Goal: Information Seeking & Learning: Learn about a topic

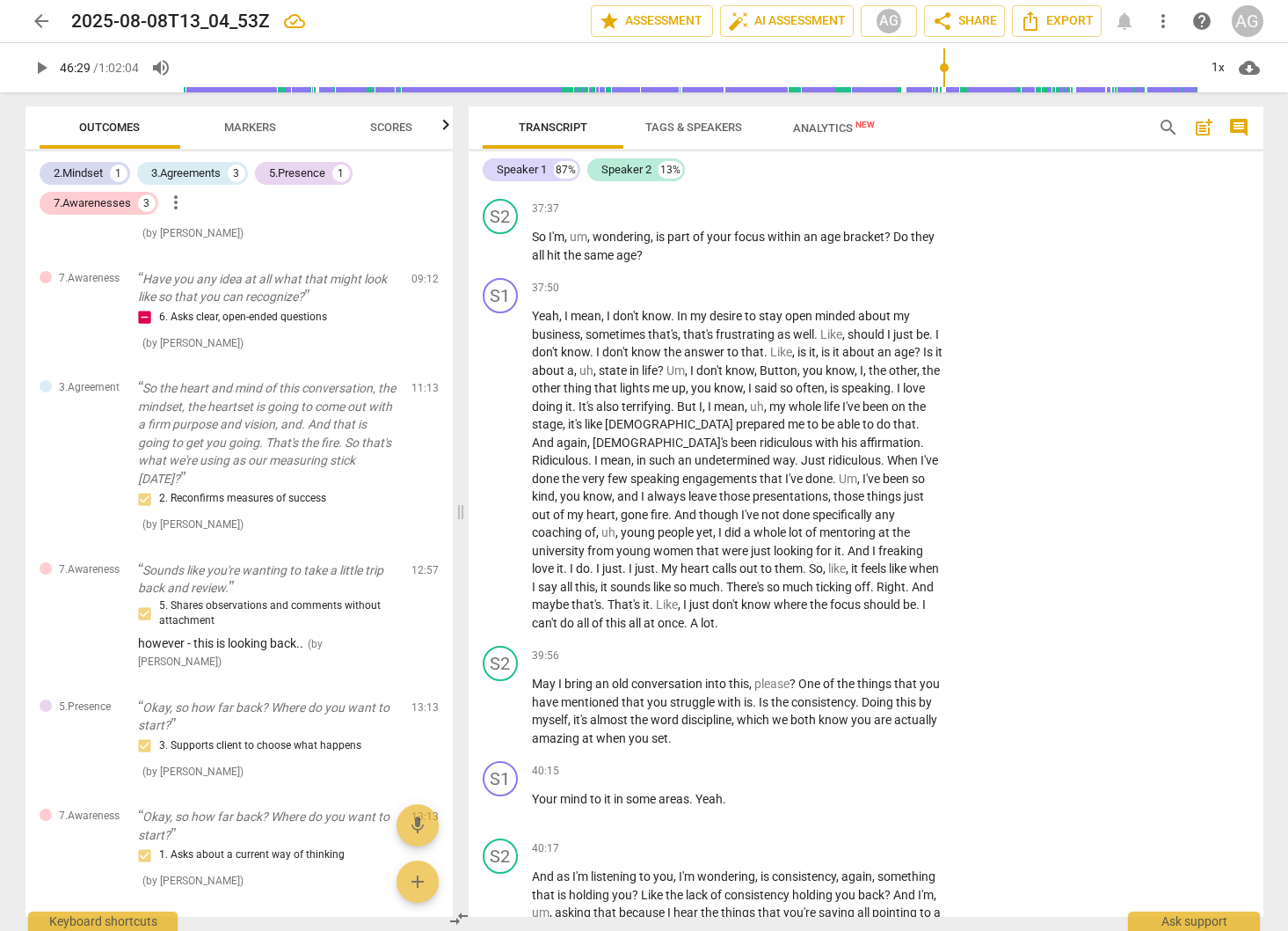
scroll to position [6707, 0]
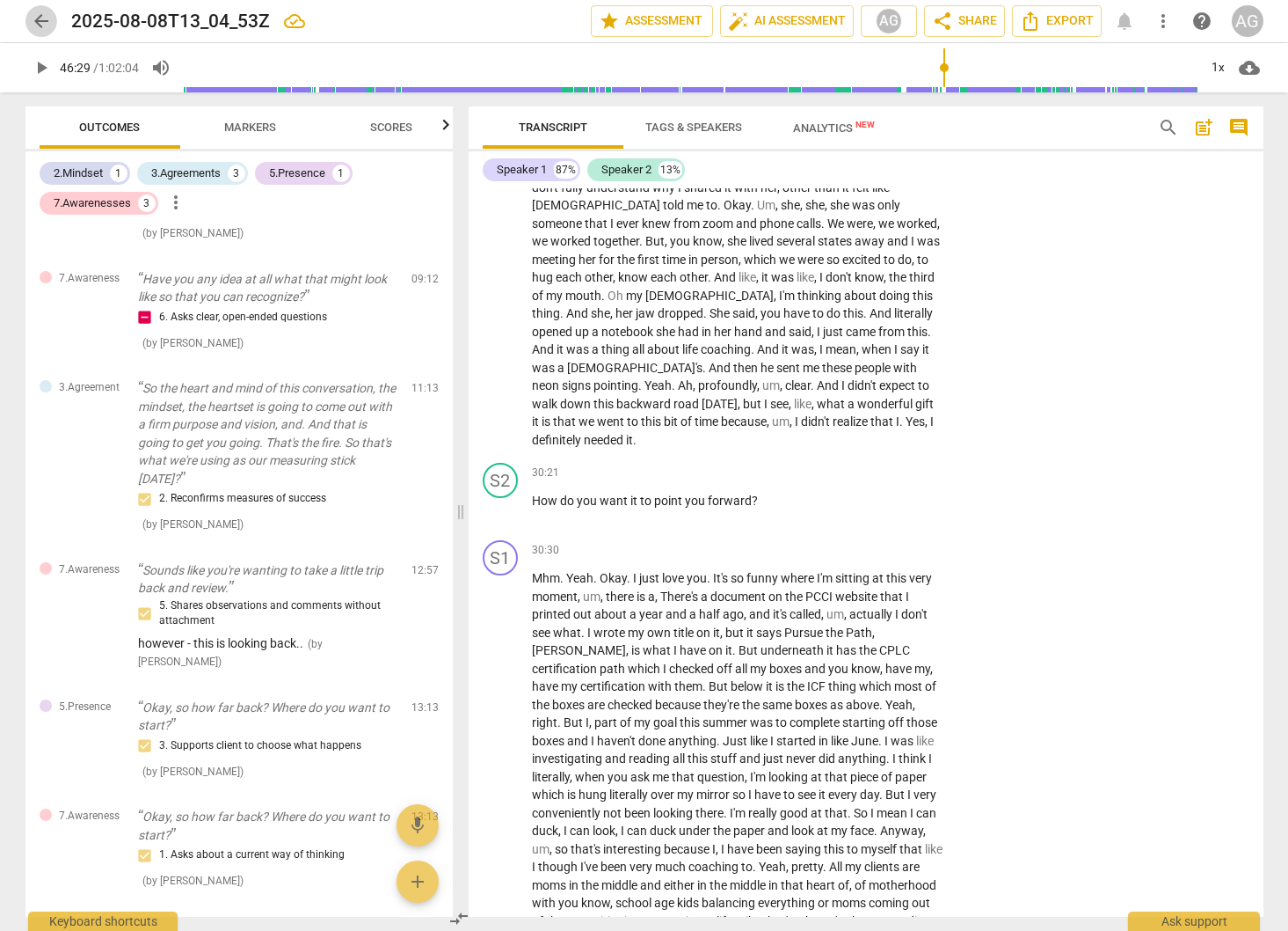
click at [37, 19] on span "arrow_back" at bounding box center [41, 21] width 21 height 21
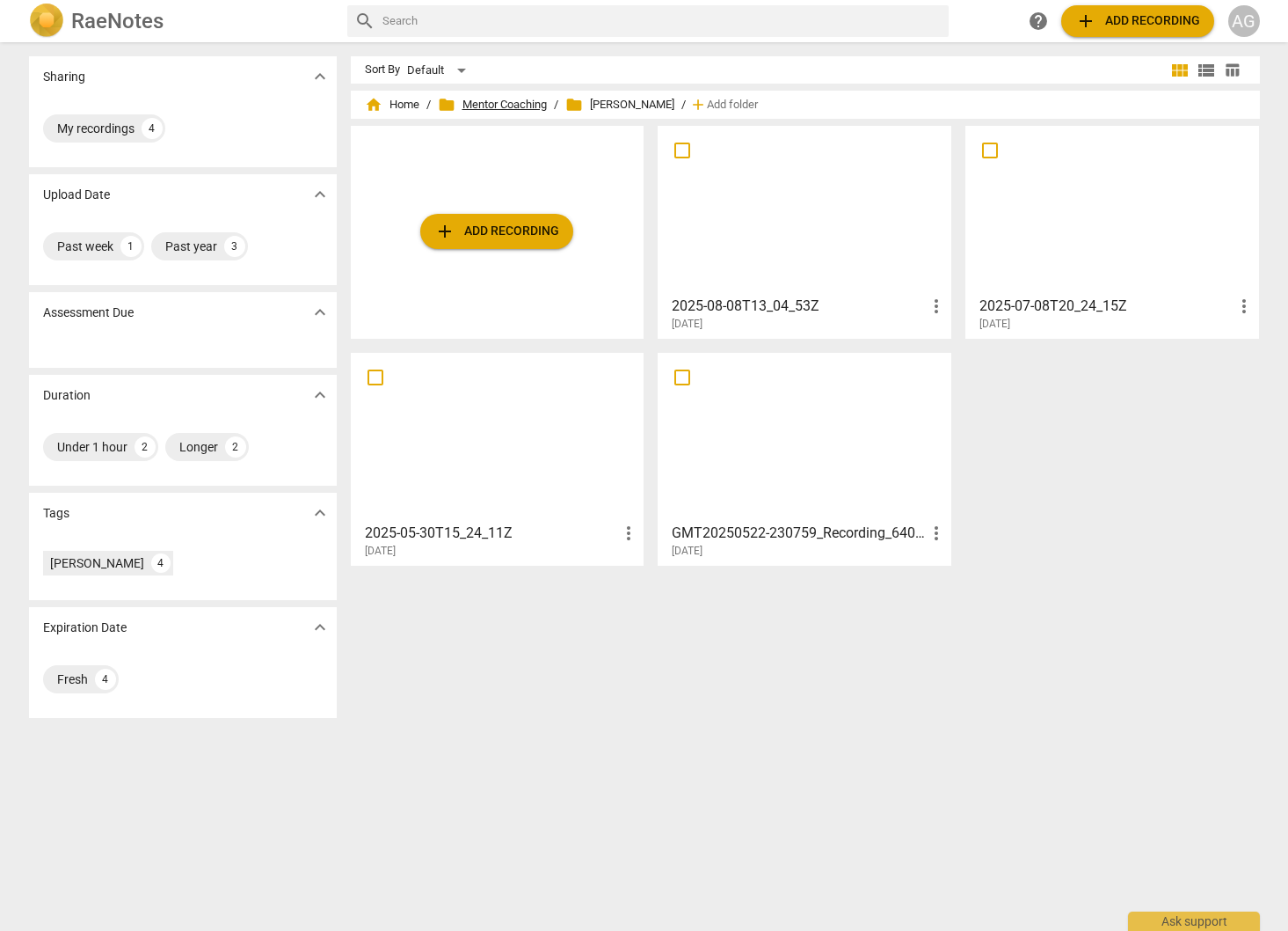
click at [522, 106] on span "folder Mentor Coaching" at bounding box center [492, 104] width 109 height 17
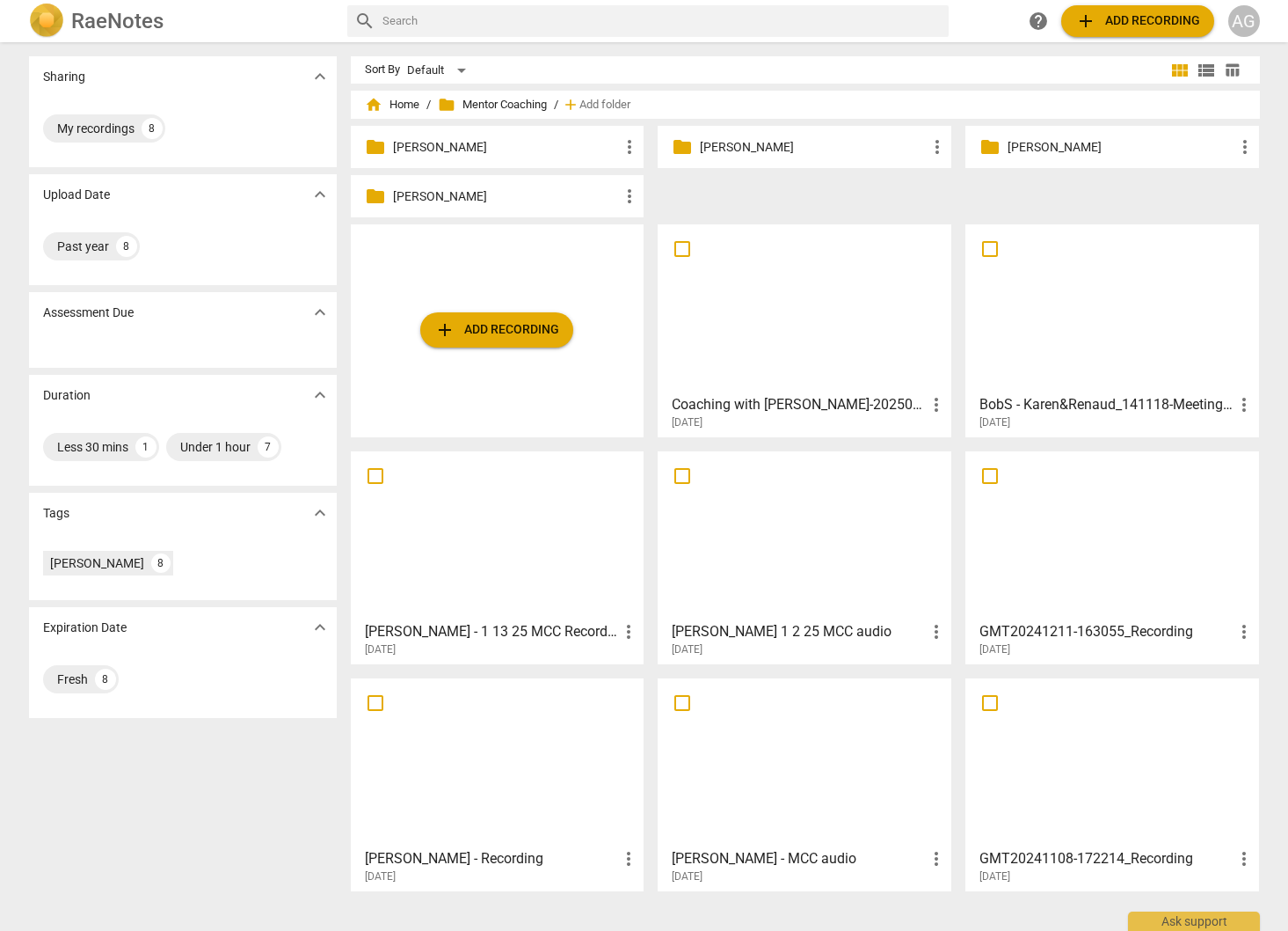
click at [505, 148] on p "[PERSON_NAME]" at bounding box center [506, 146] width 226 height 18
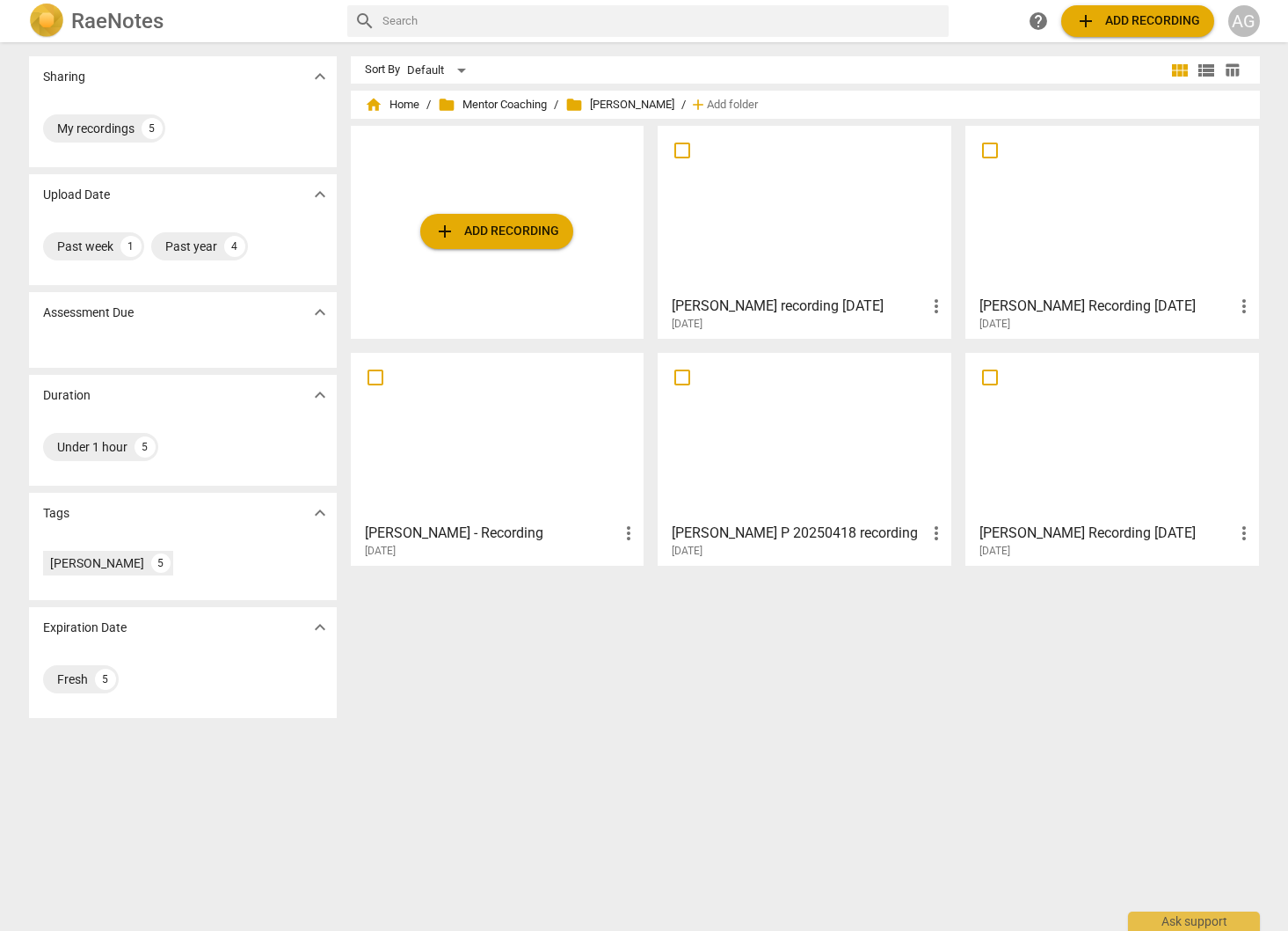
click at [775, 236] on div at bounding box center [804, 210] width 281 height 156
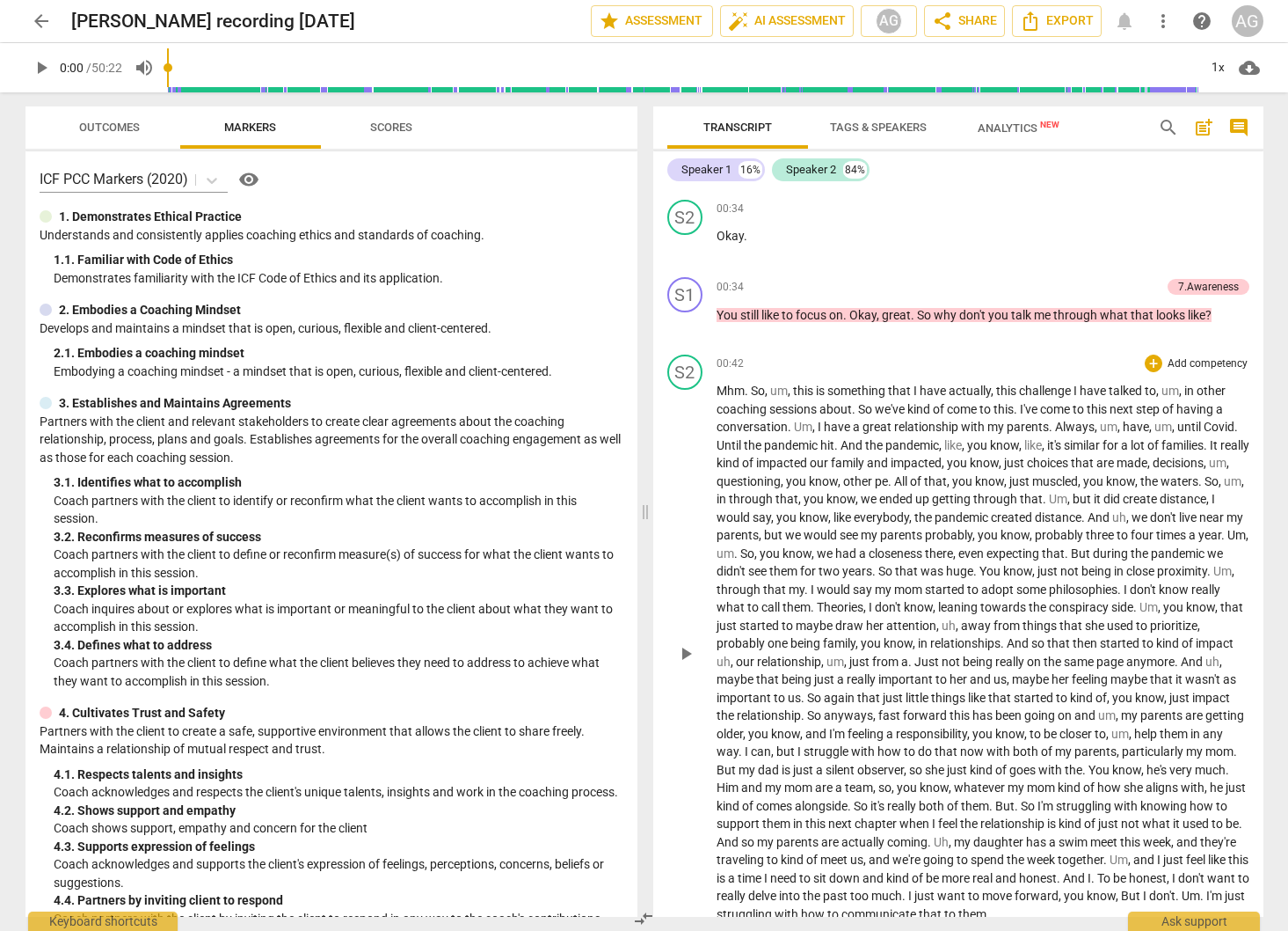
scroll to position [544, 0]
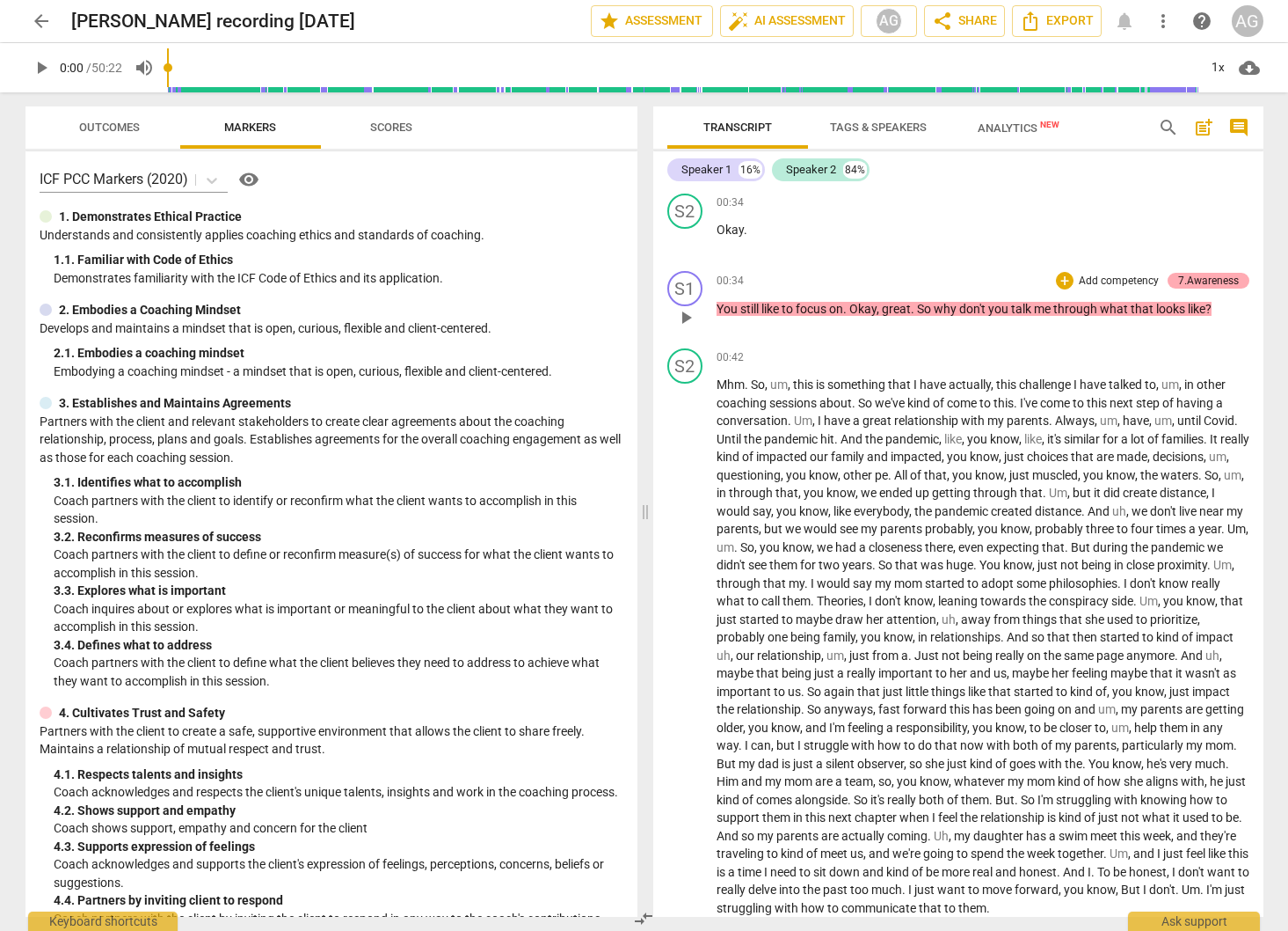
click at [1203, 282] on div "7.Awareness" at bounding box center [1208, 280] width 61 height 15
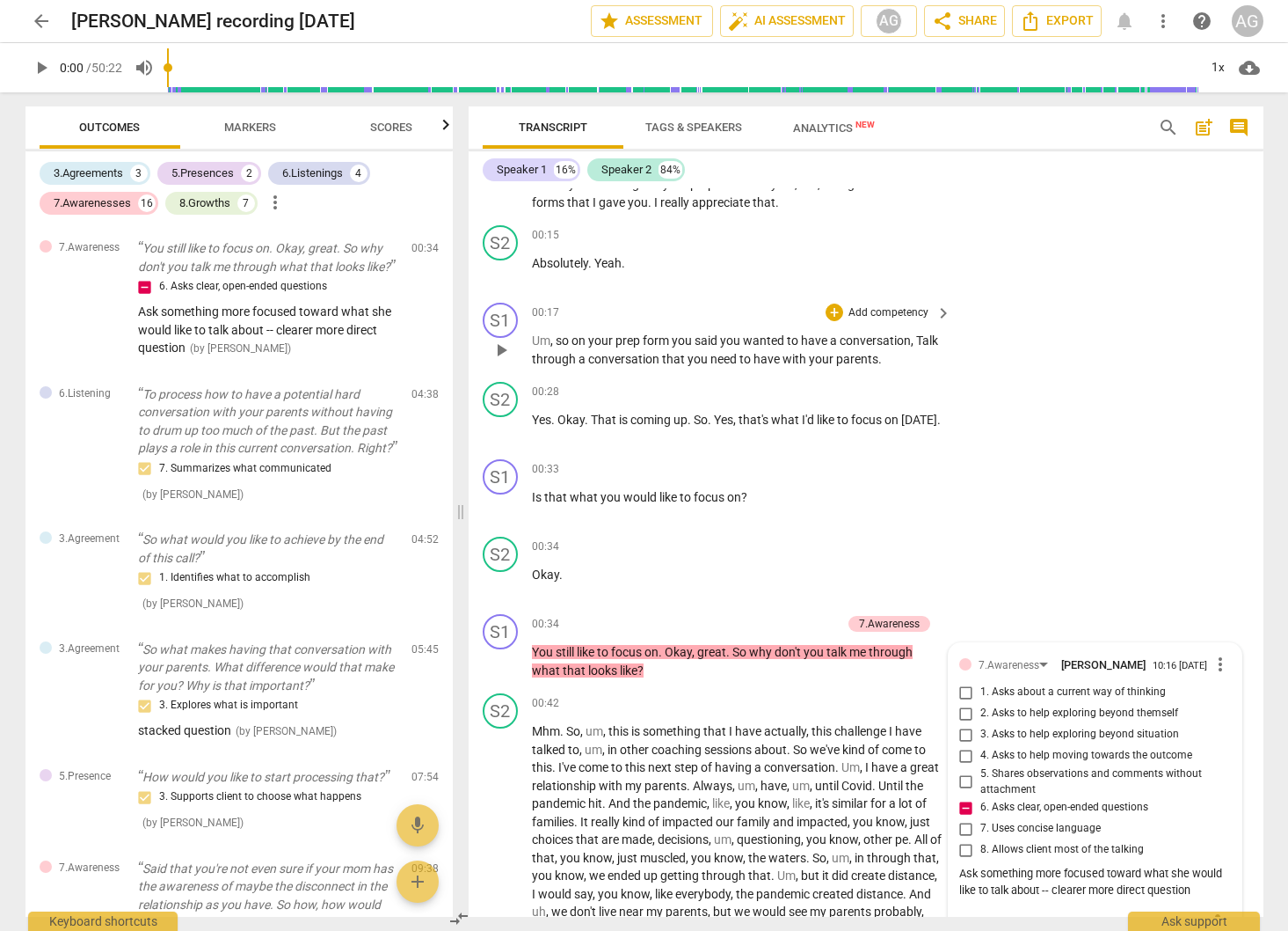
scroll to position [114, 0]
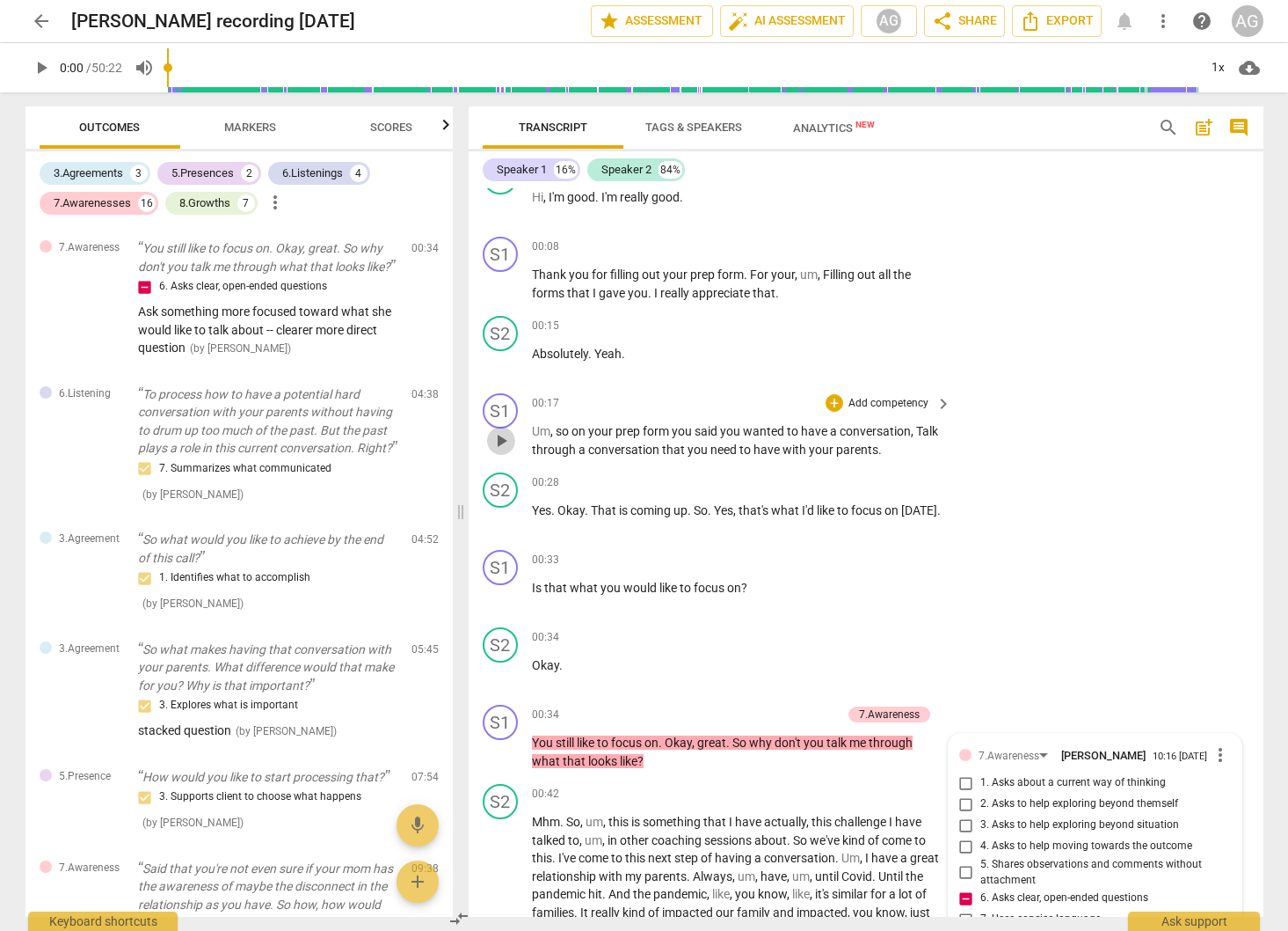
click at [505, 442] on span "play_arrow" at bounding box center [501, 440] width 21 height 21
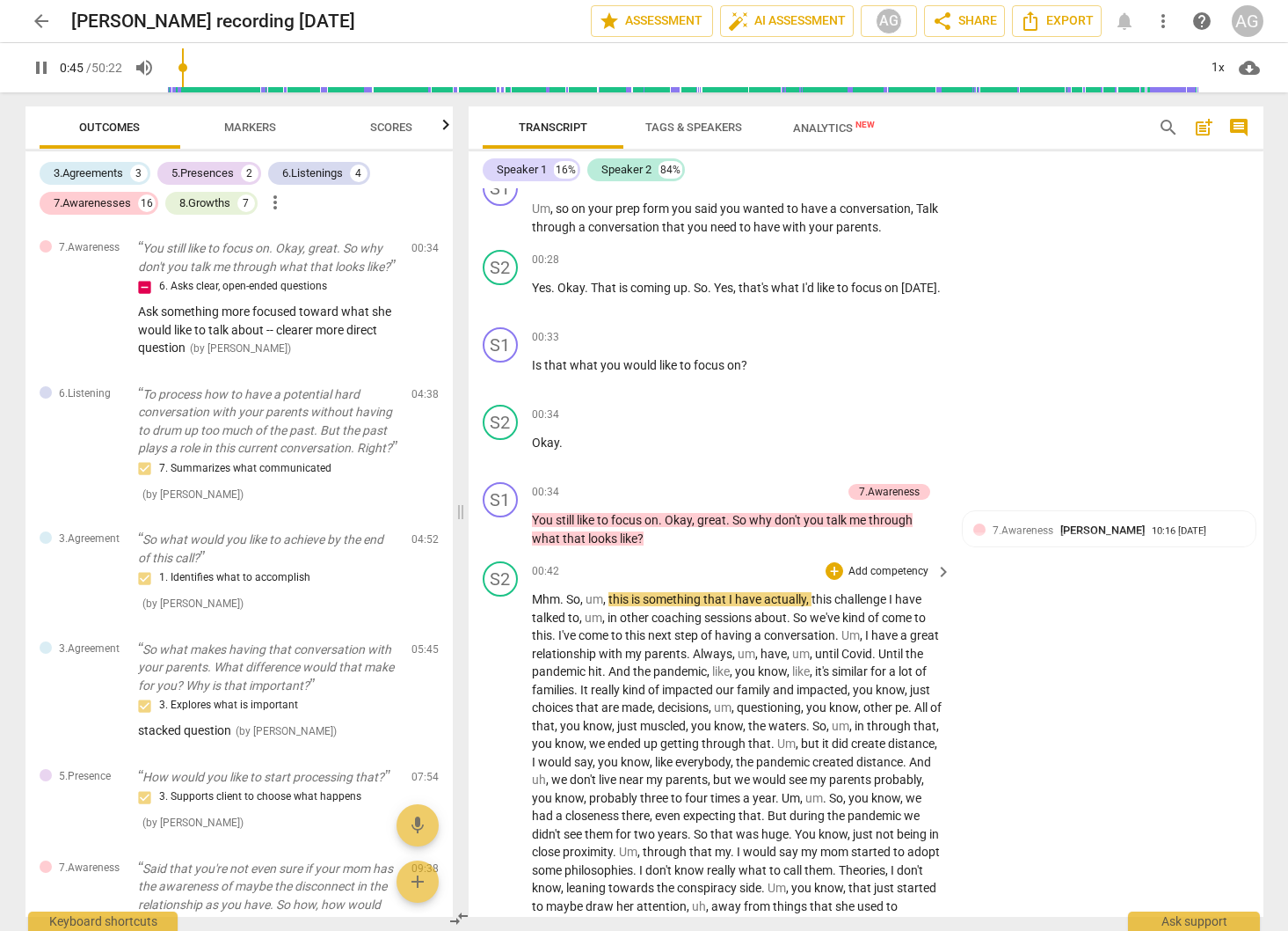
scroll to position [341, 0]
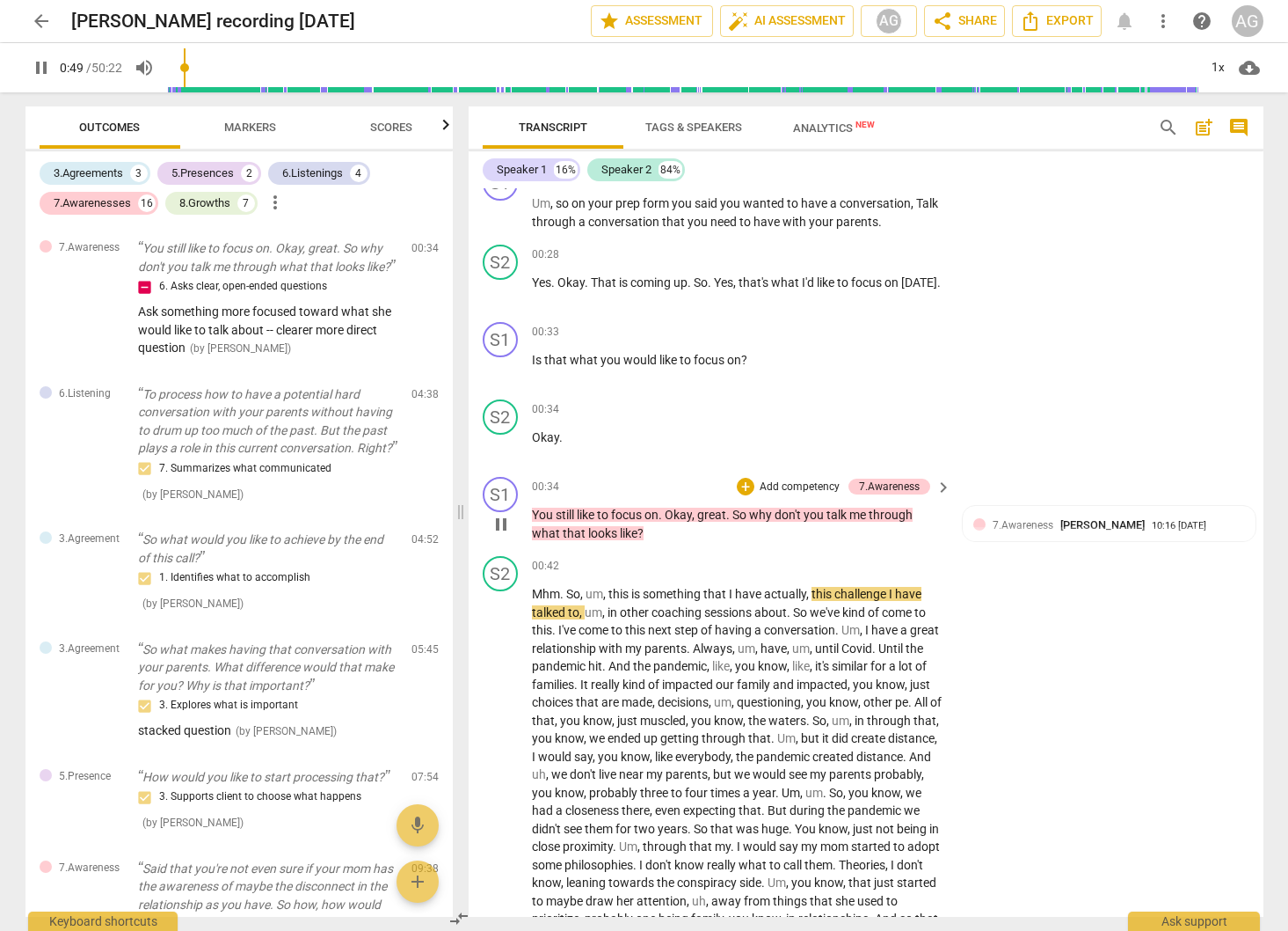
click at [492, 529] on span "pause" at bounding box center [501, 524] width 21 height 21
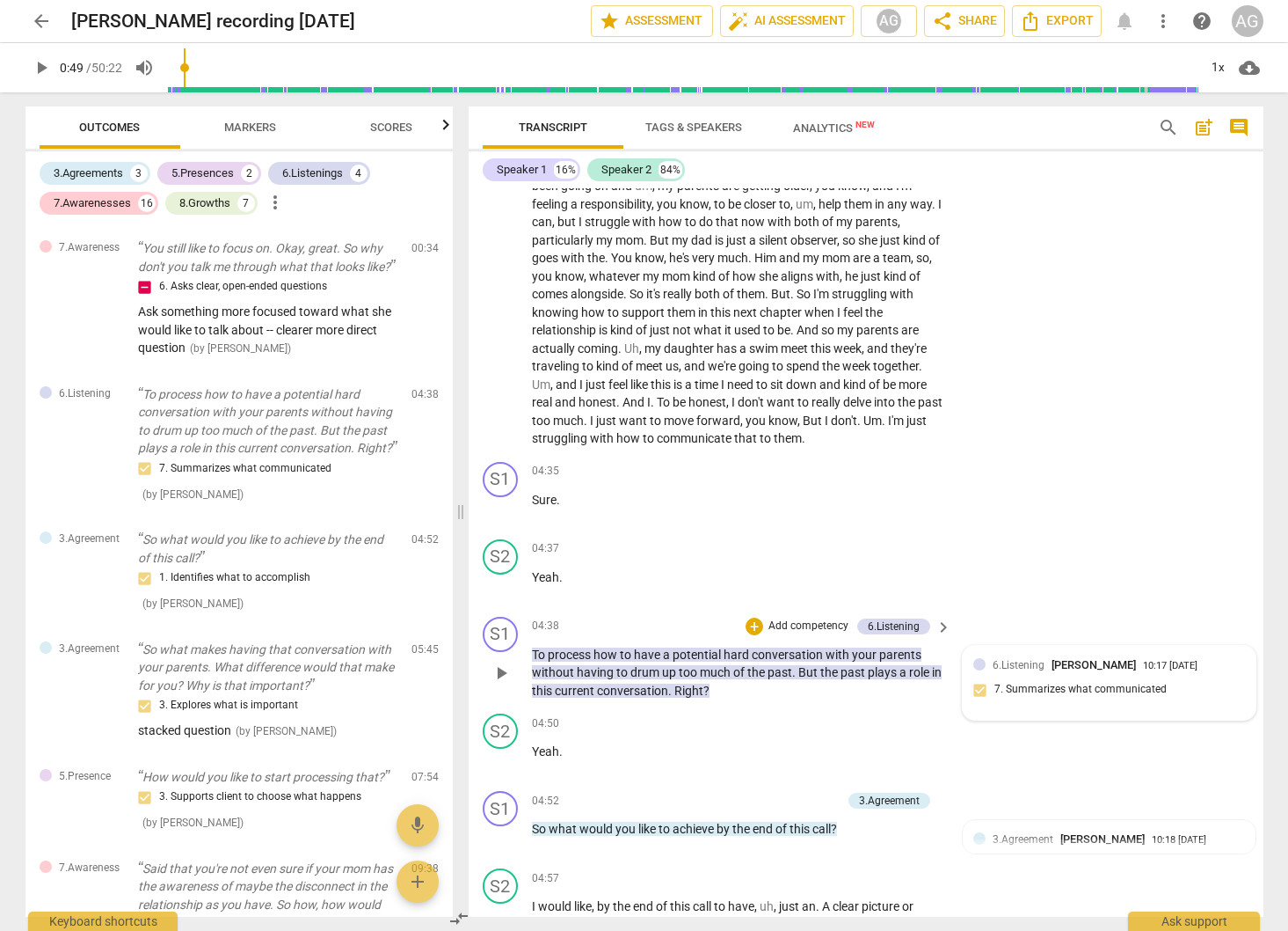
scroll to position [1184, 0]
click at [647, 406] on span "And" at bounding box center [635, 401] width 25 height 14
click at [647, 404] on span "And" at bounding box center [635, 401] width 25 height 14
click at [504, 682] on span "pause" at bounding box center [501, 672] width 21 height 21
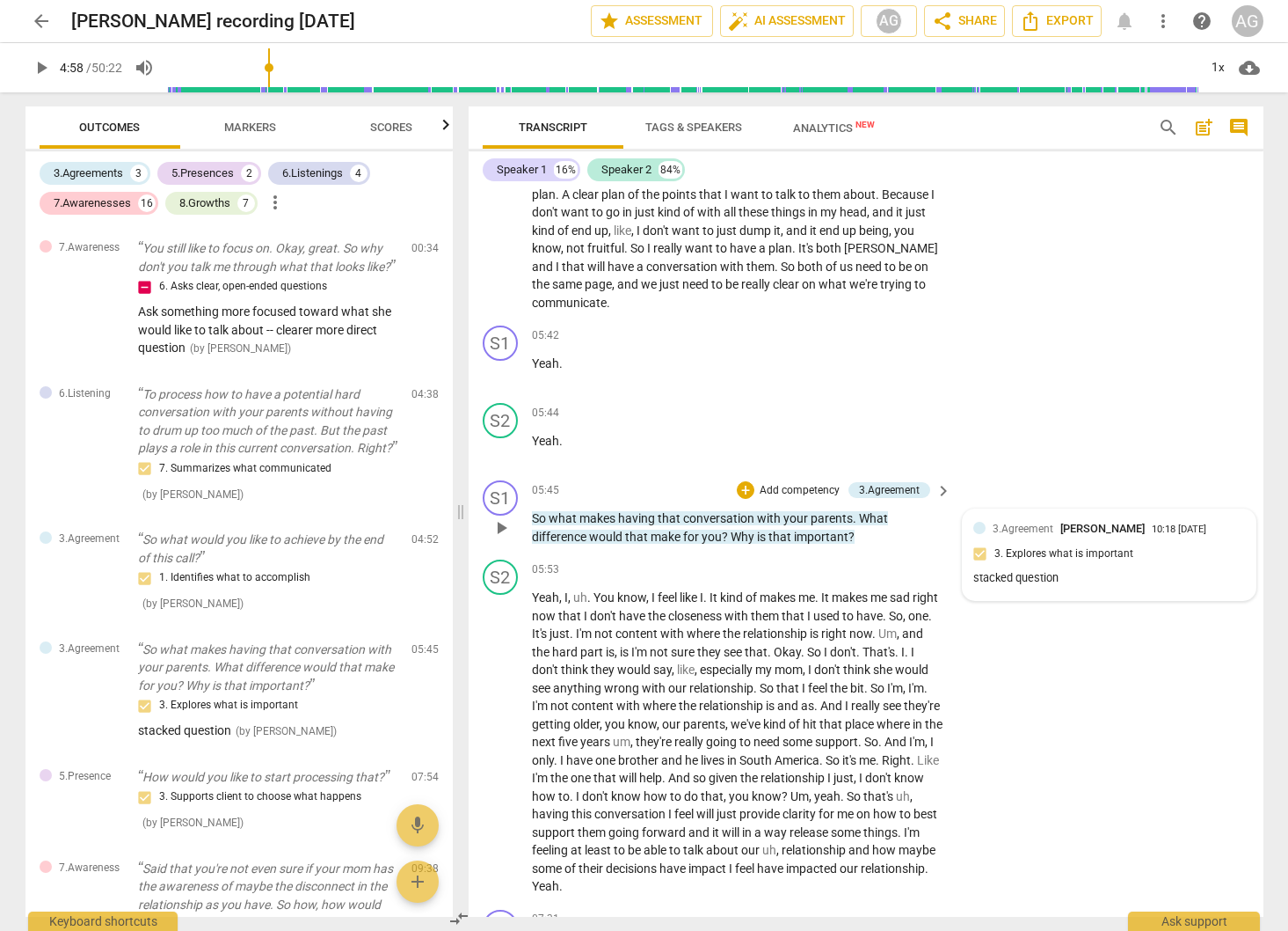
scroll to position [1914, 0]
click at [498, 537] on span "play_arrow" at bounding box center [501, 526] width 21 height 21
drag, startPoint x: 504, startPoint y: 544, endPoint x: 537, endPoint y: 536, distance: 34.0
click at [503, 537] on span "pause" at bounding box center [501, 526] width 21 height 21
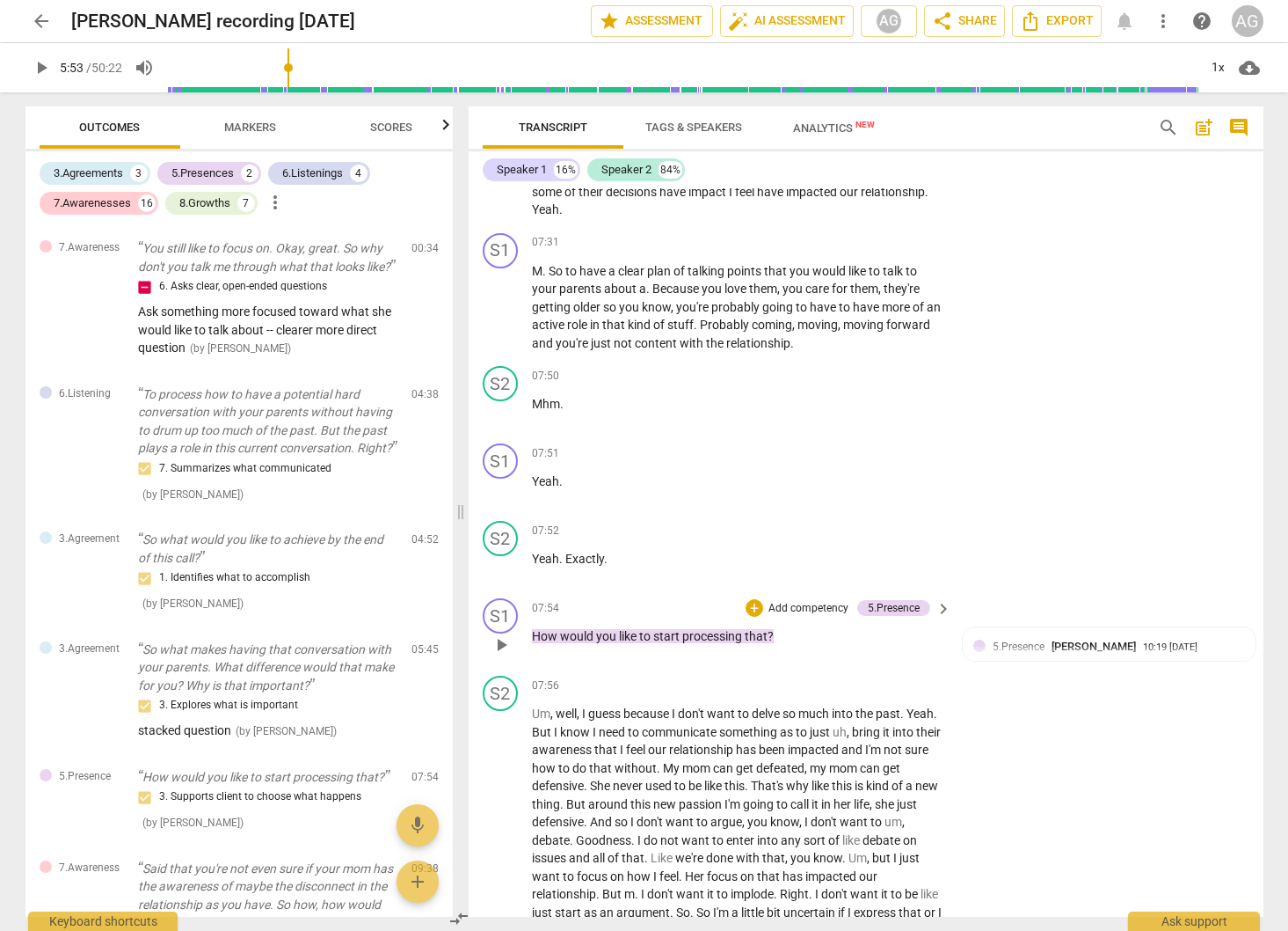
scroll to position [2594, 0]
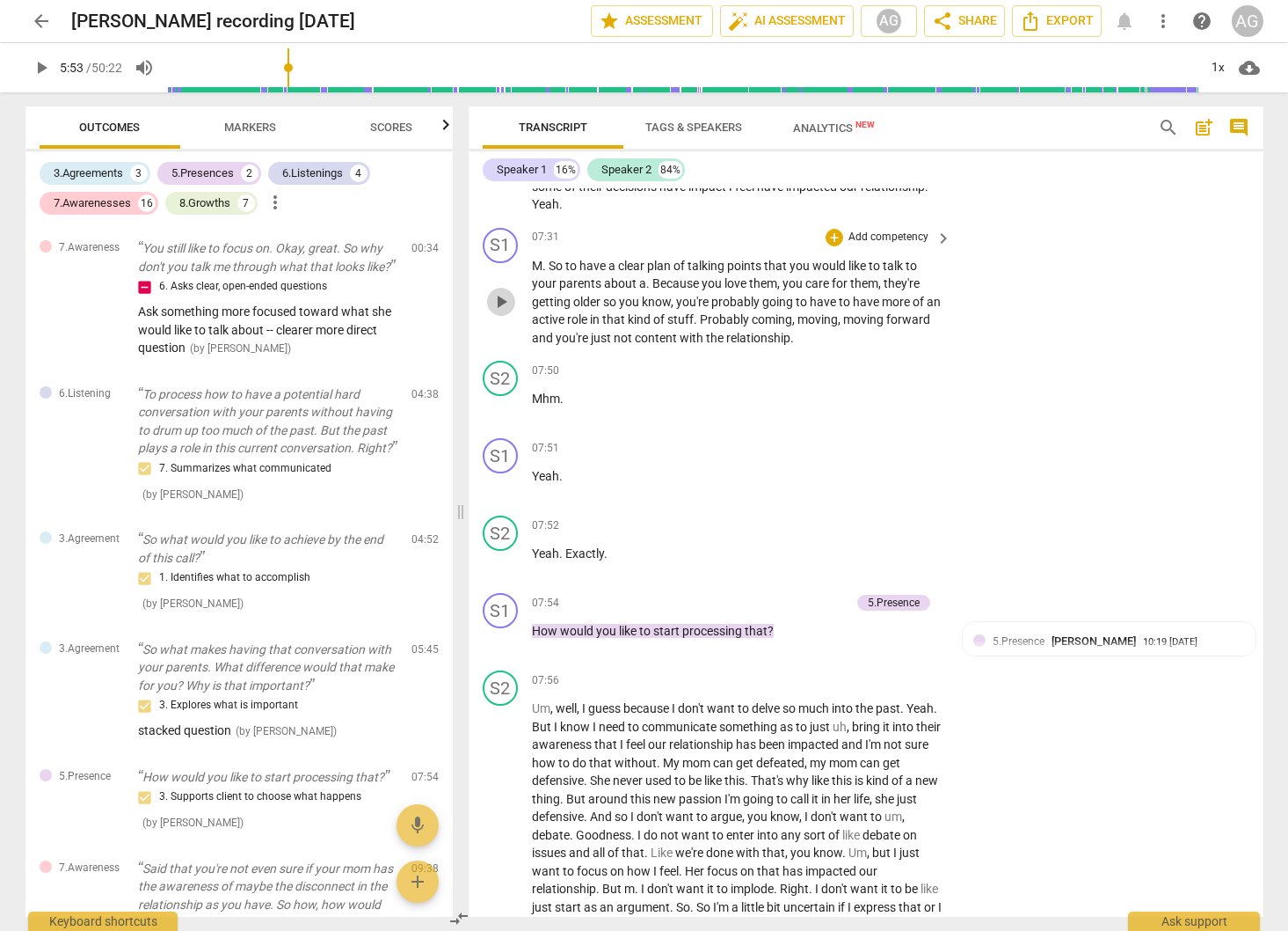
click at [493, 312] on span "play_arrow" at bounding box center [501, 302] width 21 height 21
click at [493, 650] on span "pause" at bounding box center [501, 640] width 21 height 21
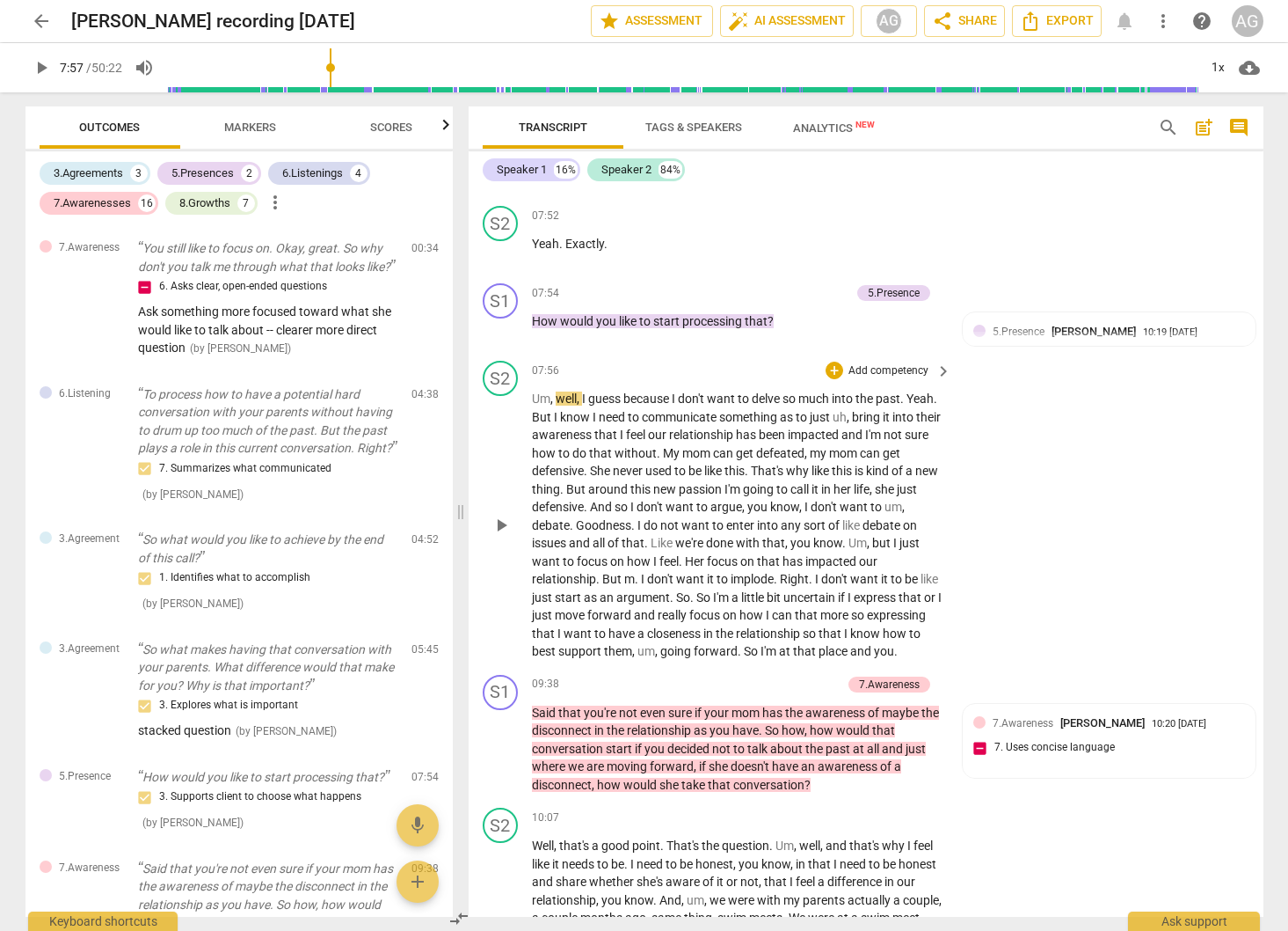
scroll to position [2895, 0]
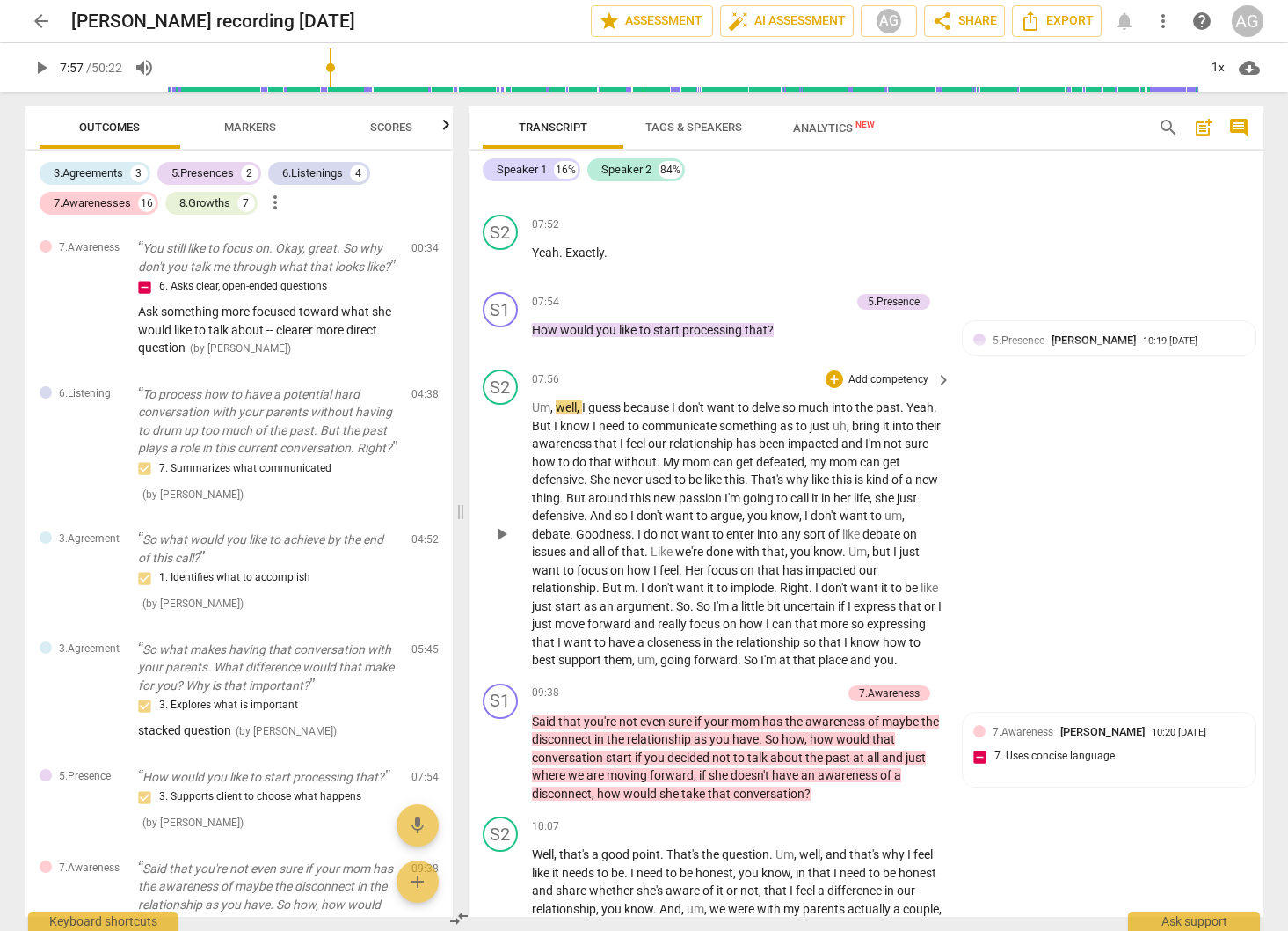
click at [731, 613] on span "I'm" at bounding box center [722, 606] width 18 height 14
click at [713, 613] on span "So" at bounding box center [704, 606] width 16 height 14
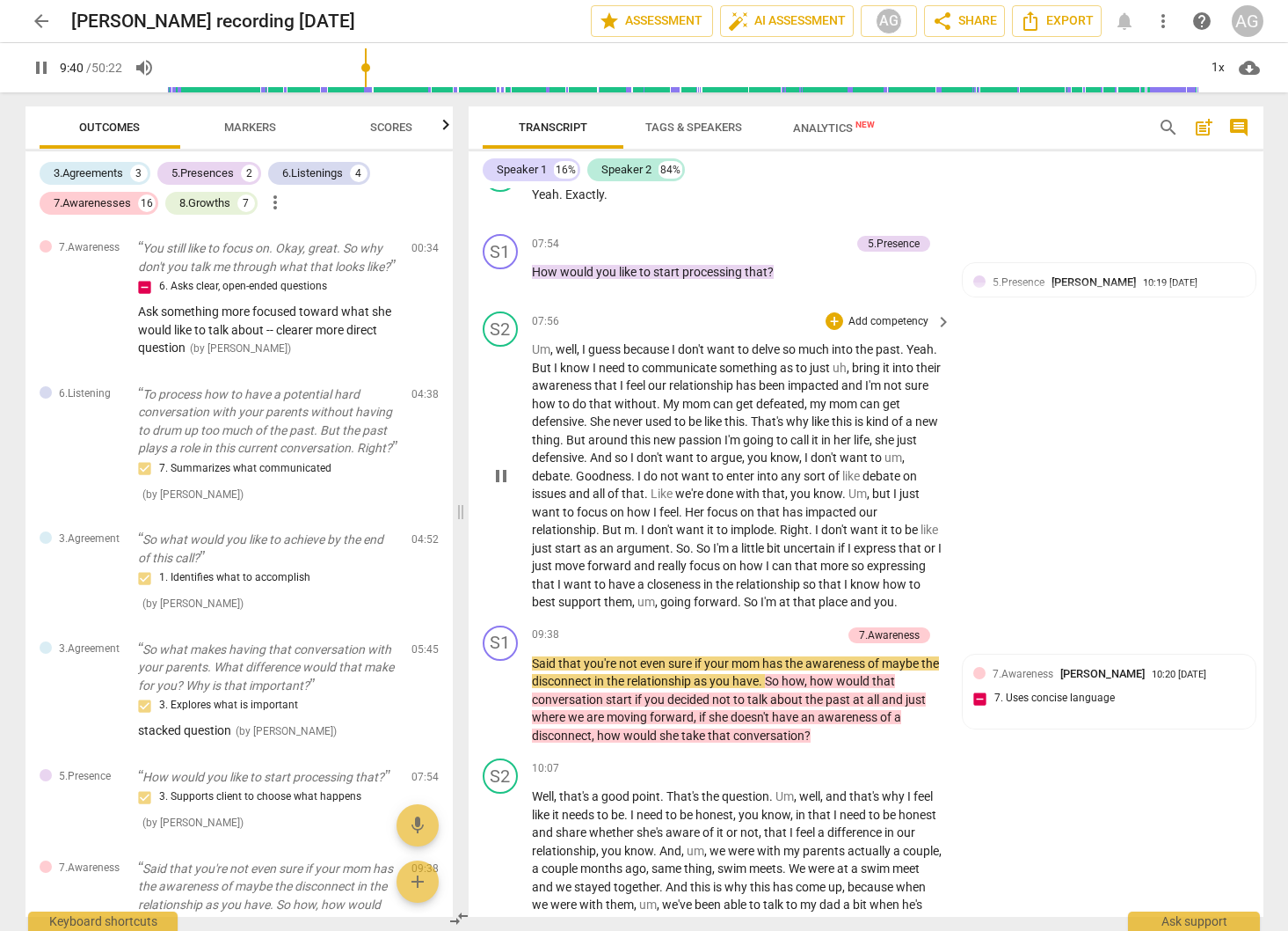
scroll to position [2964, 0]
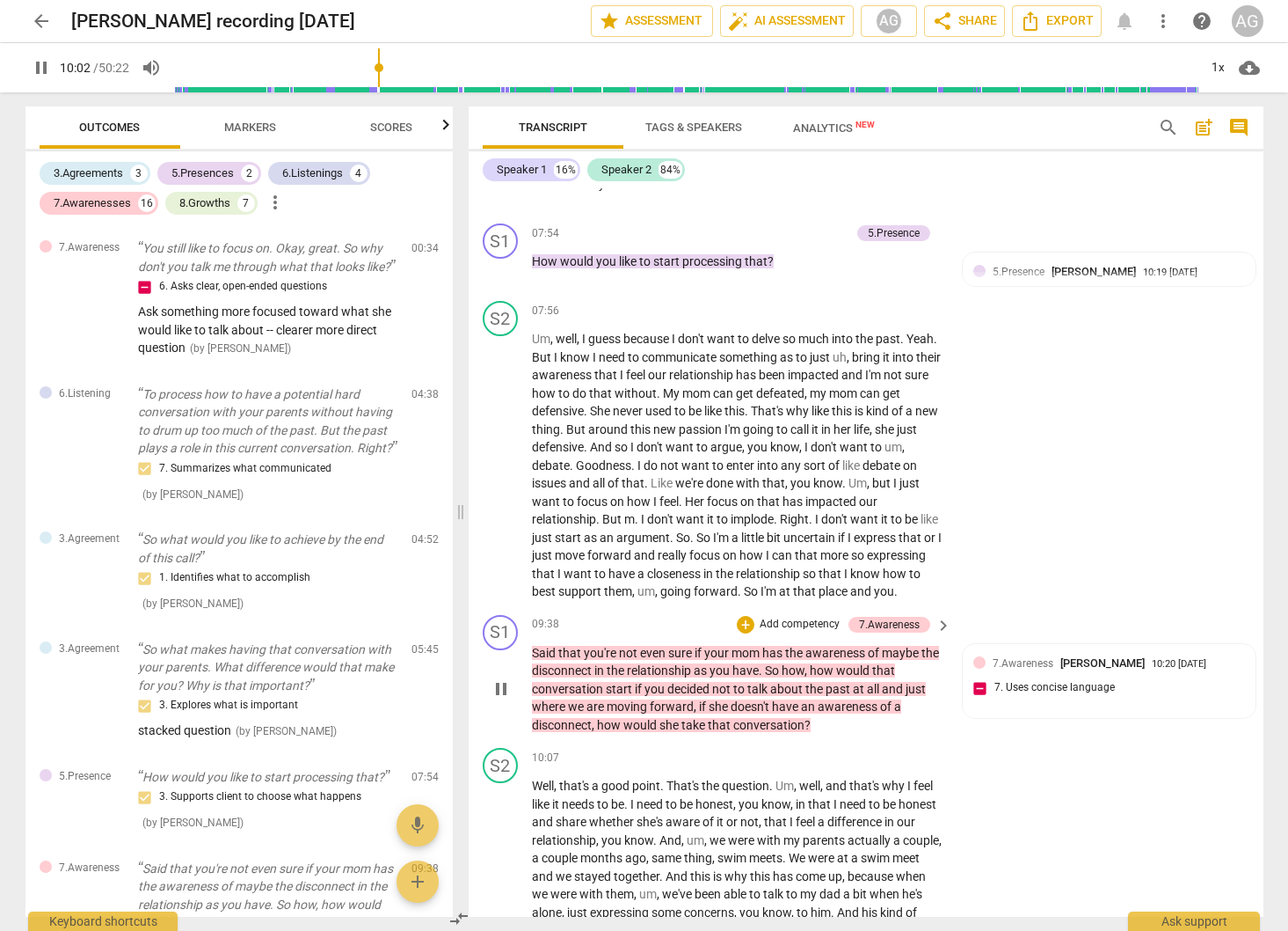
click at [497, 700] on span "pause" at bounding box center [501, 689] width 21 height 21
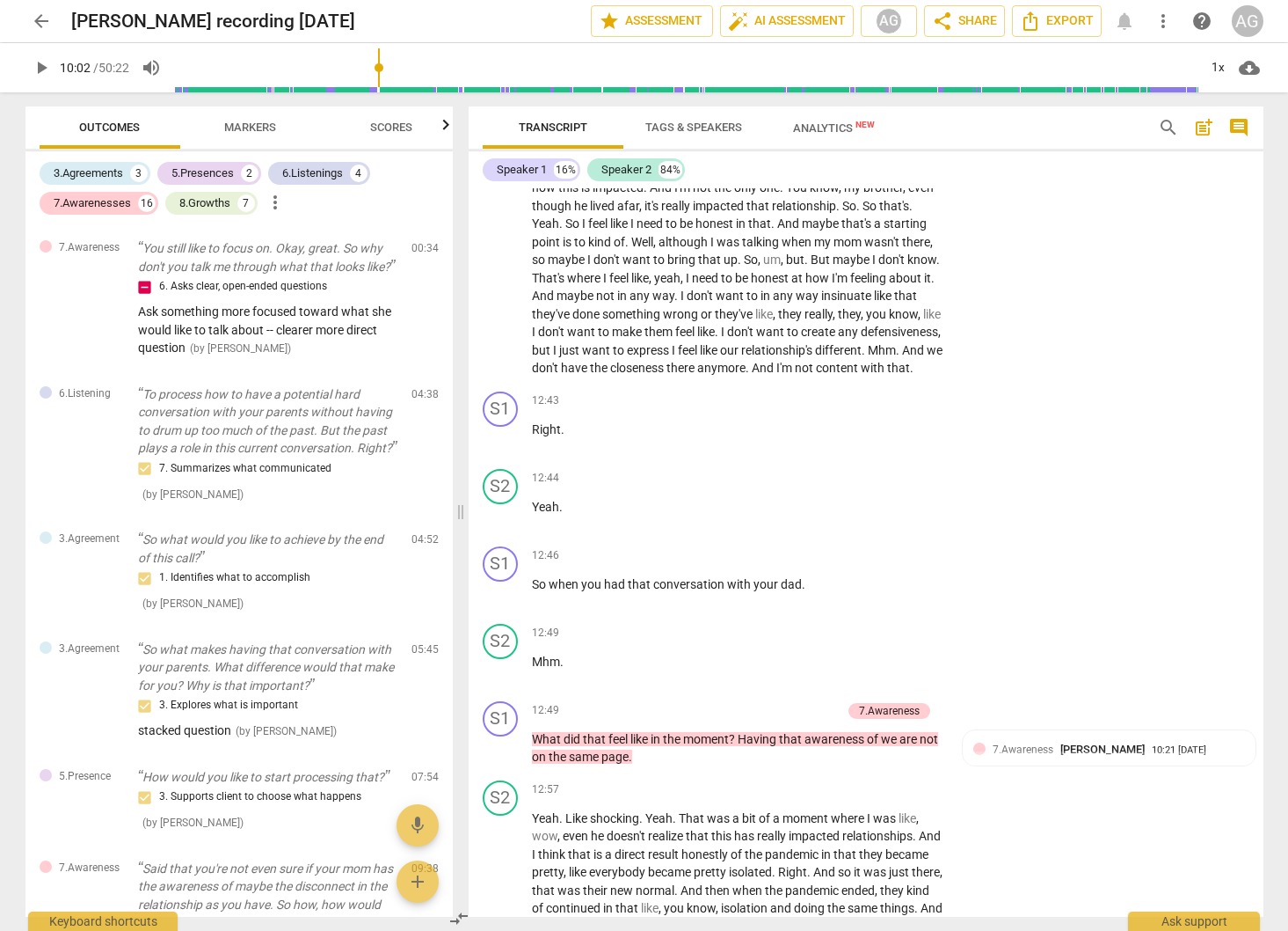
scroll to position [3885, 0]
click at [727, 339] on span "I" at bounding box center [723, 332] width 6 height 14
drag, startPoint x: 498, startPoint y: 799, endPoint x: 511, endPoint y: 793, distance: 14.3
click at [498, 760] on span "pause" at bounding box center [501, 750] width 21 height 21
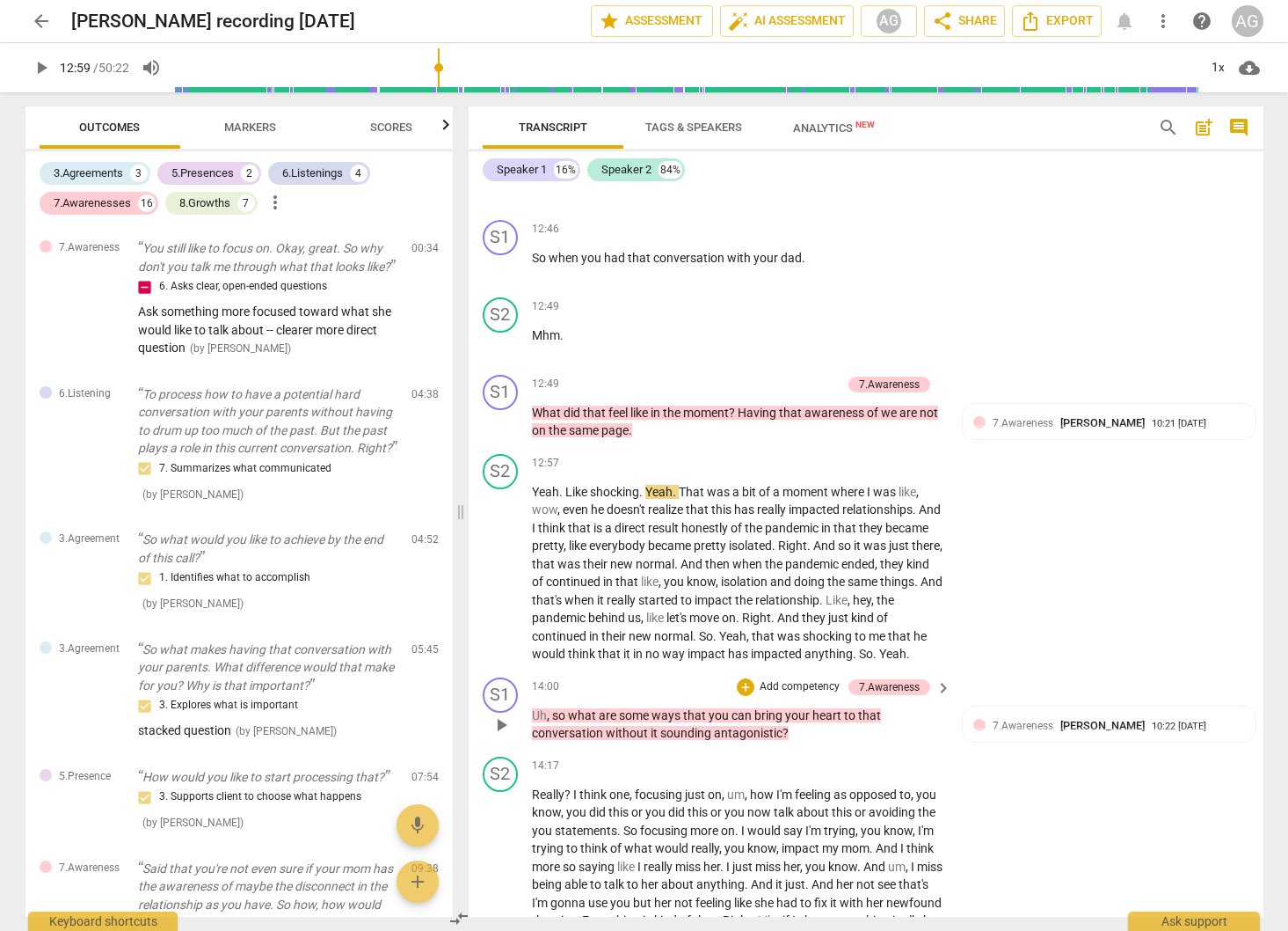
scroll to position [4246, 0]
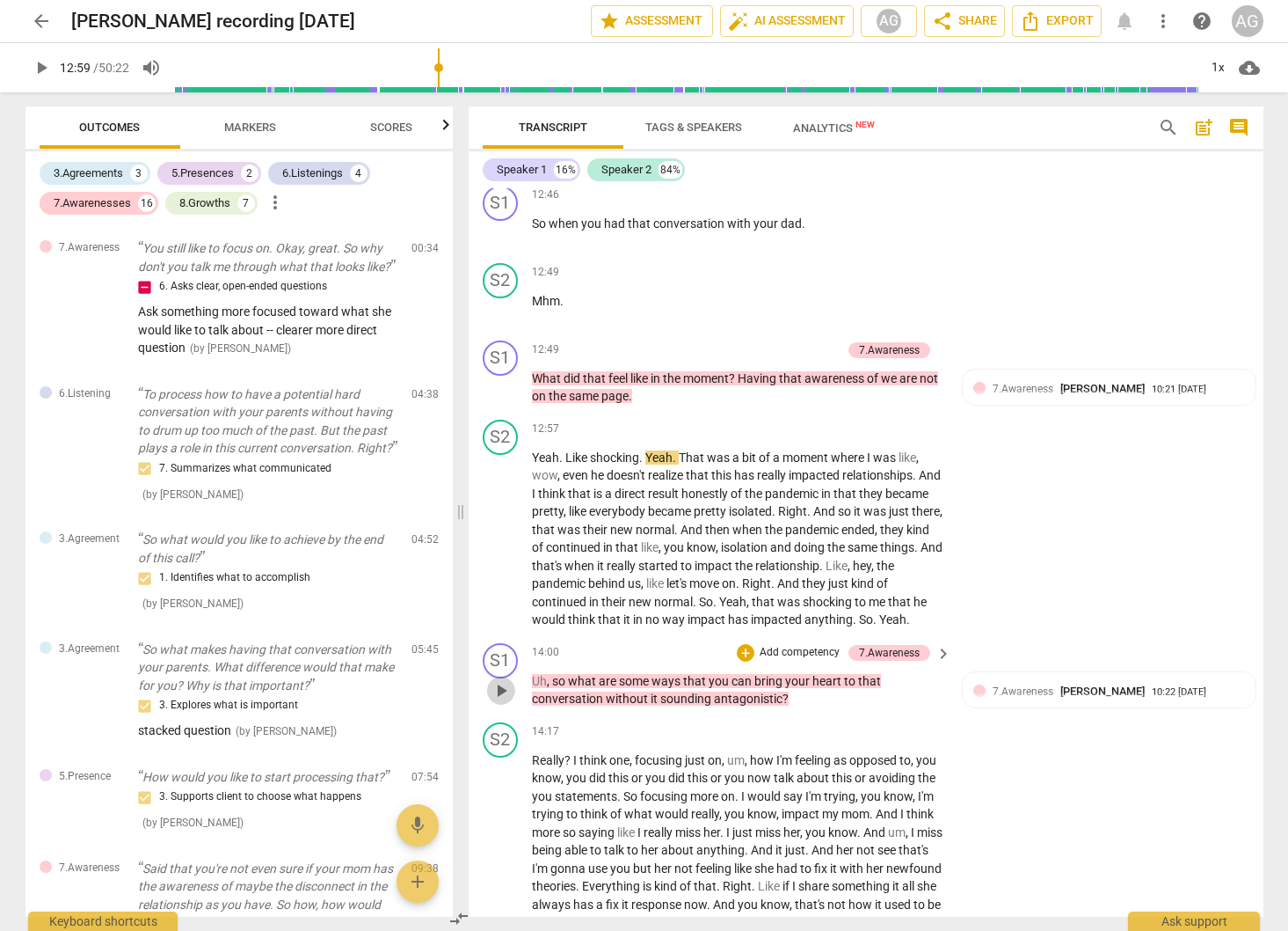
click at [505, 701] on span "play_arrow" at bounding box center [501, 690] width 21 height 21
drag, startPoint x: 491, startPoint y: 746, endPoint x: 649, endPoint y: 743, distance: 158.0
click at [498, 701] on span "pause" at bounding box center [501, 690] width 21 height 21
click at [802, 590] on span "And" at bounding box center [790, 583] width 25 height 14
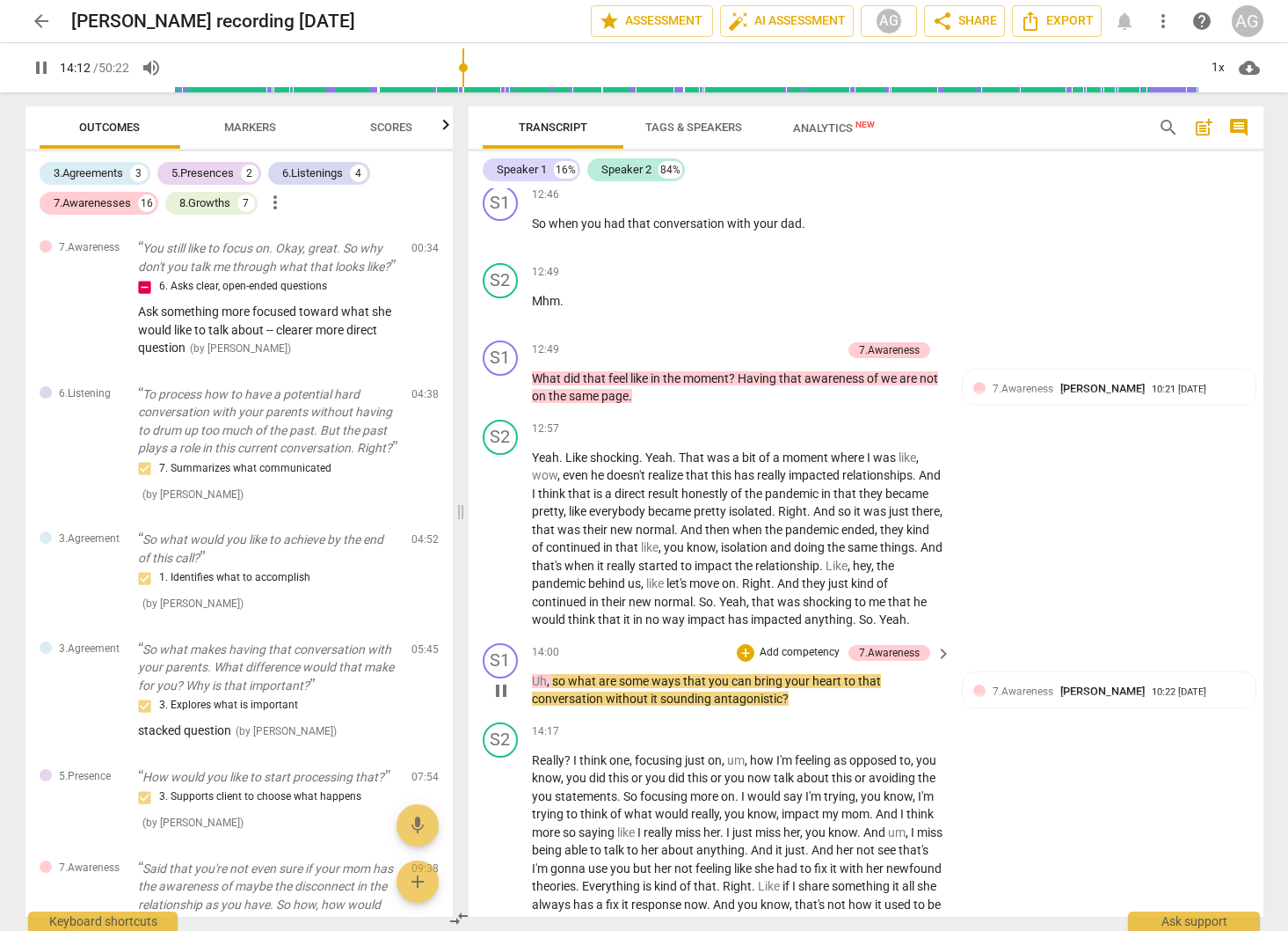
click at [490, 701] on span "pause" at bounding box center [501, 690] width 21 height 21
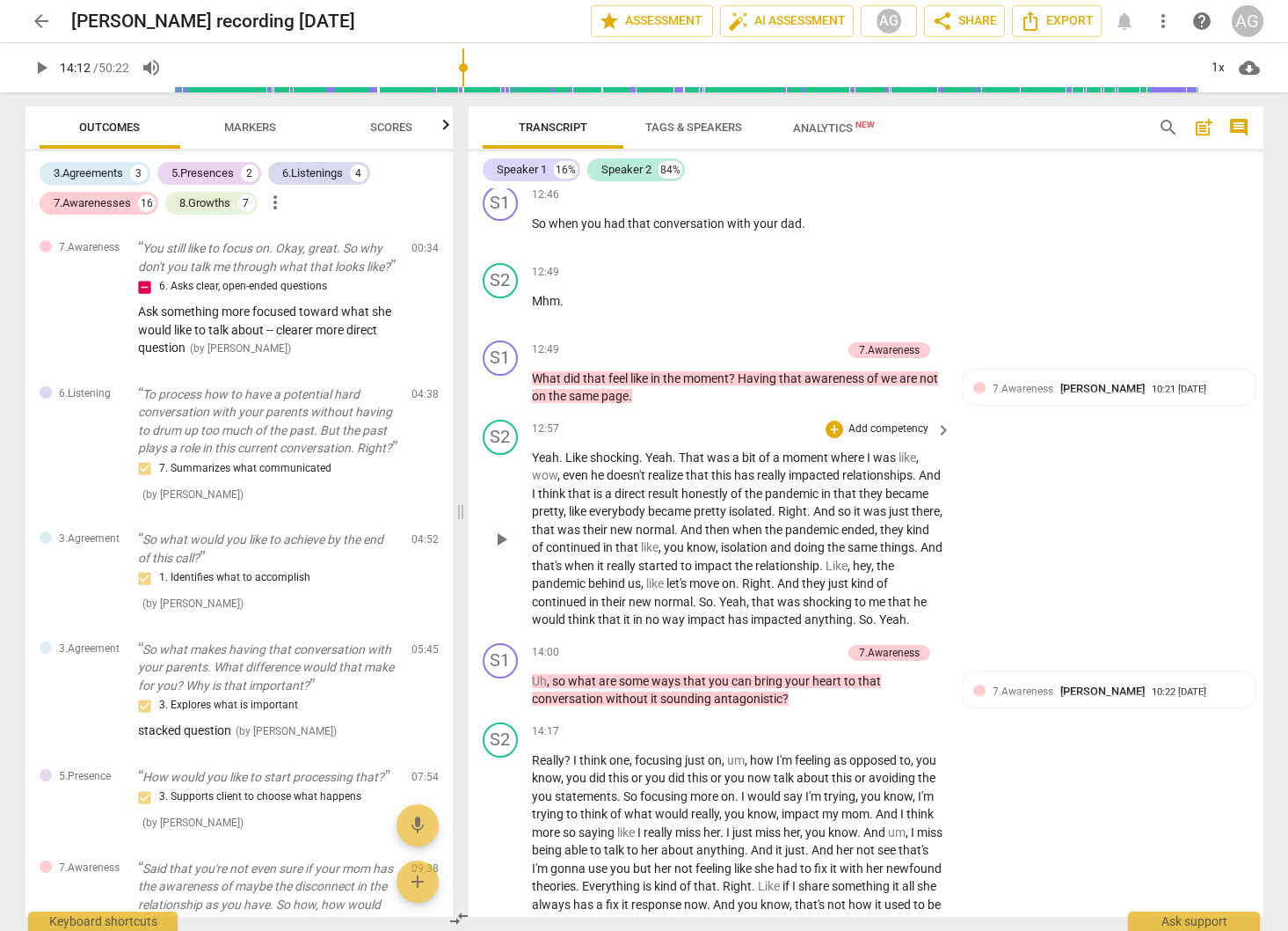
click at [771, 590] on span "Right" at bounding box center [756, 583] width 29 height 14
click at [502, 701] on span "pause" at bounding box center [501, 690] width 21 height 21
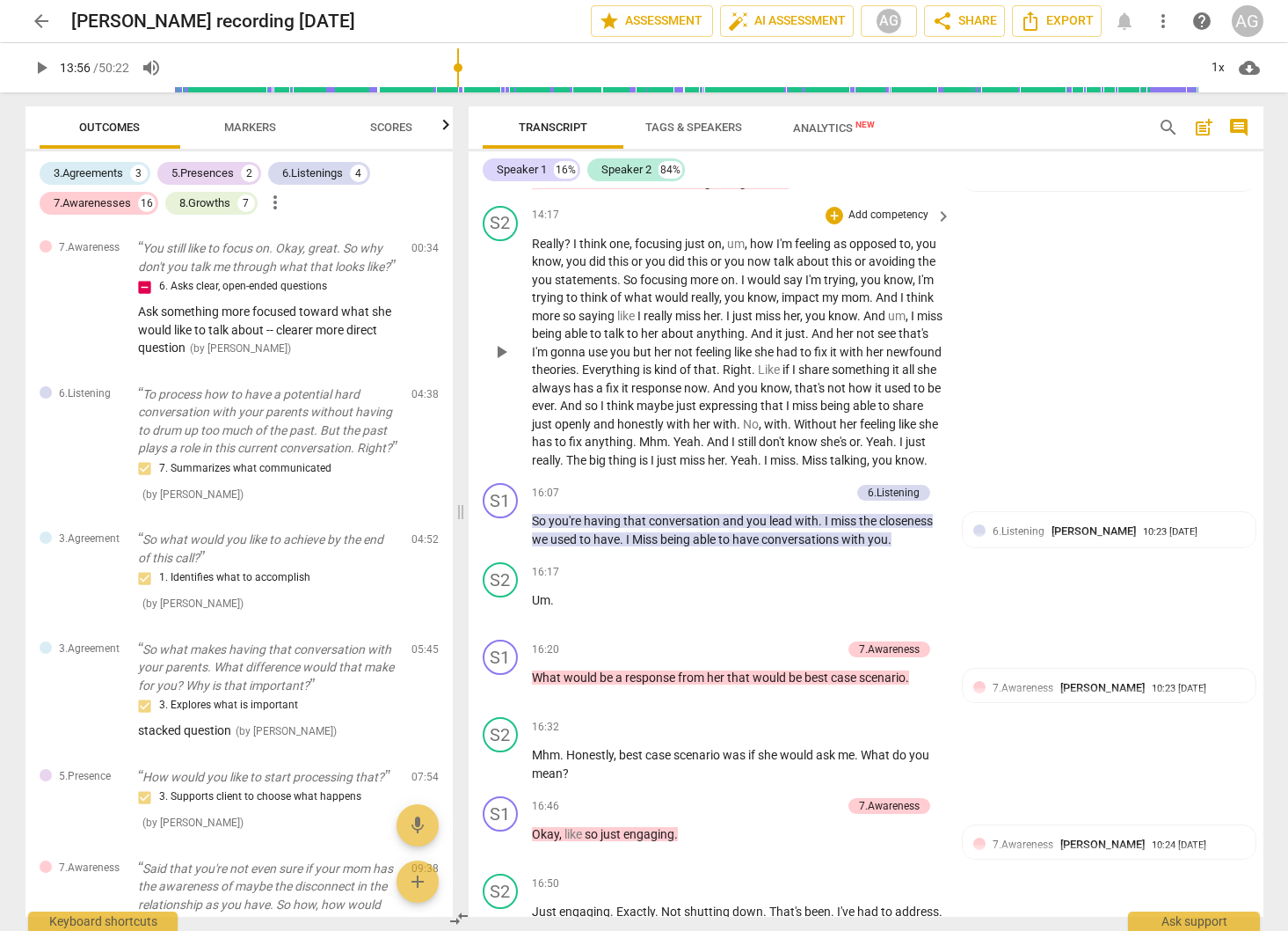
scroll to position [4768, 0]
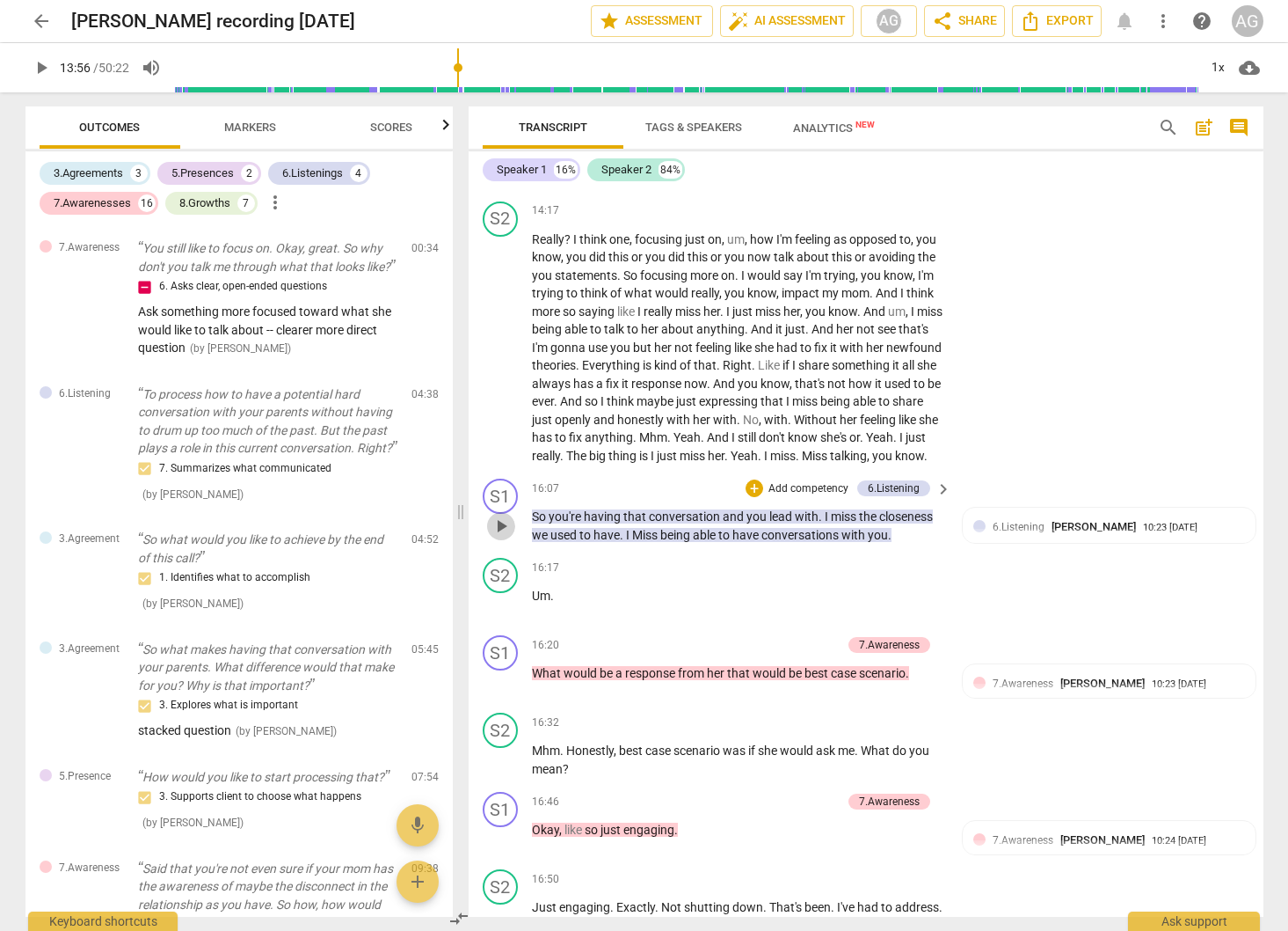
click at [495, 537] on span "play_arrow" at bounding box center [501, 526] width 21 height 21
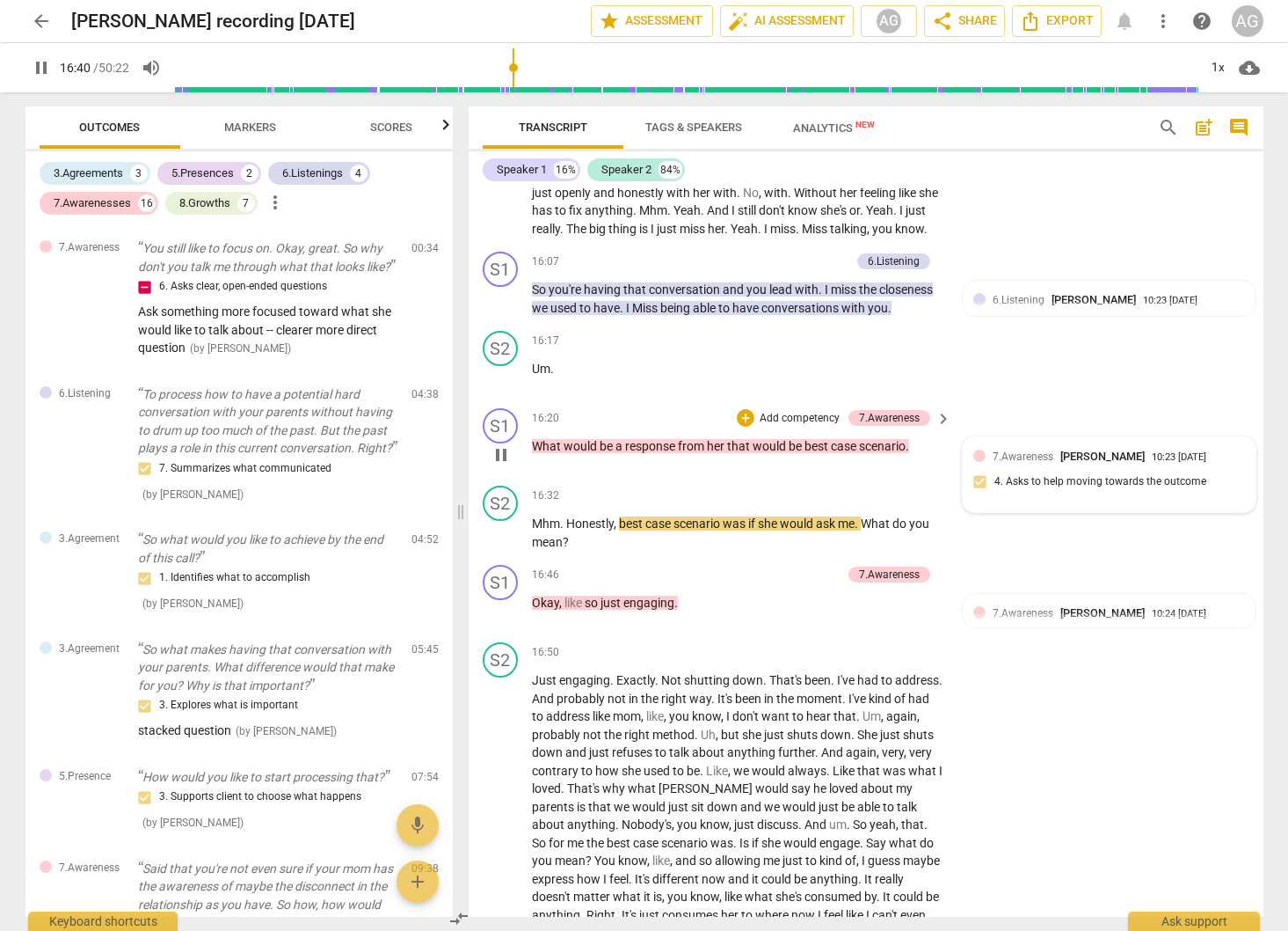
scroll to position [4995, 0]
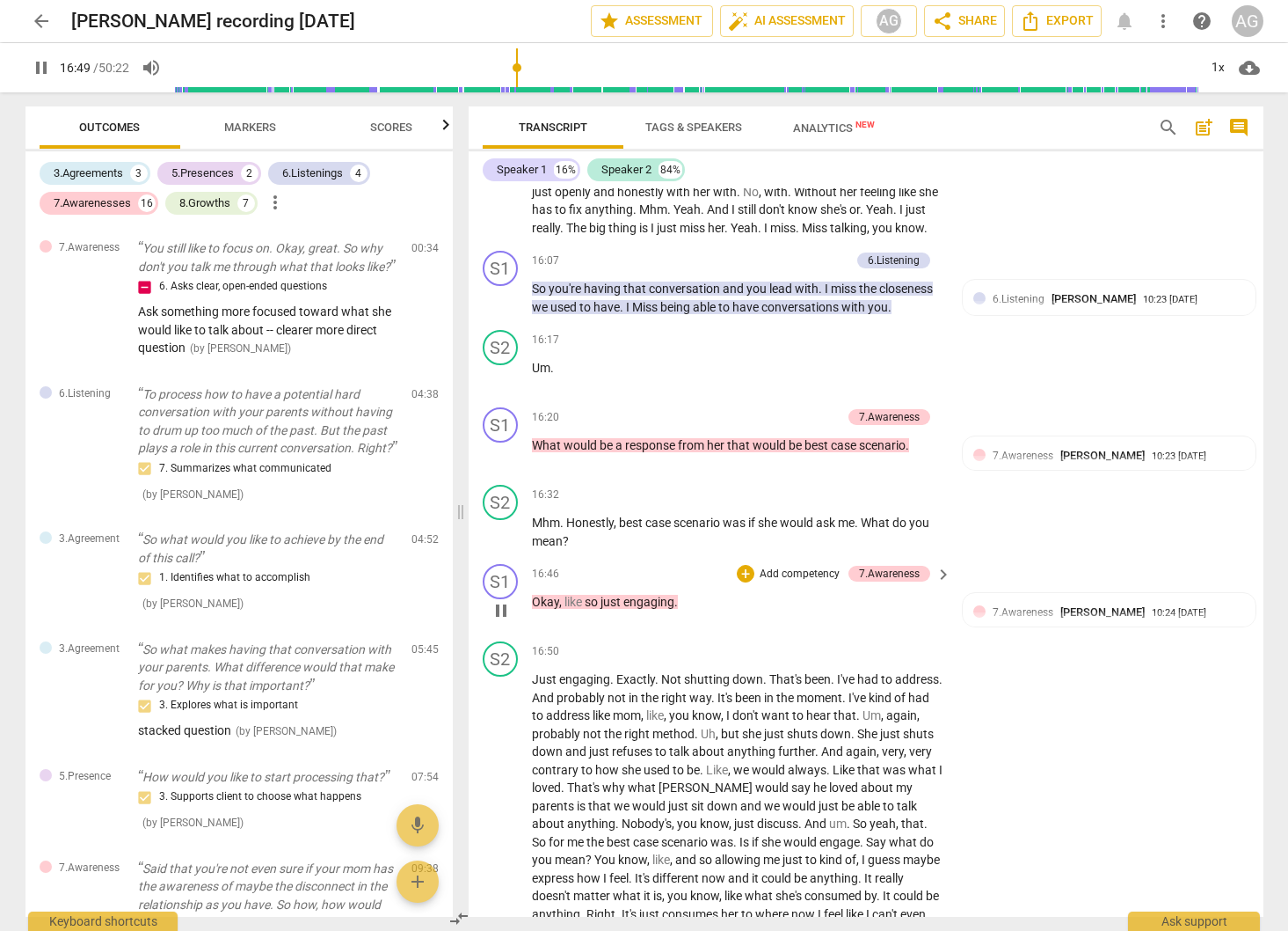
click at [500, 621] on span "pause" at bounding box center [501, 610] width 21 height 21
drag, startPoint x: 500, startPoint y: 598, endPoint x: 560, endPoint y: 597, distance: 60.0
click at [501, 543] on span "play_arrow" at bounding box center [501, 532] width 21 height 21
click at [501, 621] on span "pause" at bounding box center [501, 610] width 21 height 21
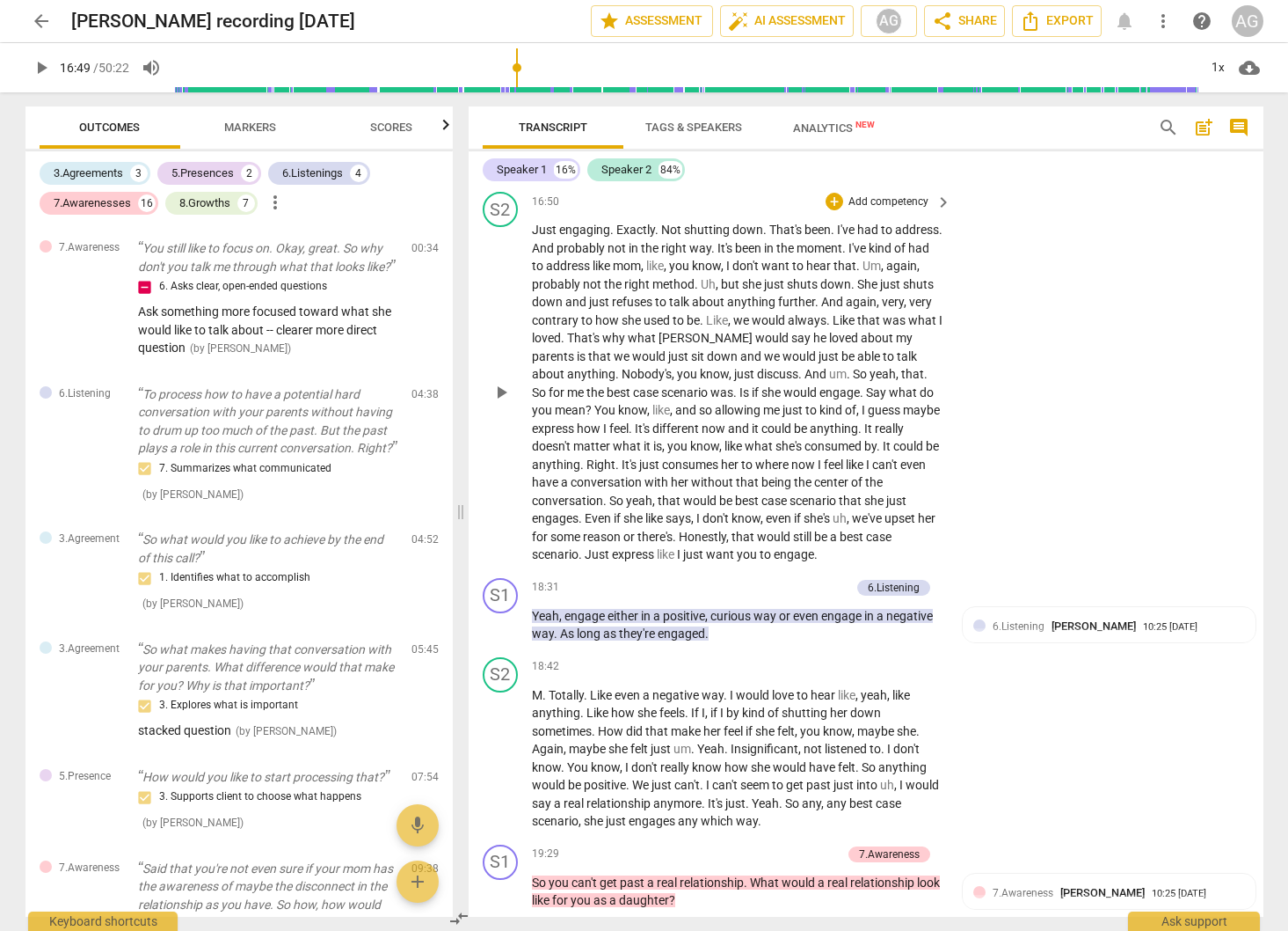
scroll to position [5448, 0]
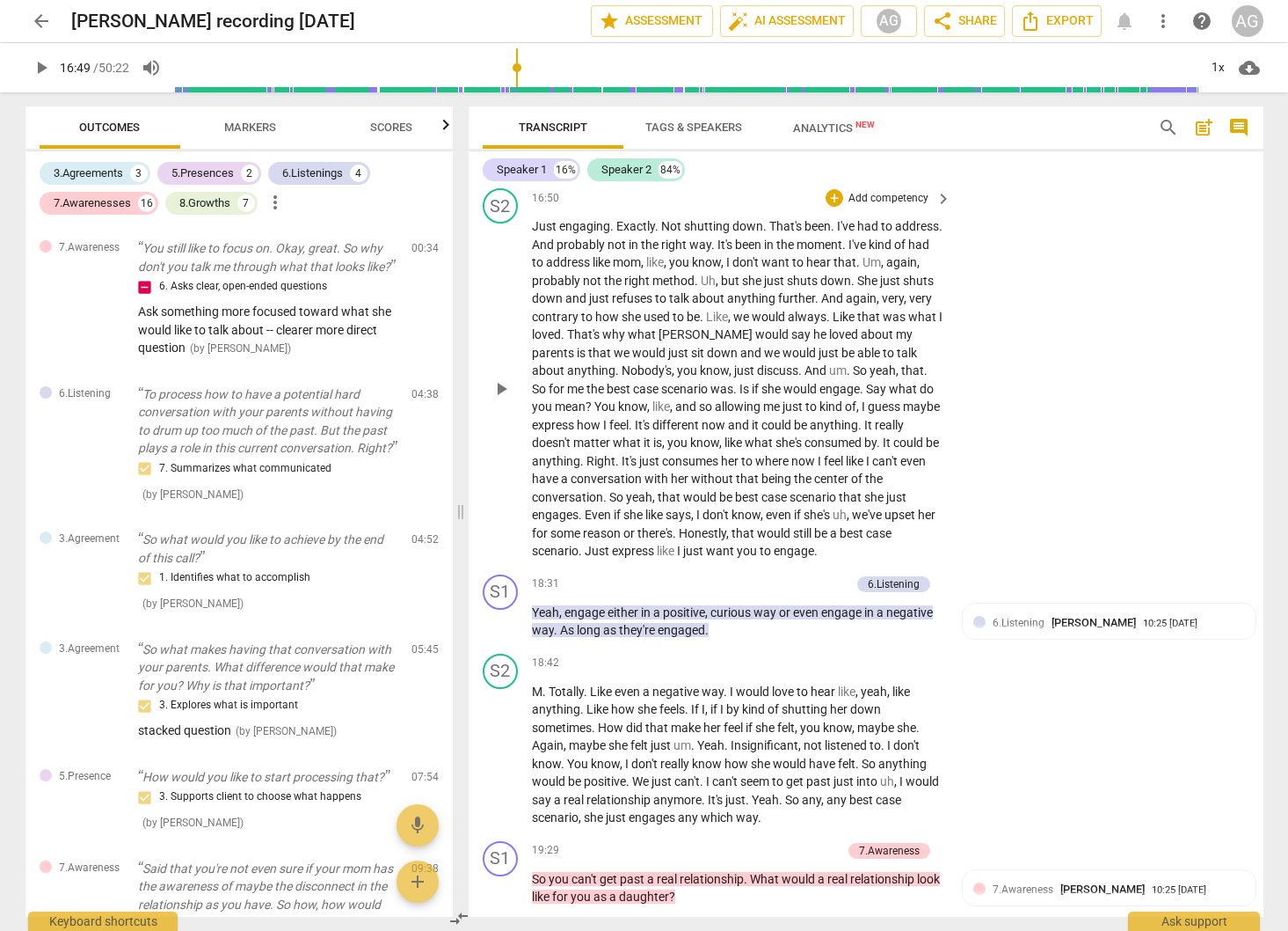
click at [629, 504] on span "yeah" at bounding box center [639, 496] width 26 height 14
click at [663, 504] on span "that" at bounding box center [670, 496] width 25 height 14
drag, startPoint x: 494, startPoint y: 698, endPoint x: 520, endPoint y: 695, distance: 26.2
click at [494, 632] on span "pause" at bounding box center [501, 622] width 21 height 21
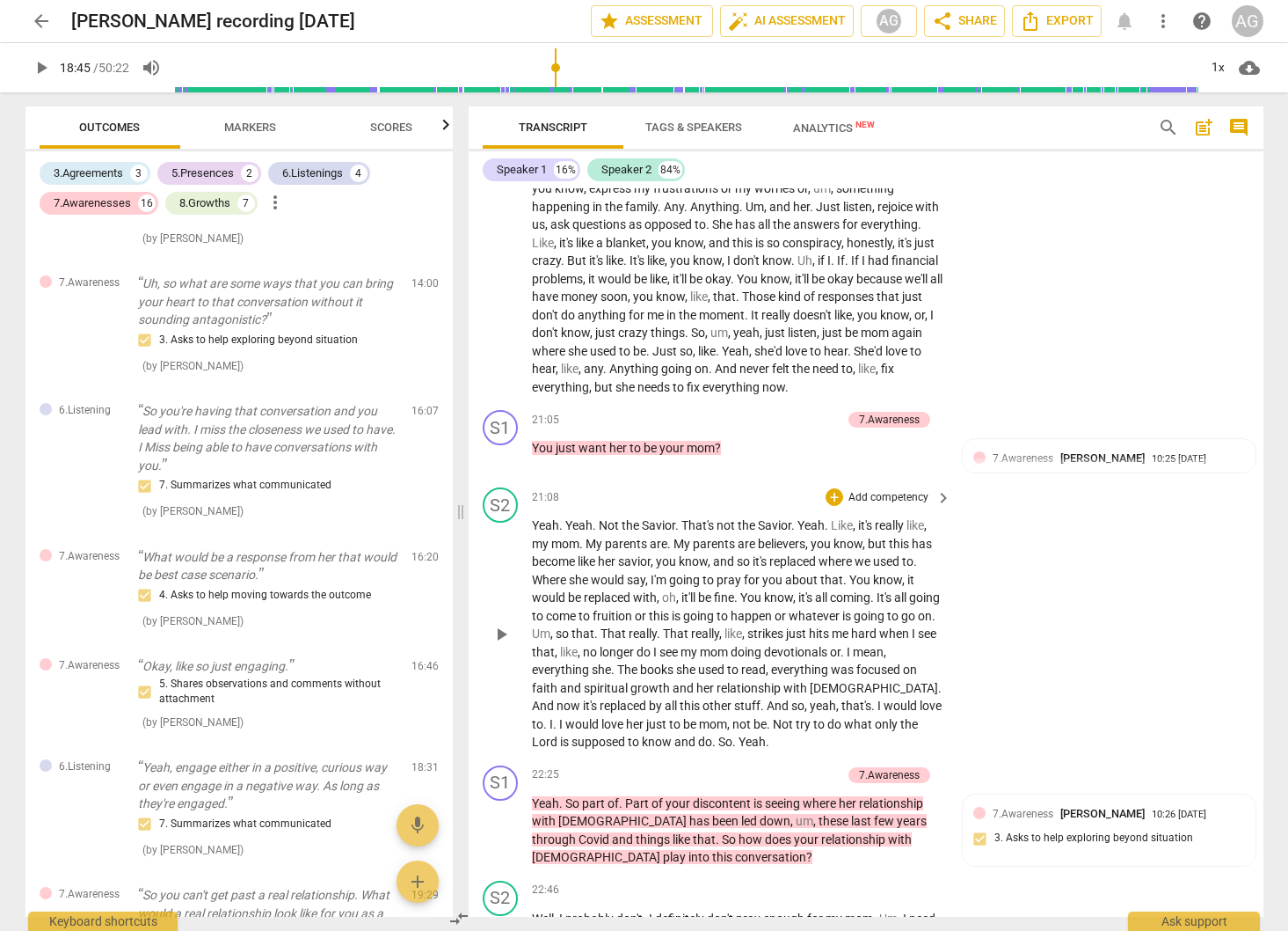
scroll to position [6234, 0]
drag, startPoint x: 1020, startPoint y: 439, endPoint x: 959, endPoint y: 495, distance: 82.8
click at [1015, 406] on div "S2 play_arrow pause 19:39 + Add competency keyboard_arrow_right Yeah , I would …" at bounding box center [865, 266] width 795 height 278
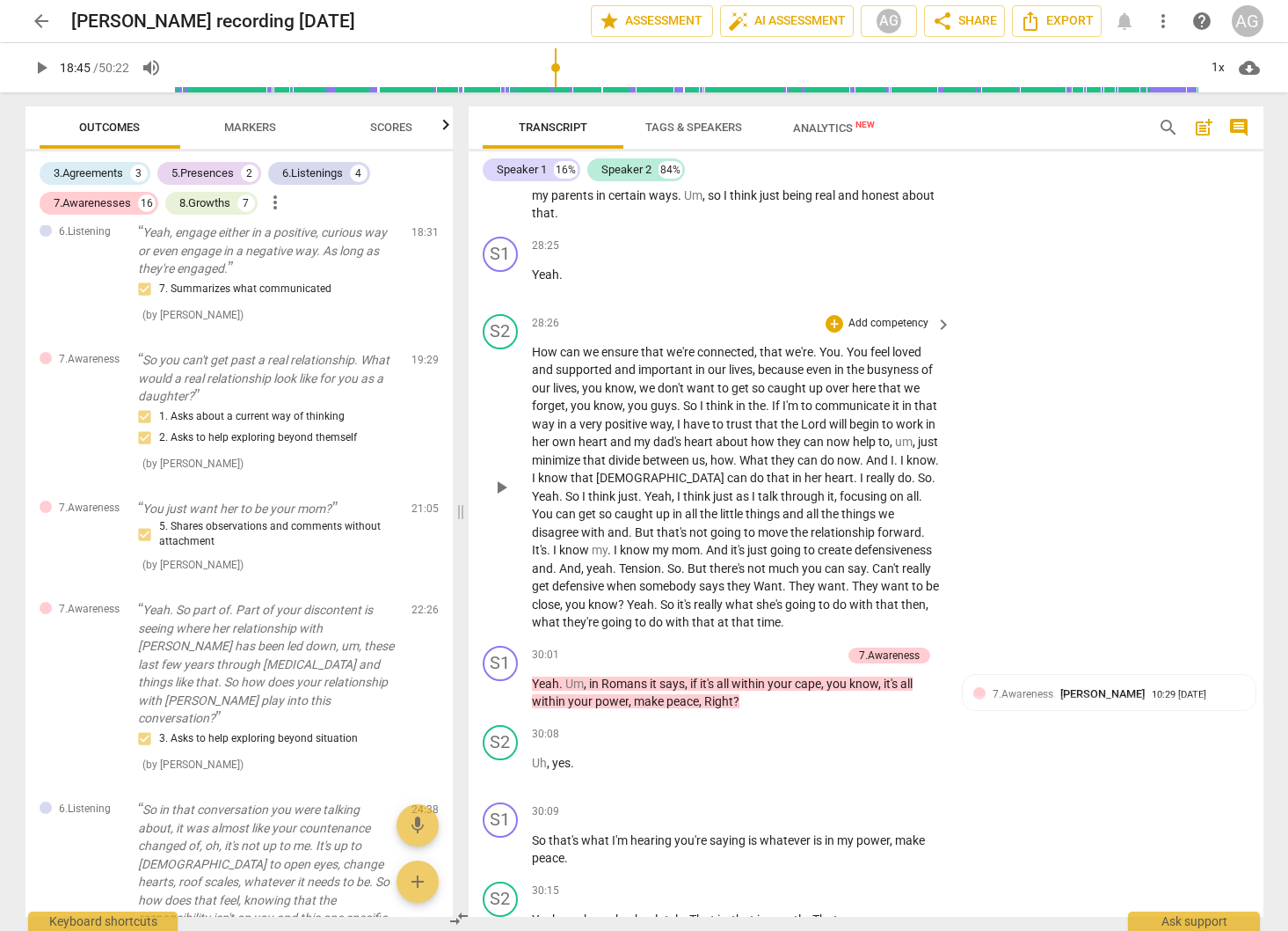
scroll to position [8614, 0]
click at [872, 577] on span "Can't" at bounding box center [886, 570] width 30 height 14
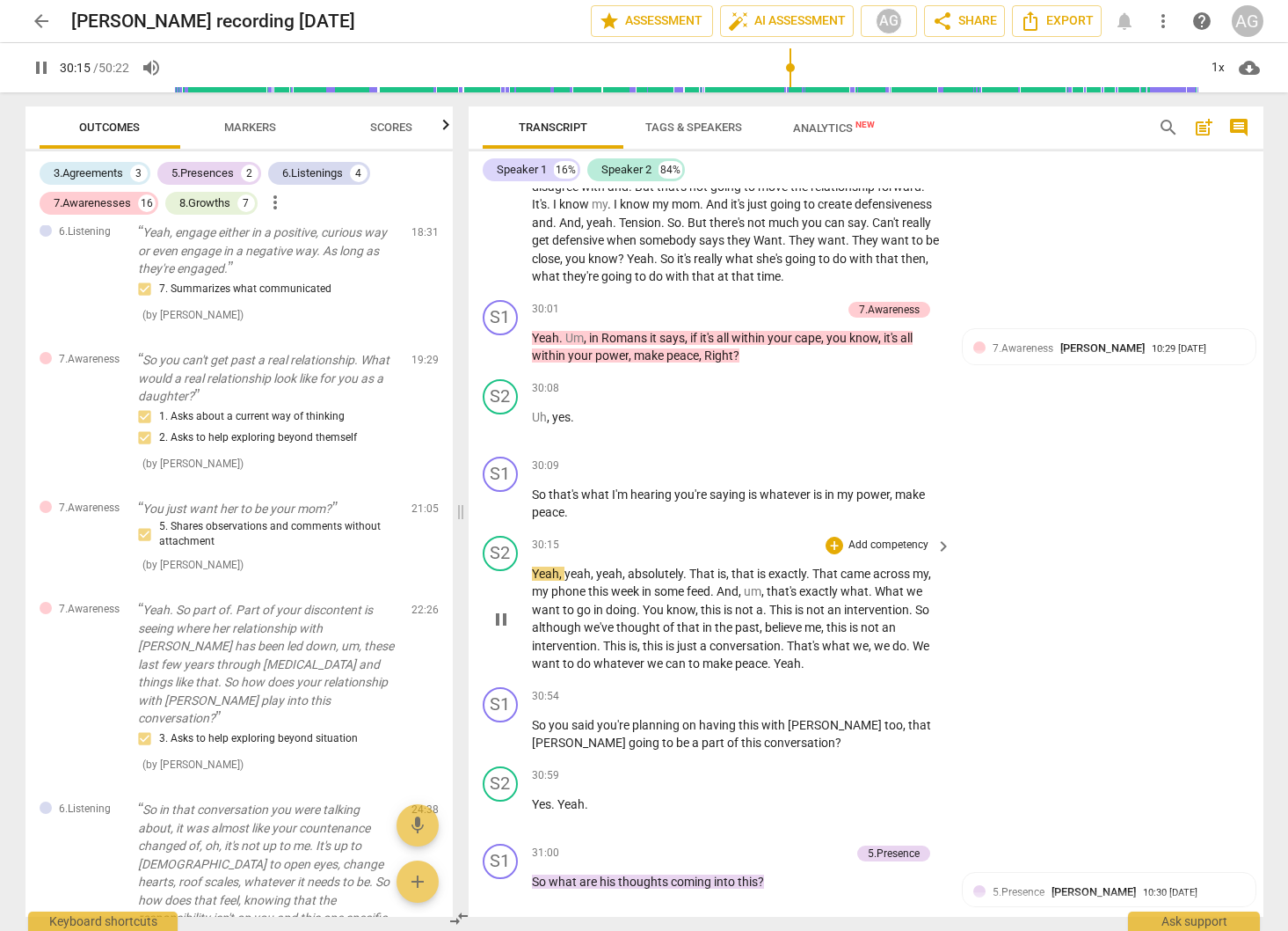
scroll to position [8968, 0]
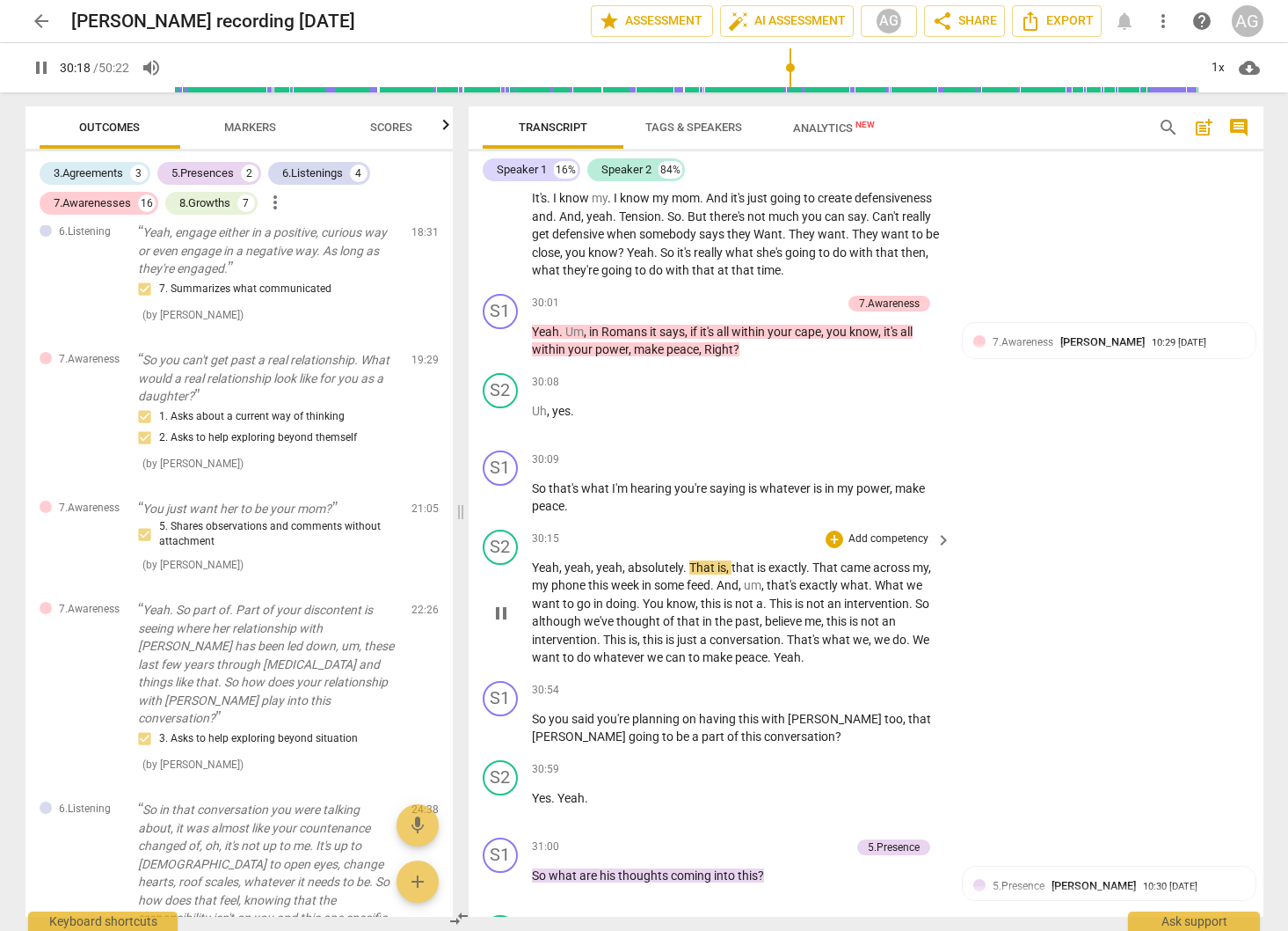
click at [513, 624] on span "pause" at bounding box center [501, 613] width 28 height 21
click at [264, 125] on span "Markers" at bounding box center [250, 127] width 52 height 13
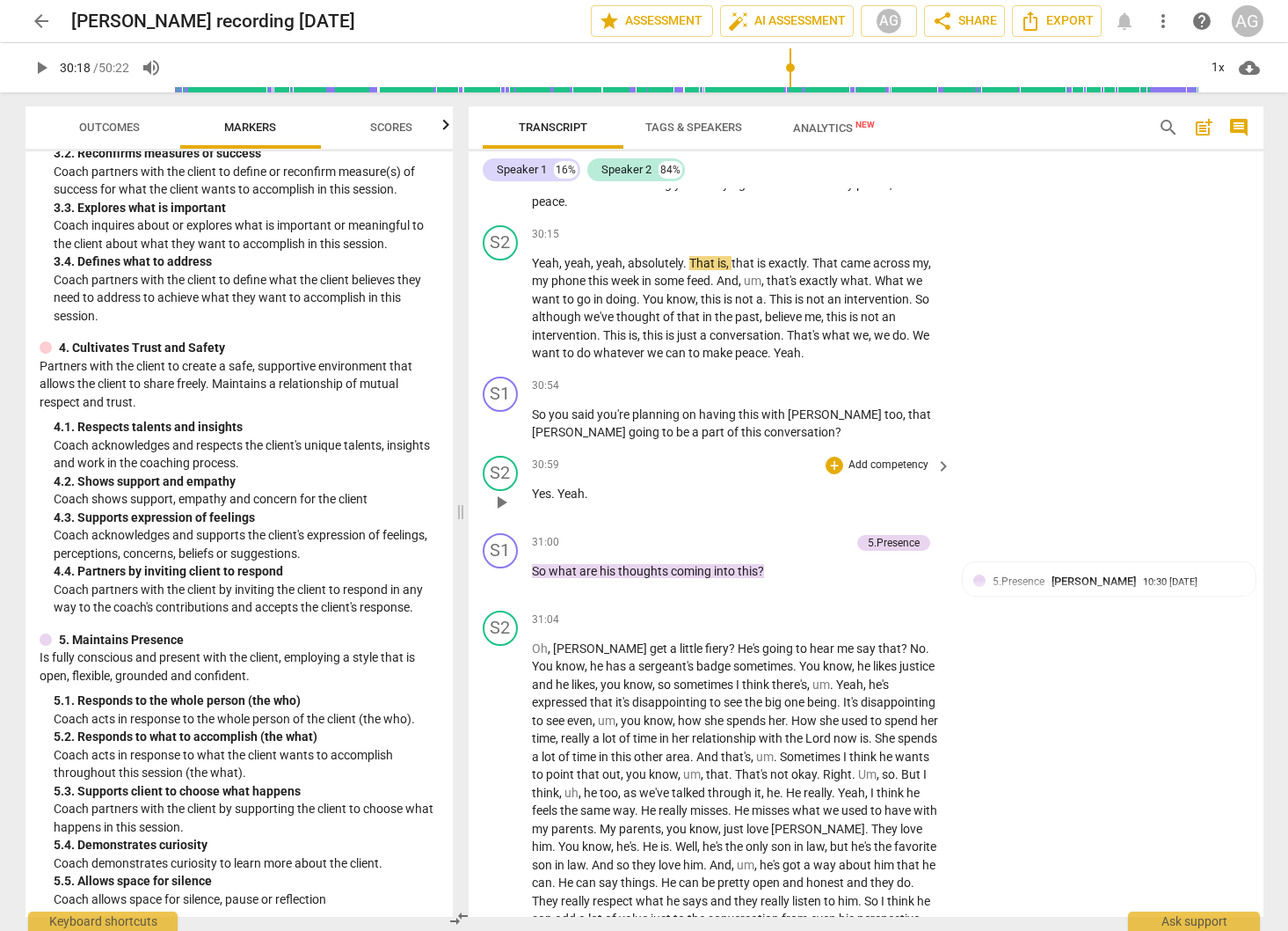
scroll to position [9274, 0]
click at [497, 432] on span "play_arrow" at bounding box center [501, 421] width 21 height 21
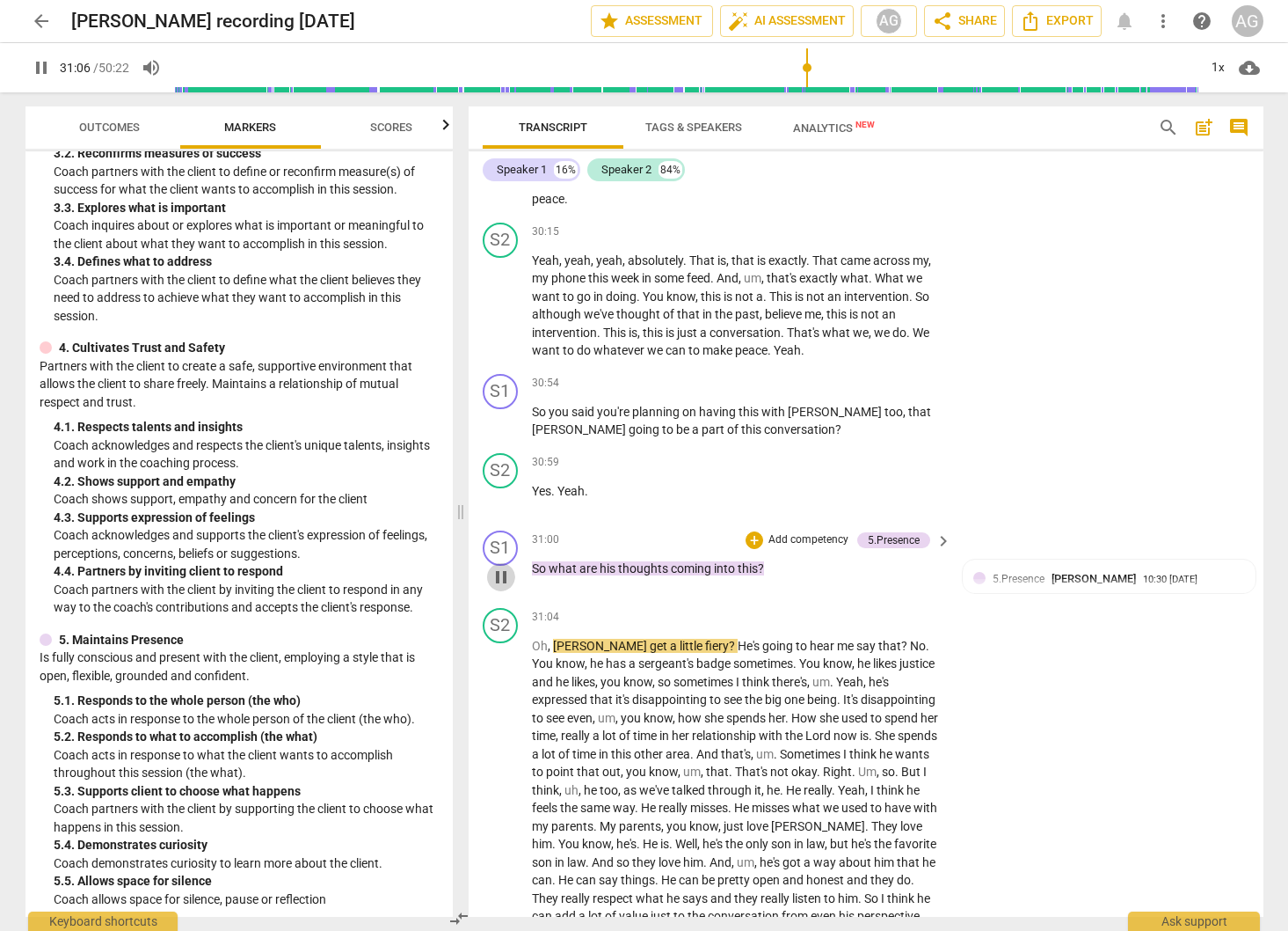
click at [502, 588] on span "pause" at bounding box center [501, 577] width 21 height 21
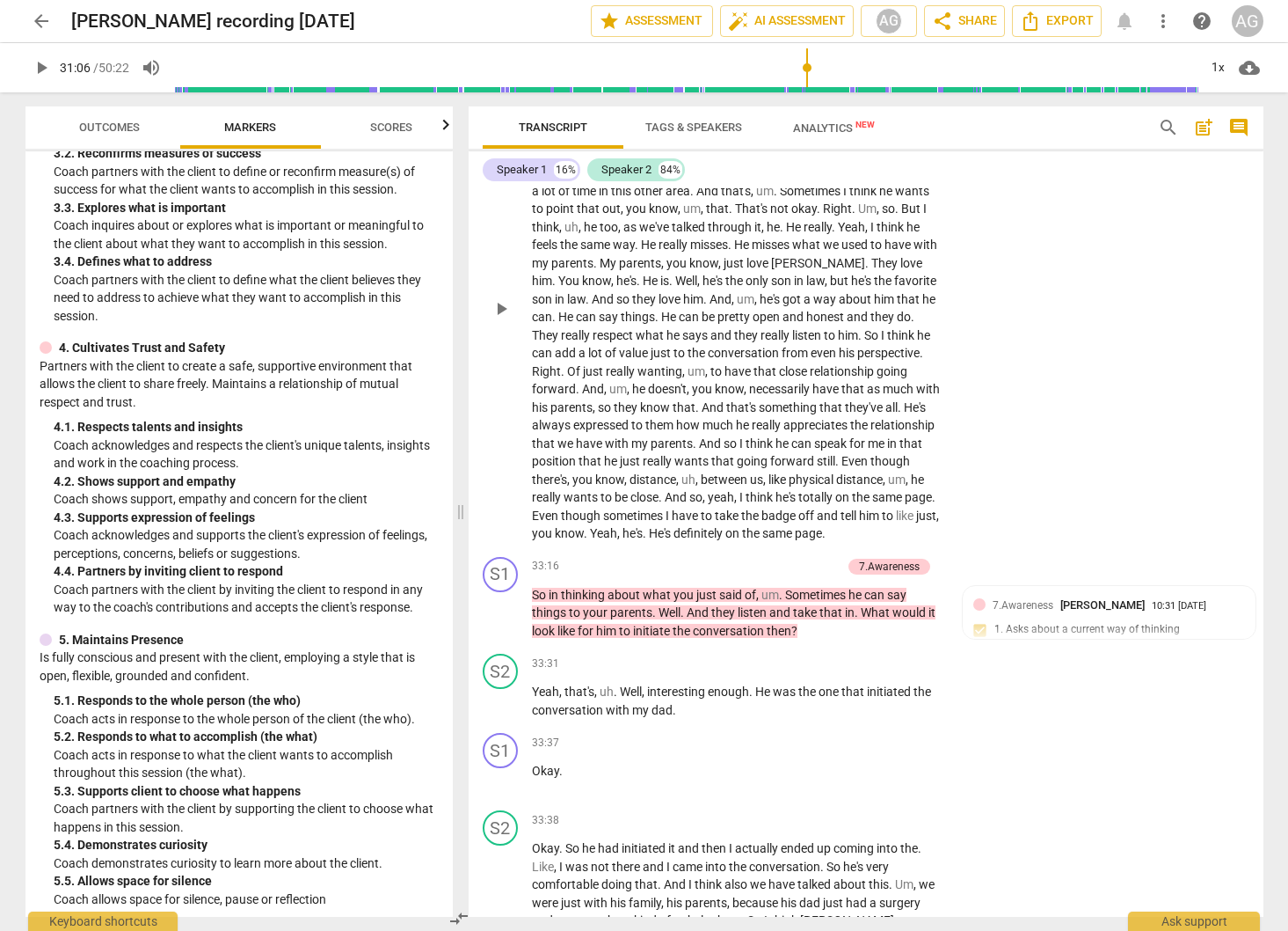
scroll to position [9842, 0]
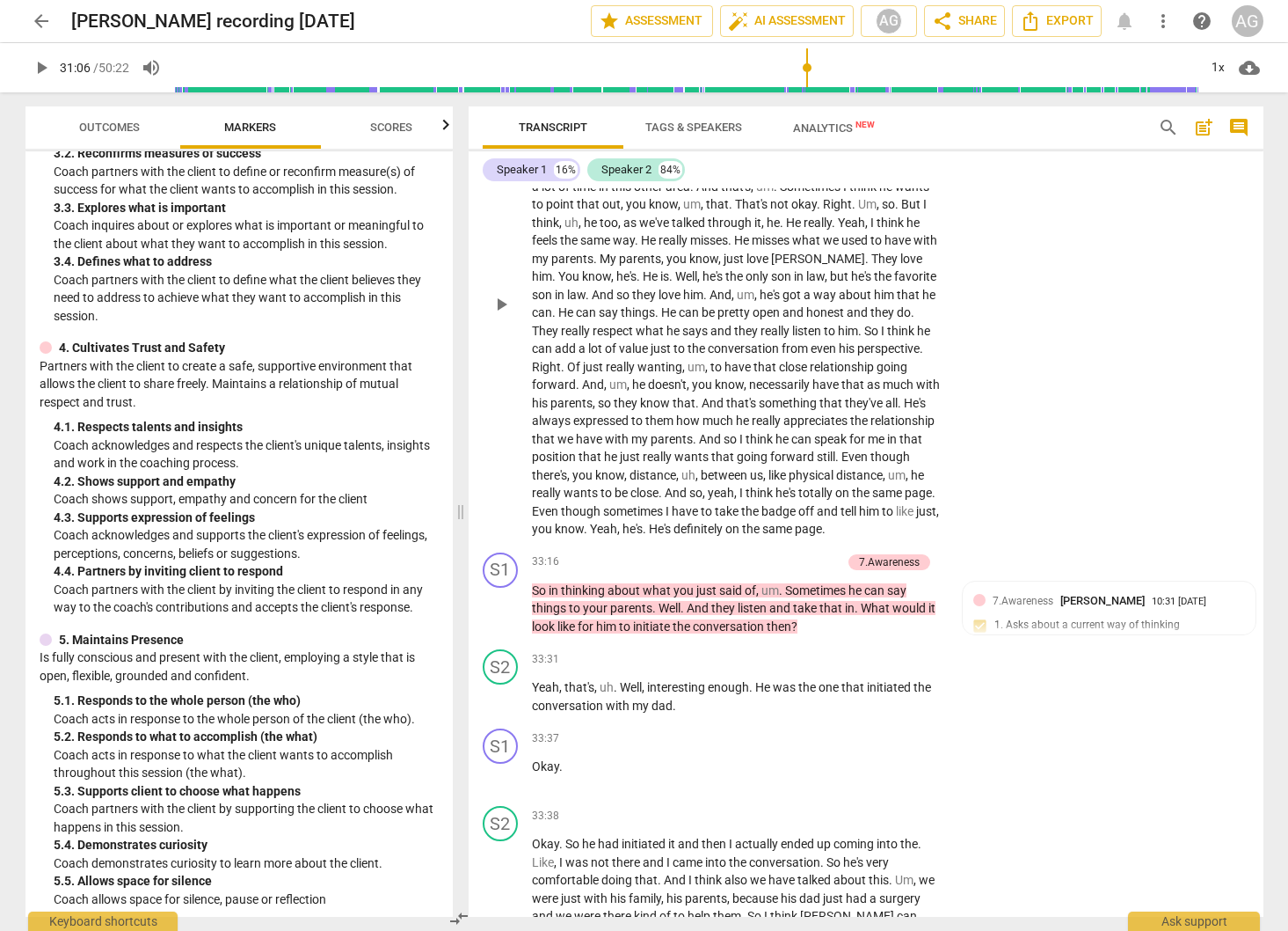
click at [678, 499] on span "And" at bounding box center [677, 492] width 25 height 14
click at [498, 620] on span "pause" at bounding box center [501, 609] width 21 height 21
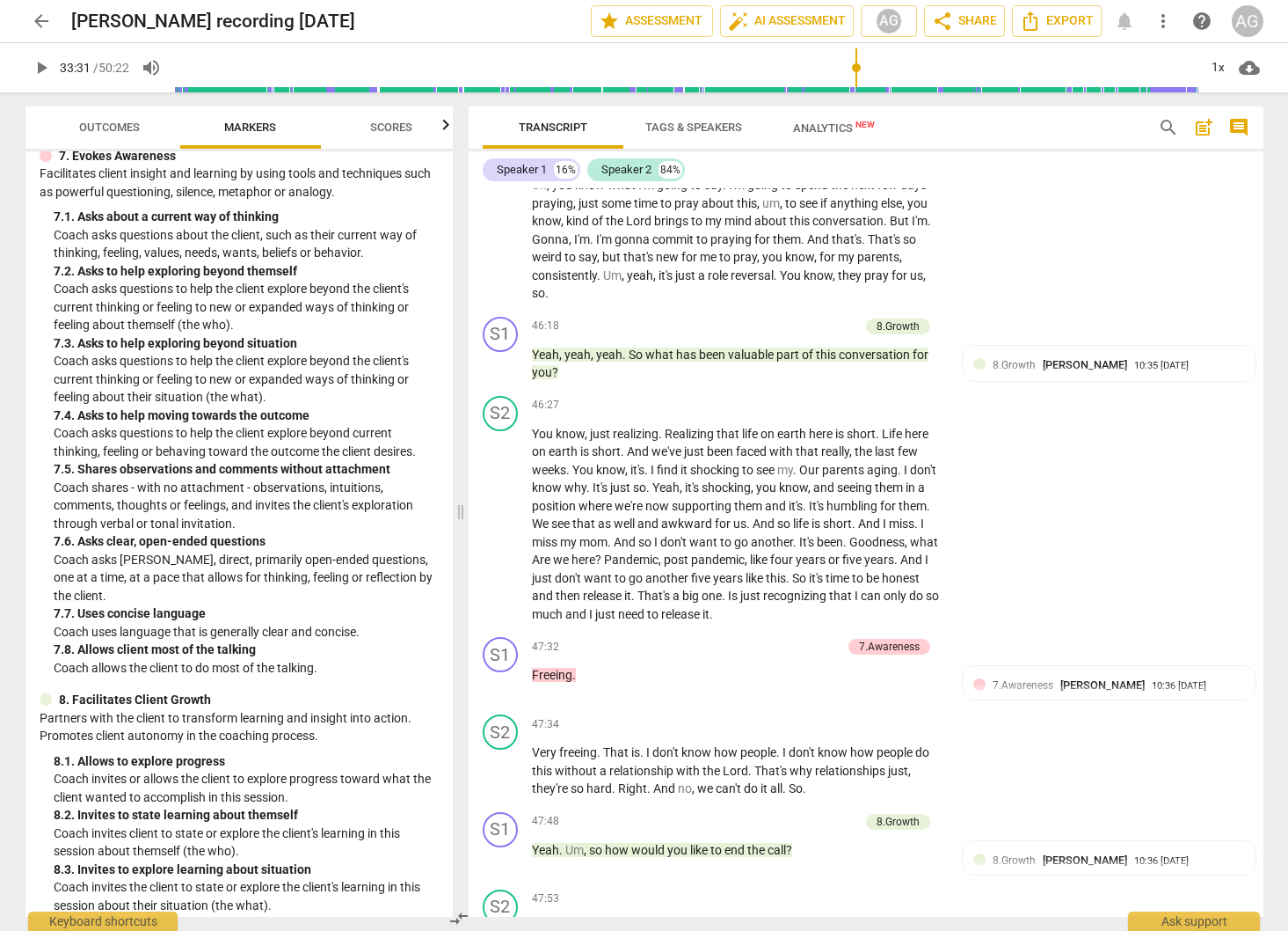
scroll to position [1688, 0]
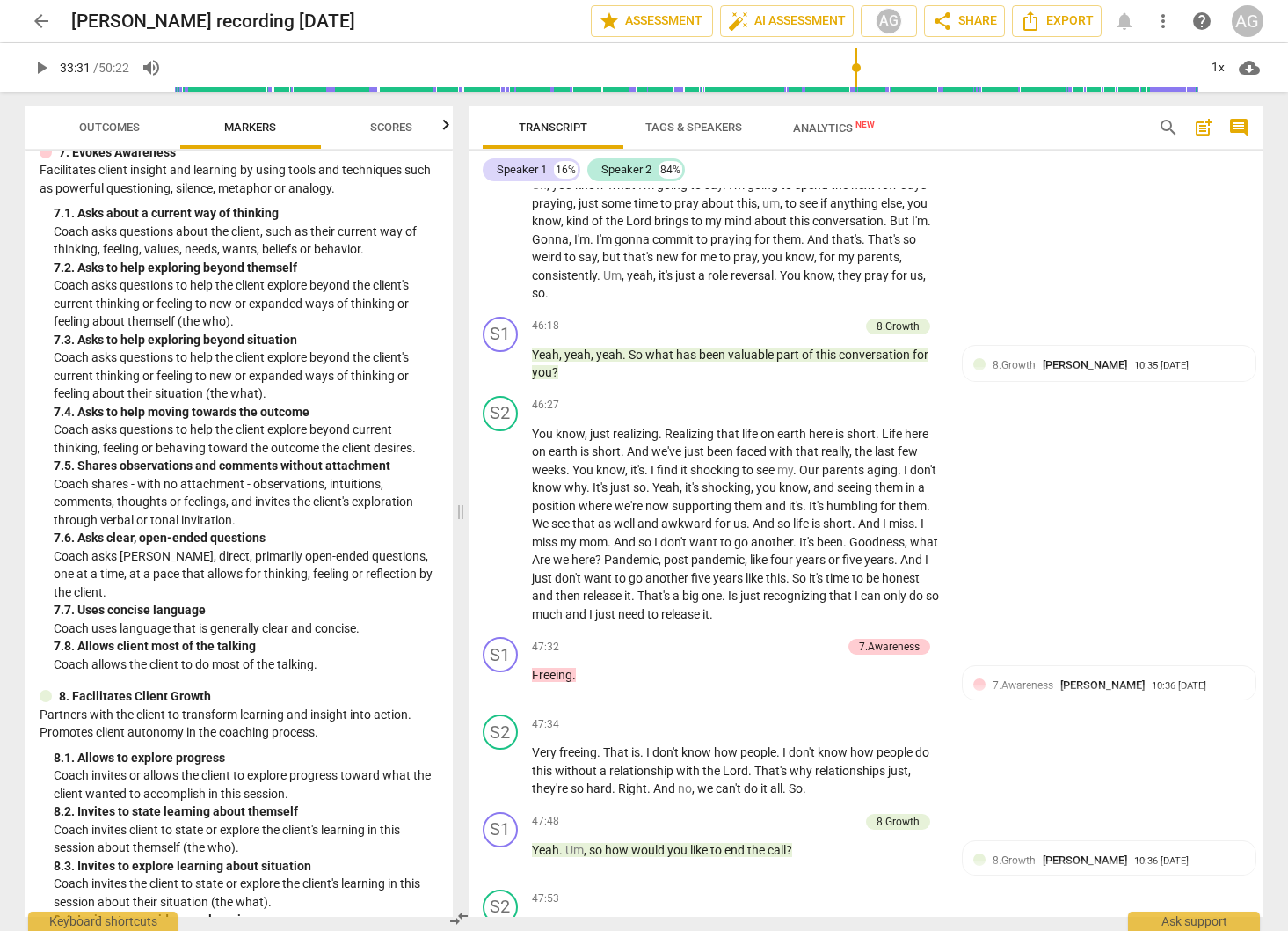
click at [229, 472] on div "7. 5. Shares observations and comments without attachment" at bounding box center [247, 466] width 385 height 18
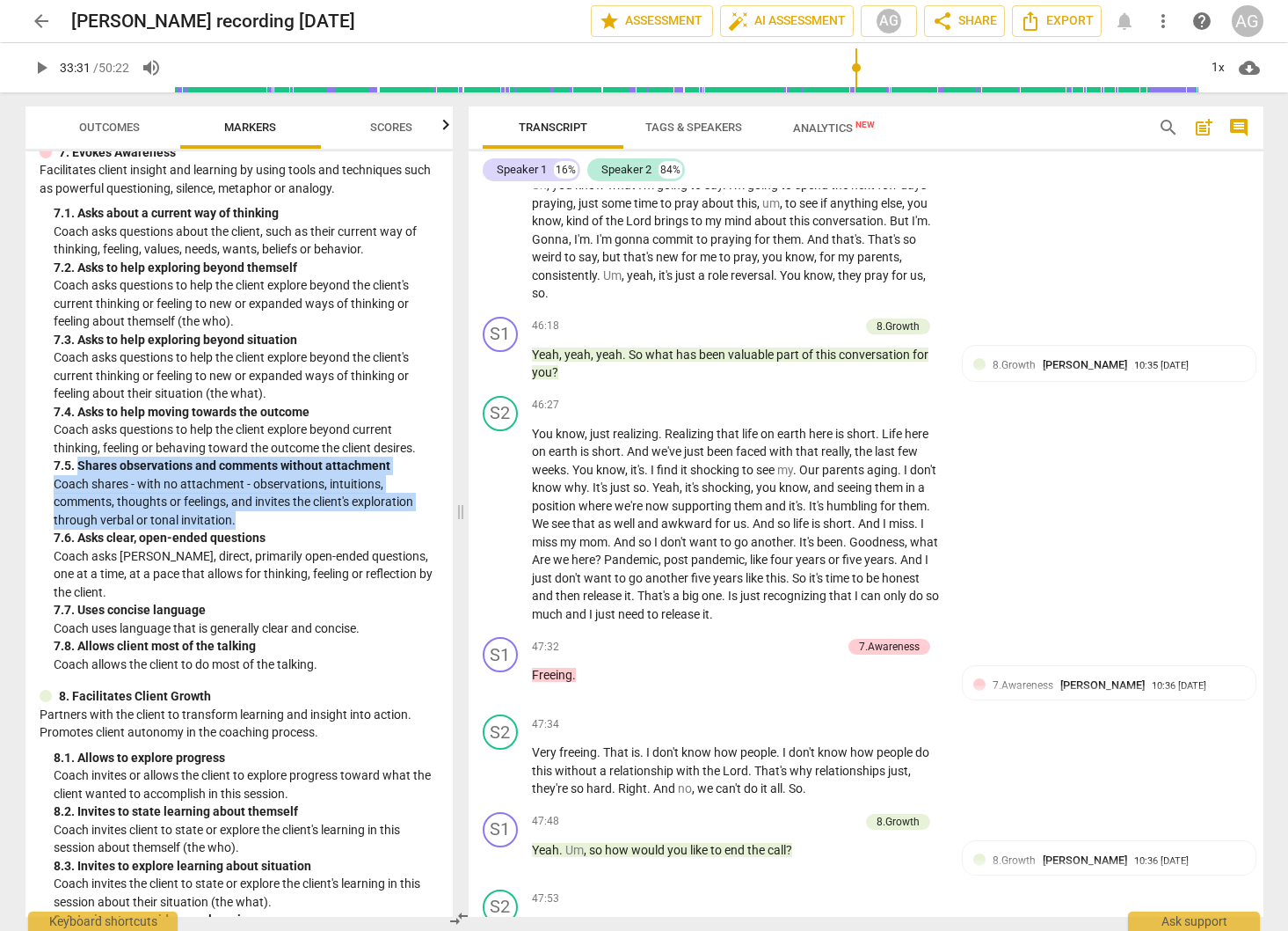
drag, startPoint x: 75, startPoint y: 466, endPoint x: 256, endPoint y: 519, distance: 188.6
click at [256, 519] on div "7. 5. Shares observations and comments without attachment Coach shares - with n…" at bounding box center [247, 492] width 385 height 72
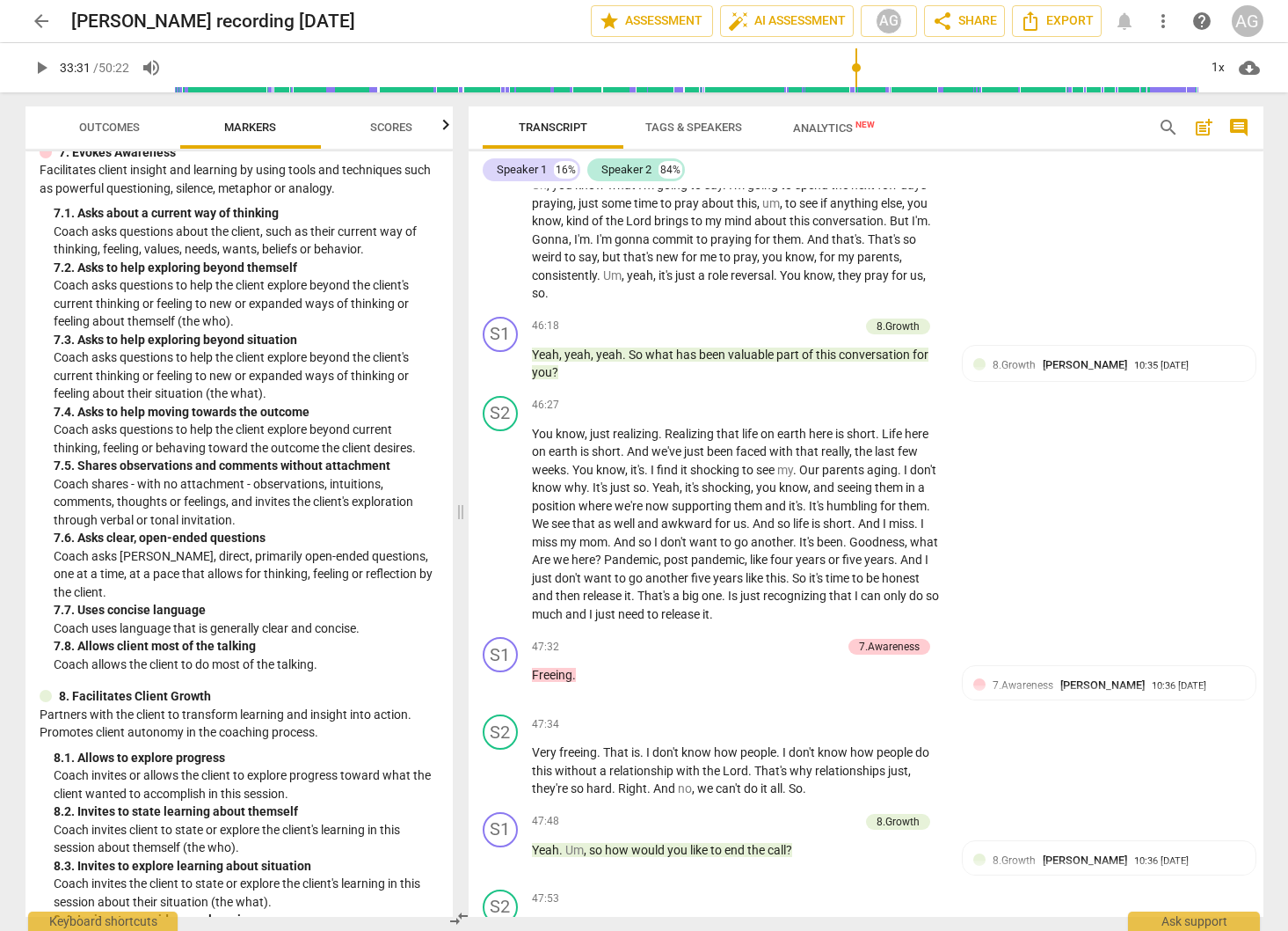
click at [317, 519] on p "Coach shares - with no attachment - observations, intuitions, comments, thought…" at bounding box center [247, 502] width 385 height 55
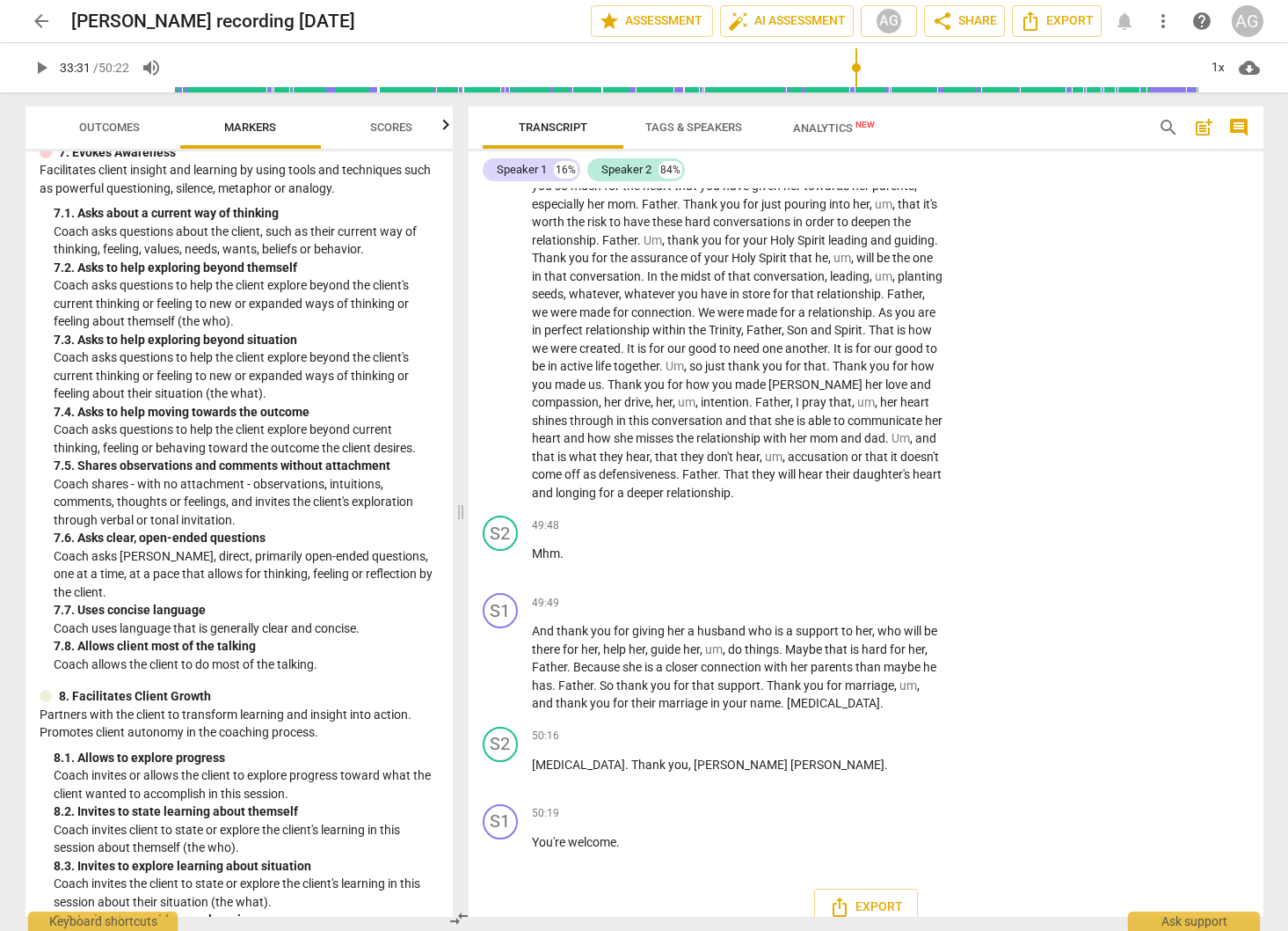
scroll to position [15243, 0]
type input "2011"
click at [39, 17] on span "arrow_back" at bounding box center [41, 21] width 21 height 21
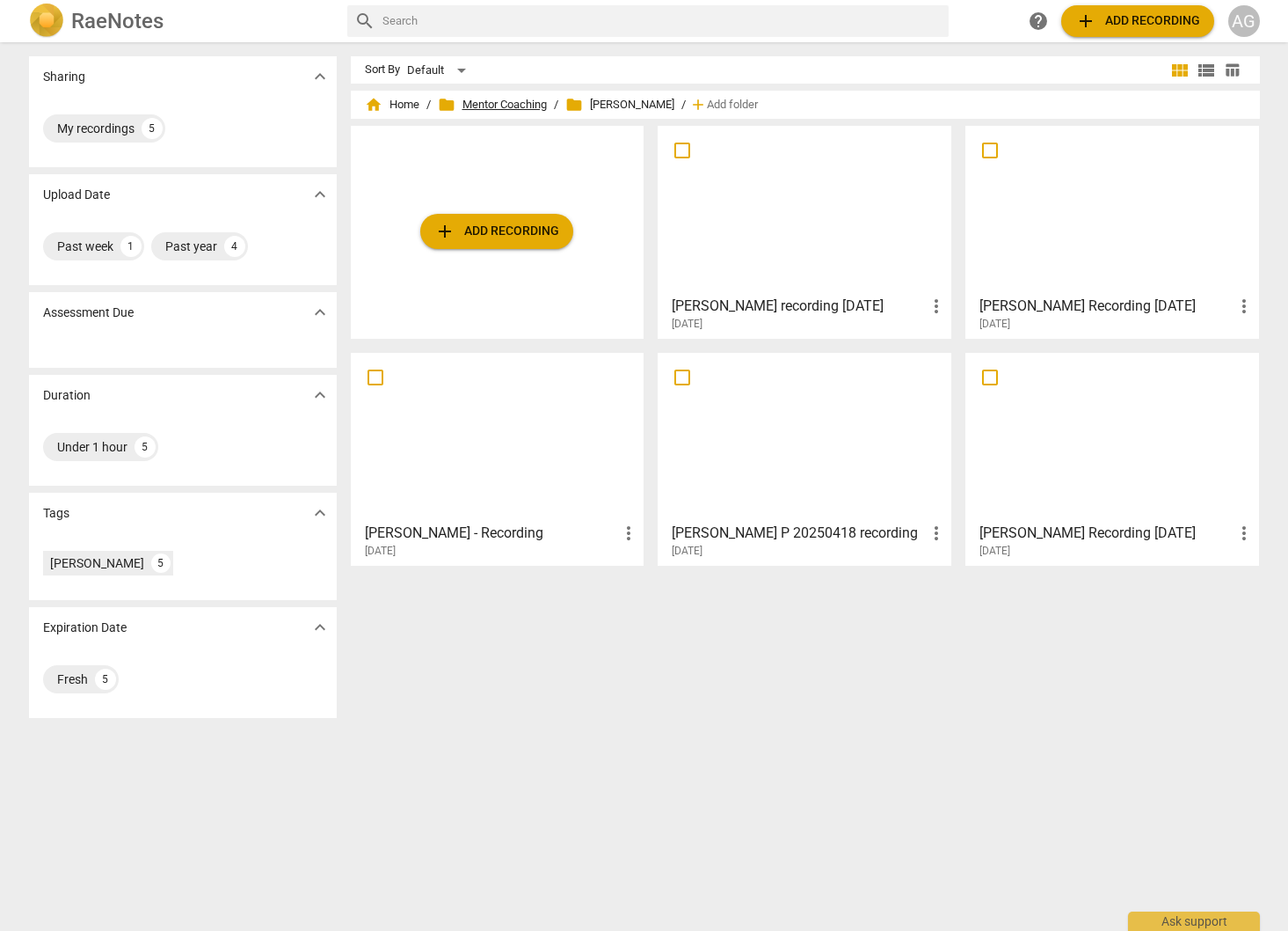
click at [493, 103] on span "folder Mentor Coaching" at bounding box center [492, 104] width 109 height 17
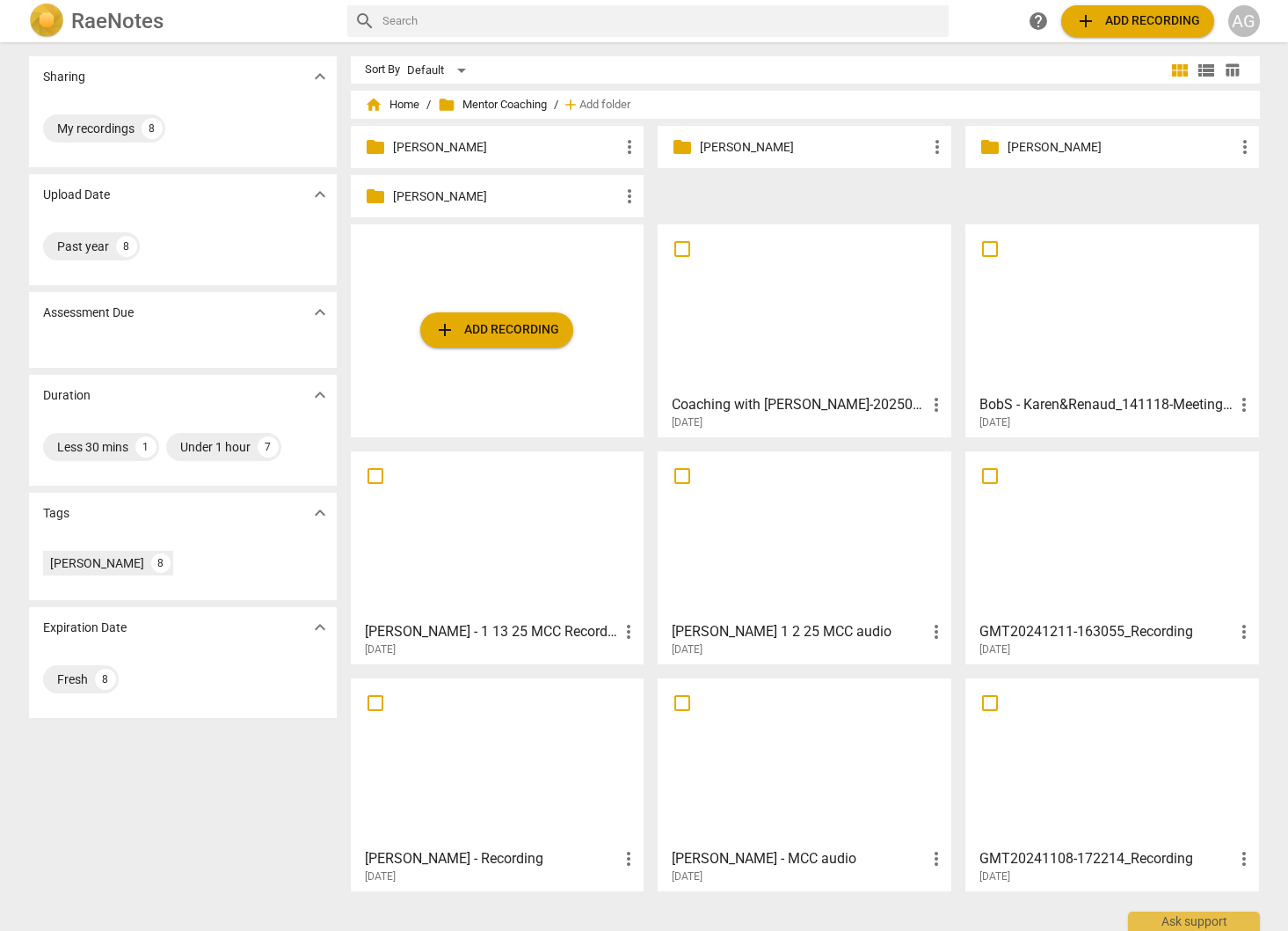
click at [1038, 145] on p "[PERSON_NAME]" at bounding box center [1120, 146] width 226 height 18
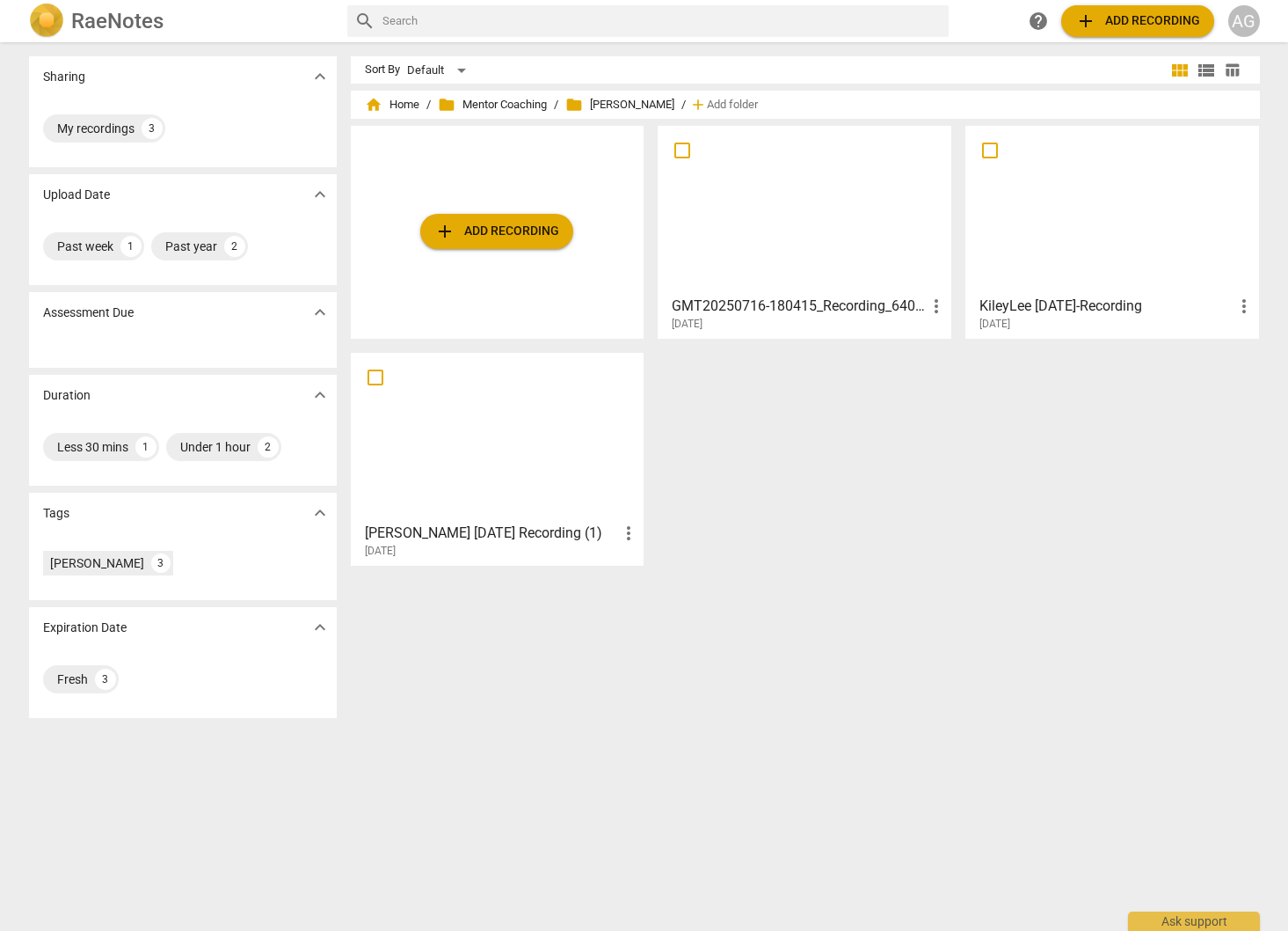
click at [1149, 226] on div at bounding box center [1112, 210] width 281 height 156
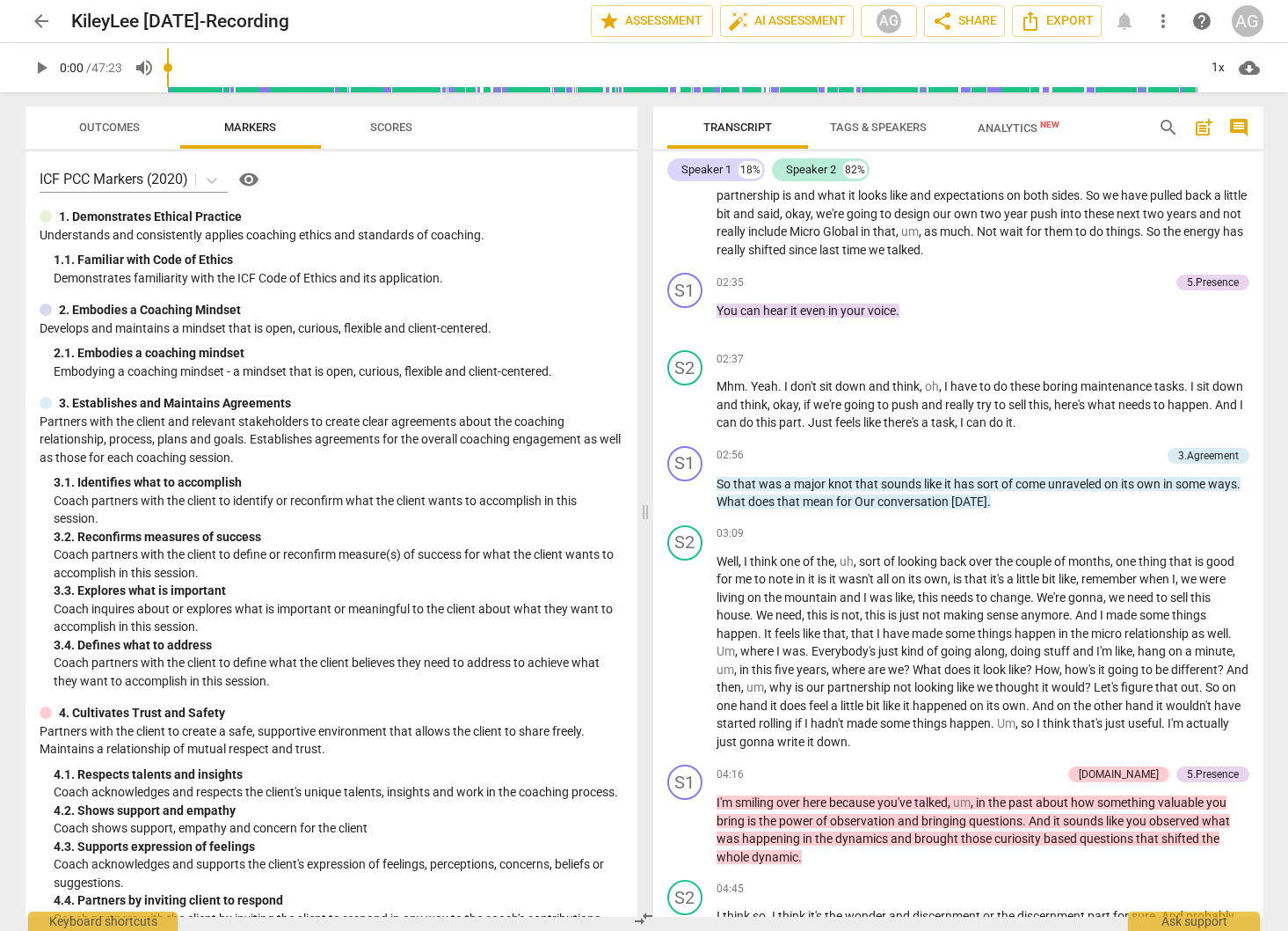
scroll to position [650, 0]
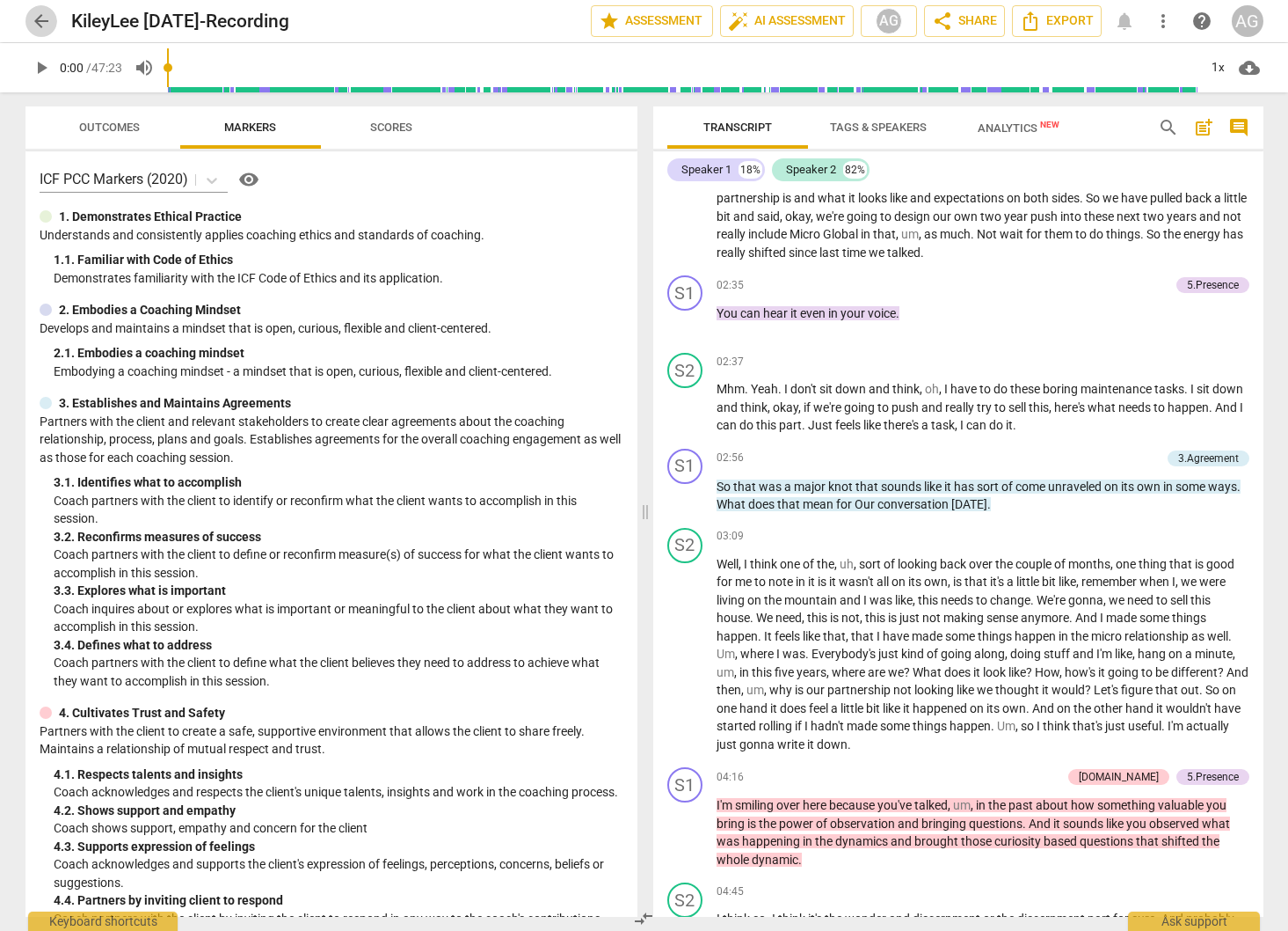
click at [37, 17] on span "arrow_back" at bounding box center [41, 21] width 21 height 21
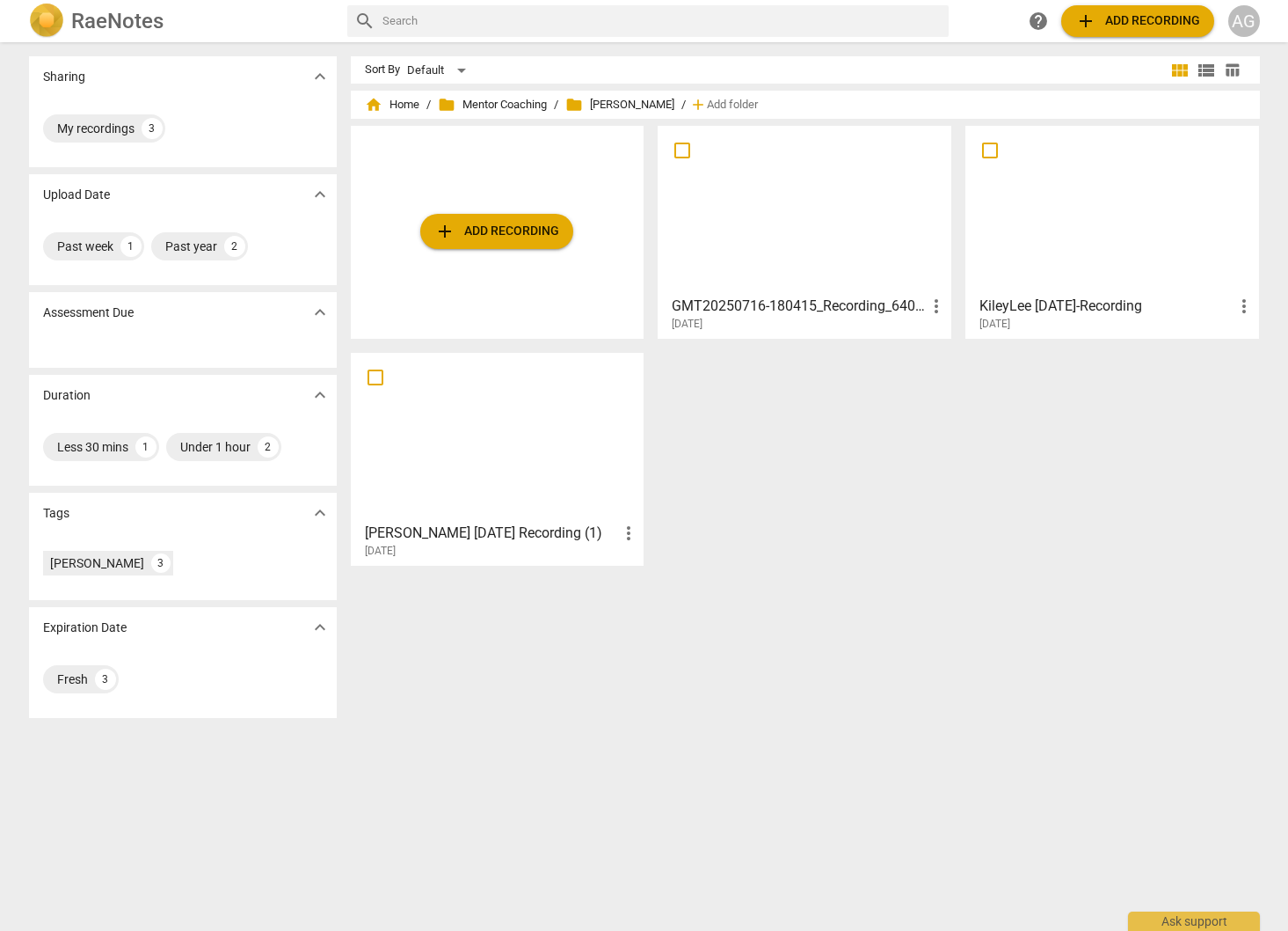
click at [754, 258] on div at bounding box center [804, 210] width 281 height 156
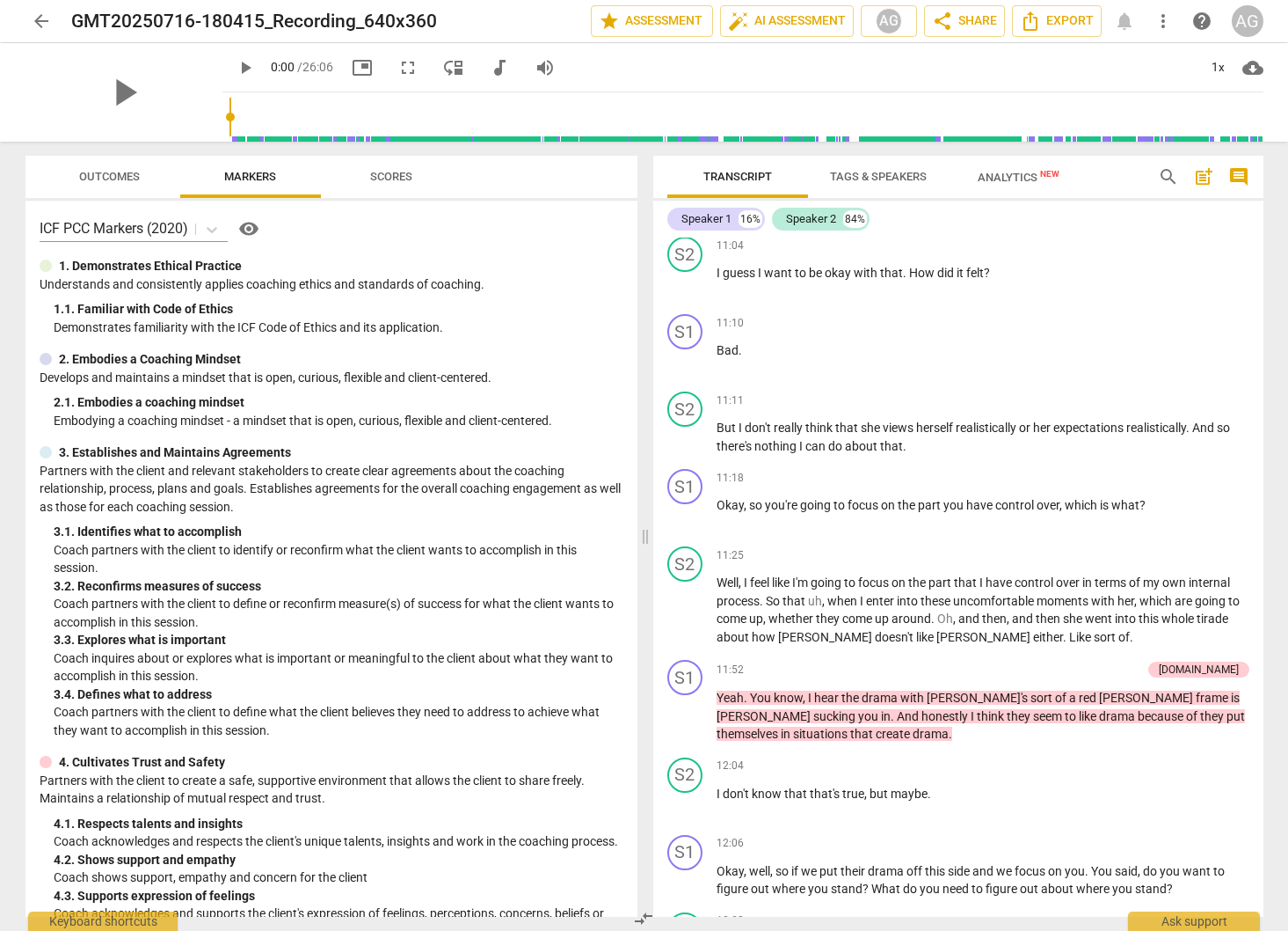
scroll to position [4132, 0]
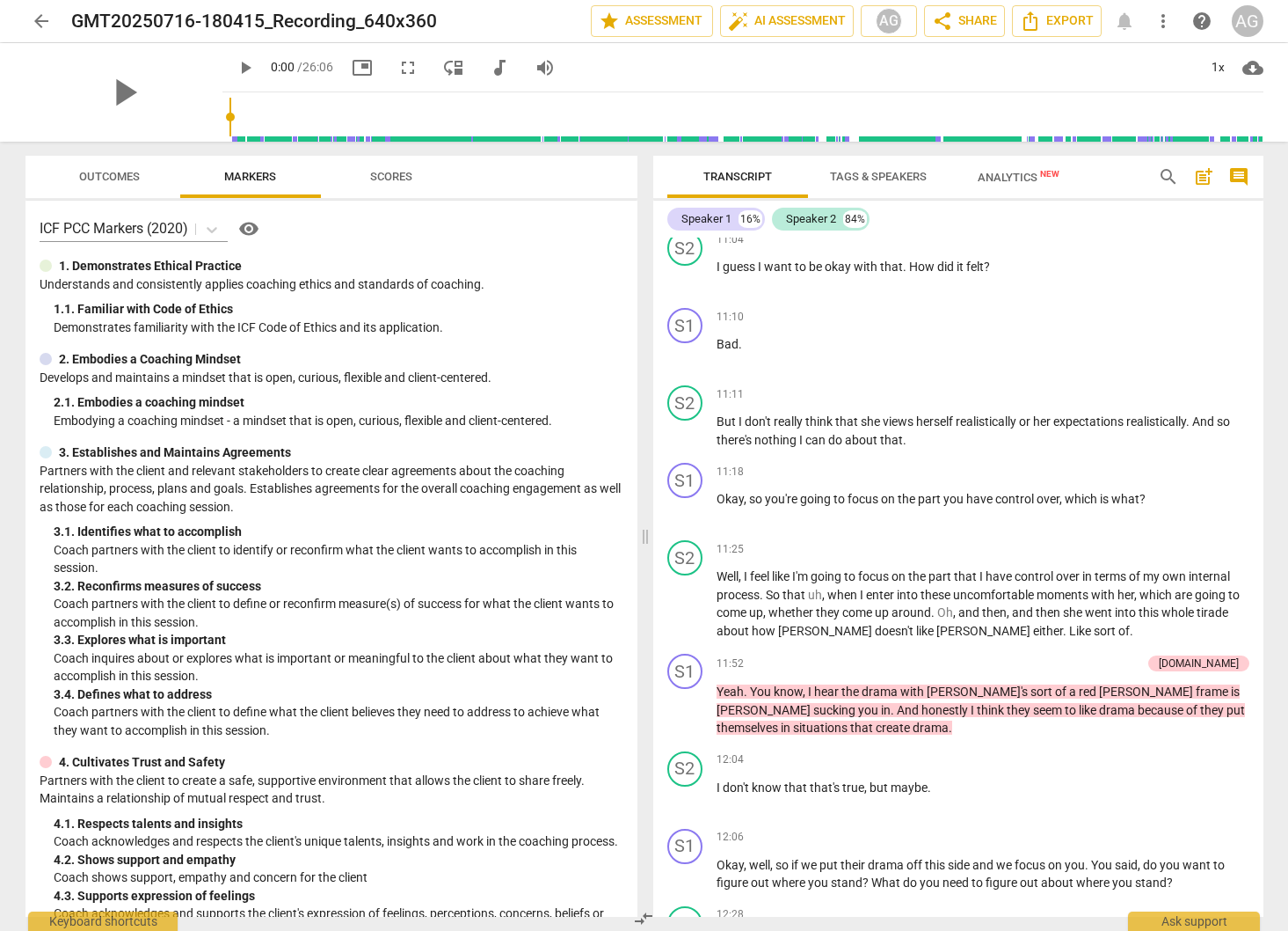
click at [941, 684] on span "[PERSON_NAME]'s" at bounding box center [979, 691] width 104 height 14
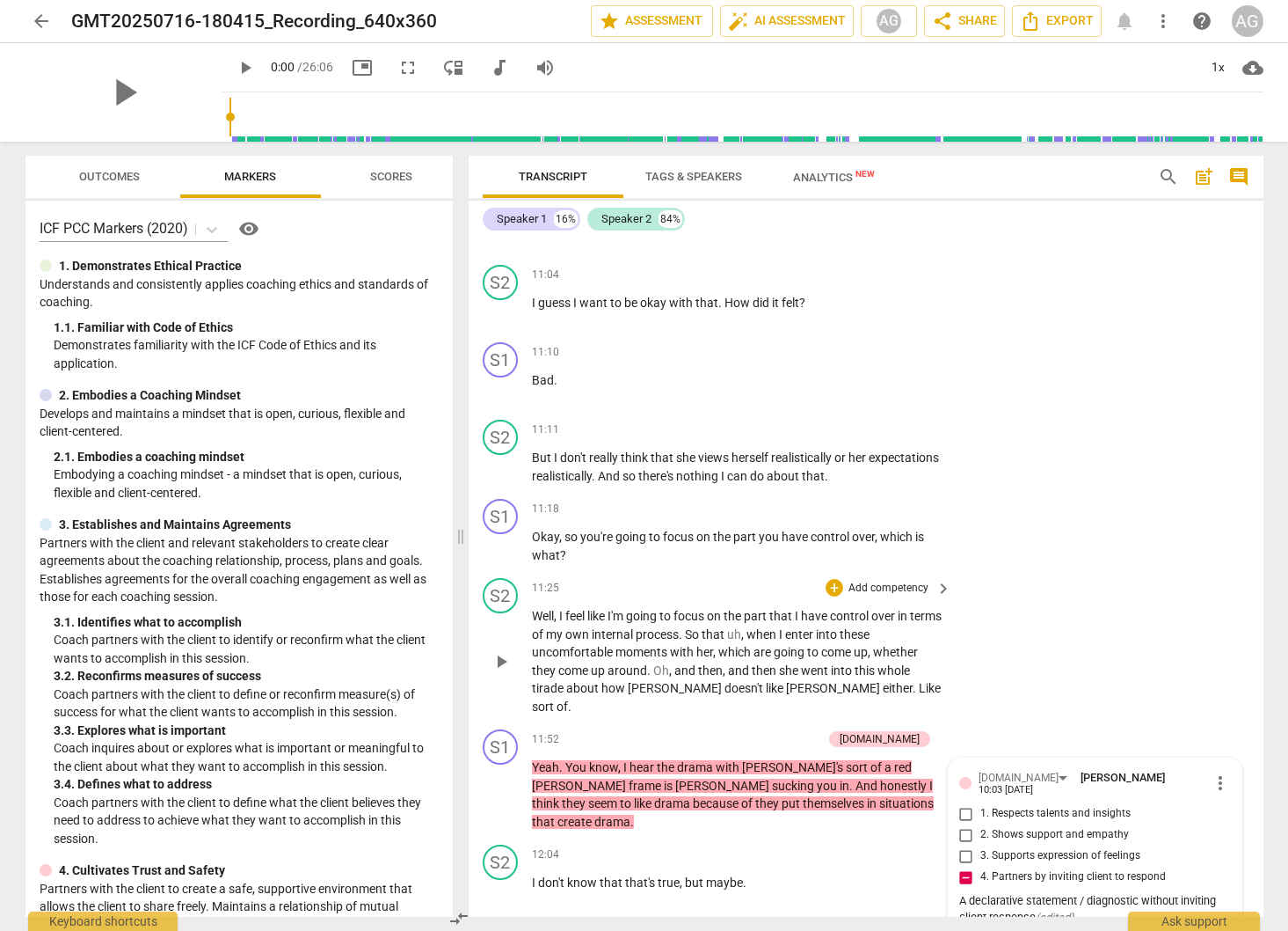
scroll to position [4613, 0]
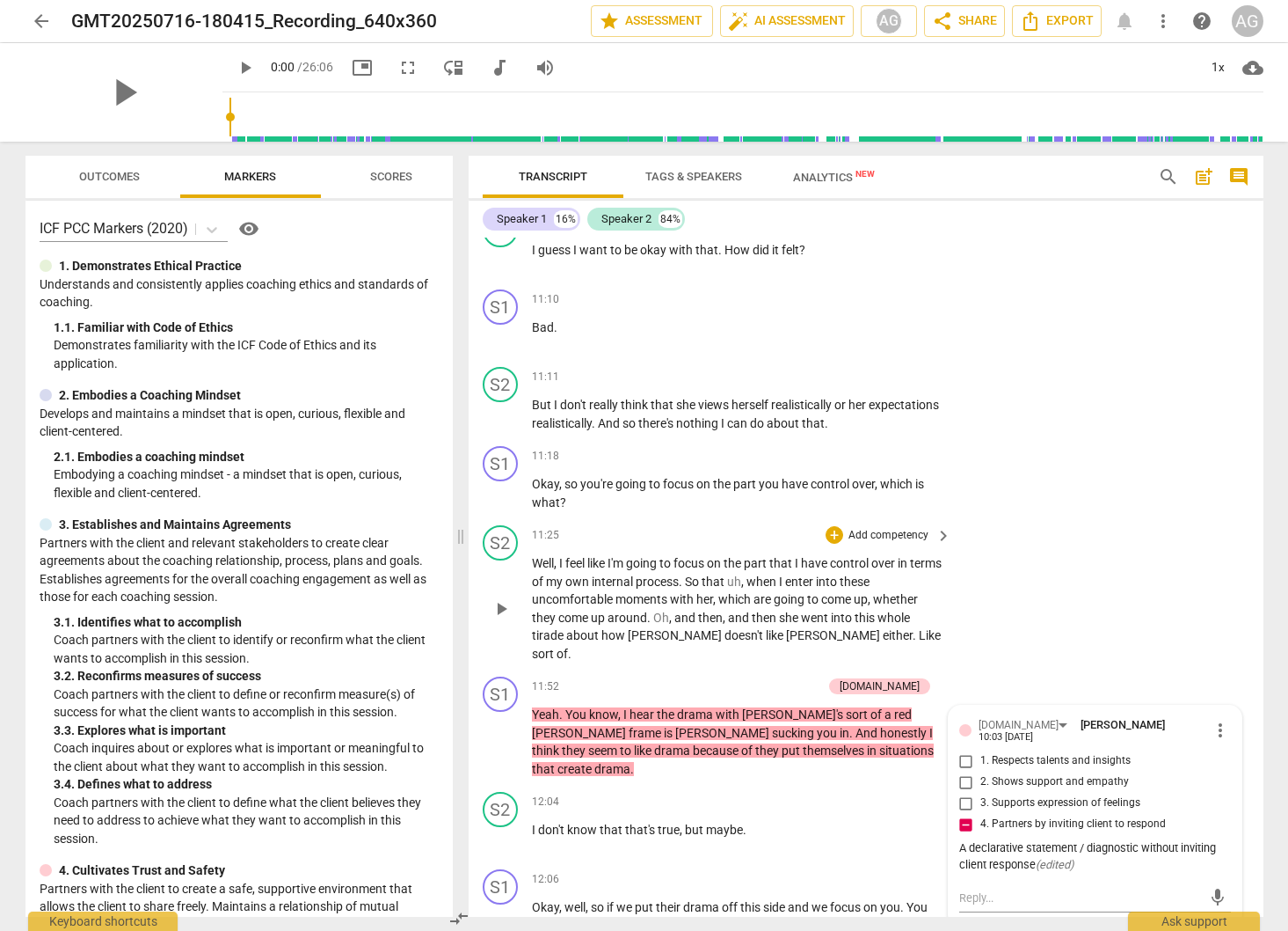
click at [550, 556] on span "Well" at bounding box center [542, 563] width 22 height 14
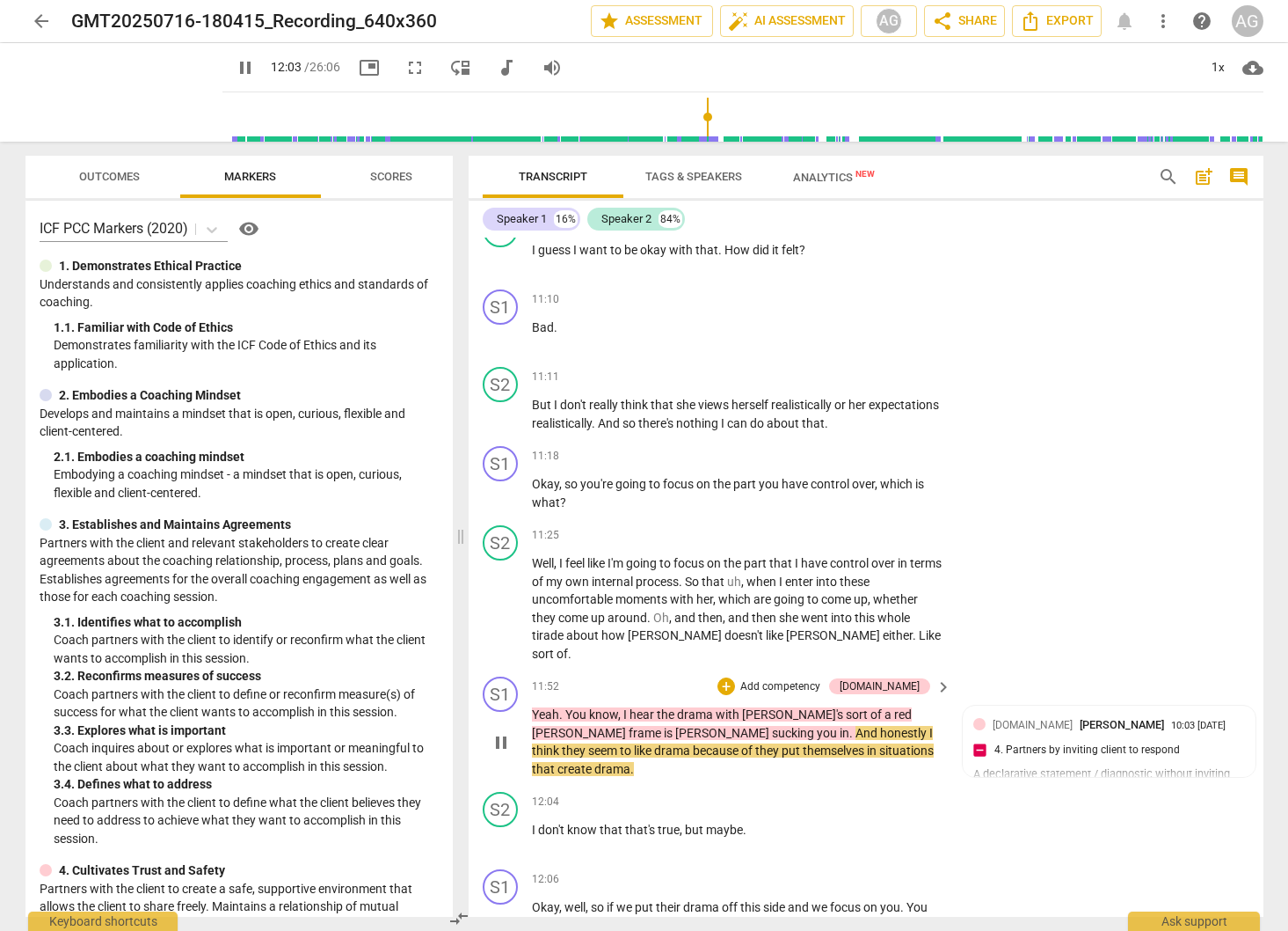
click at [499, 732] on span "pause" at bounding box center [501, 742] width 21 height 21
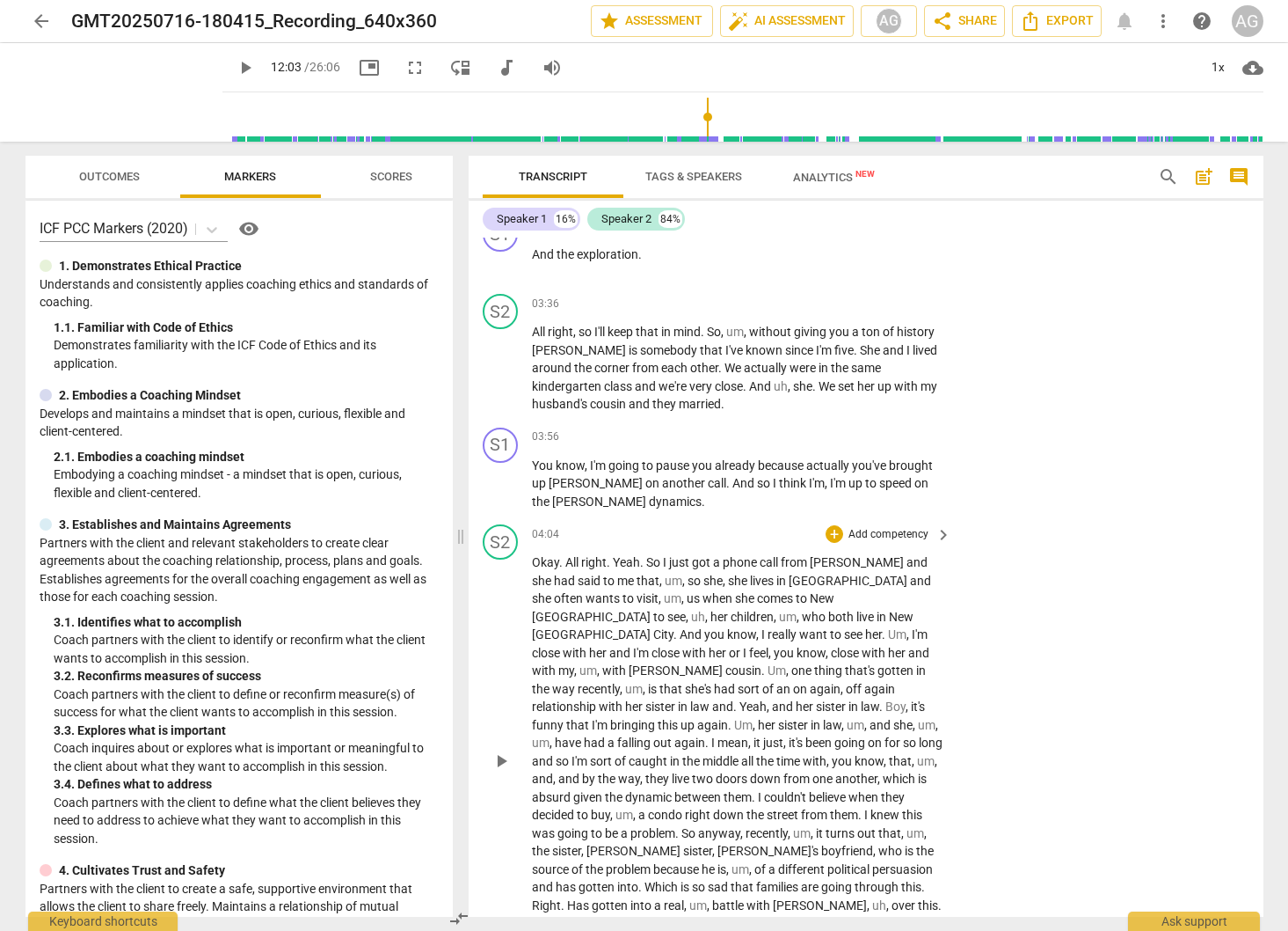
scroll to position [2160, 0]
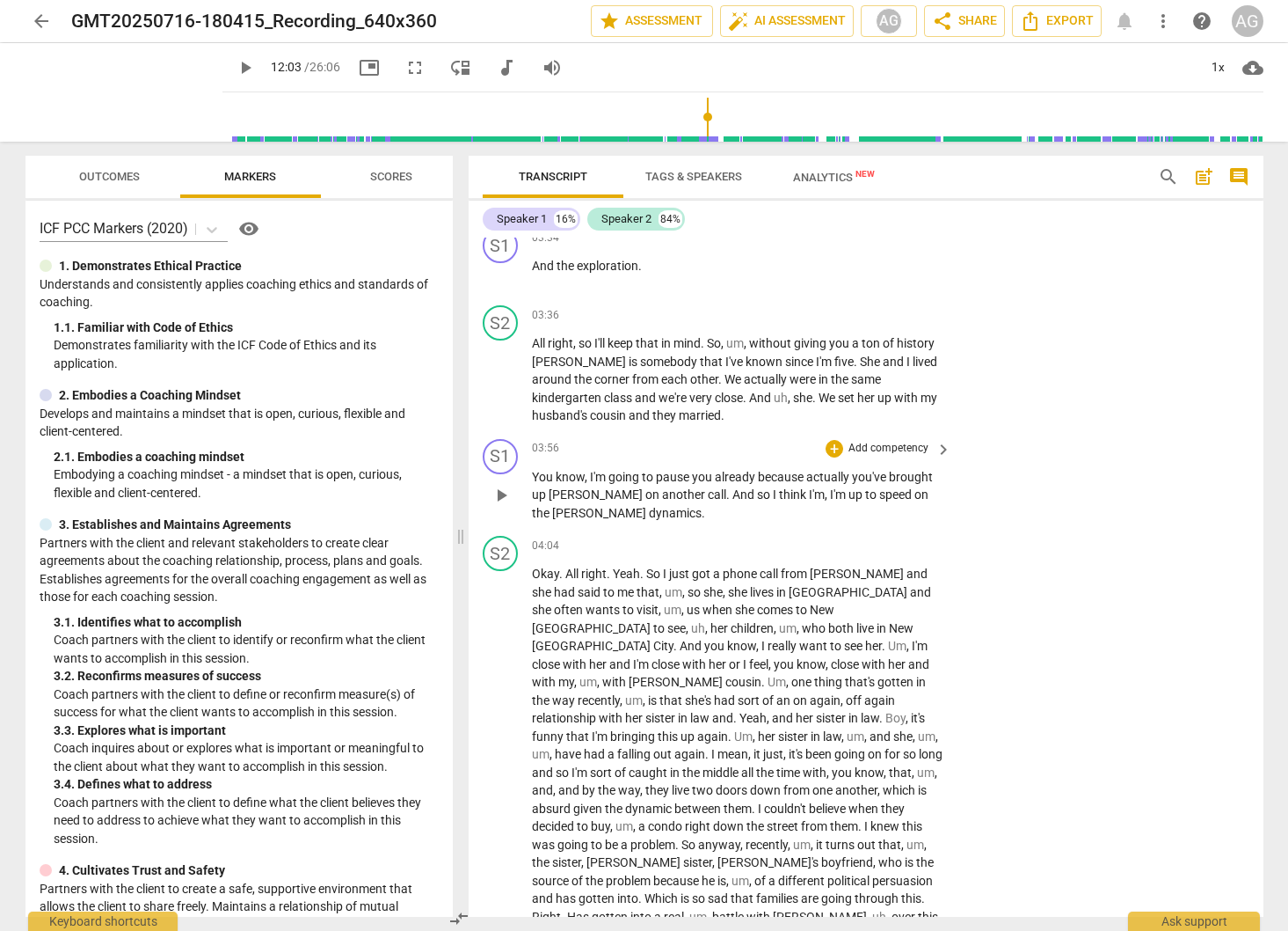
click at [538, 478] on span "You" at bounding box center [543, 476] width 24 height 14
click at [506, 498] on span "pause" at bounding box center [501, 495] width 21 height 21
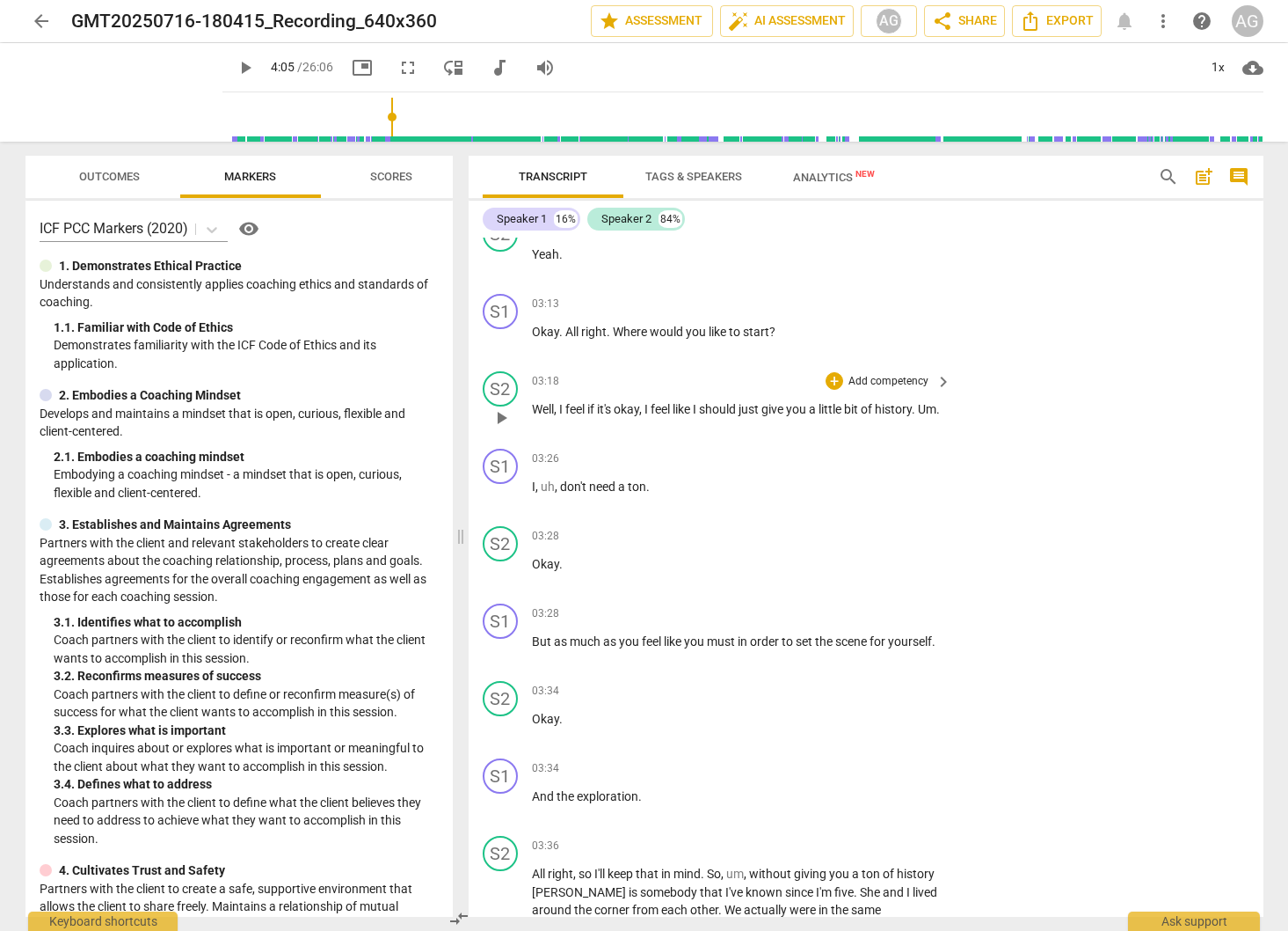
scroll to position [1609, 0]
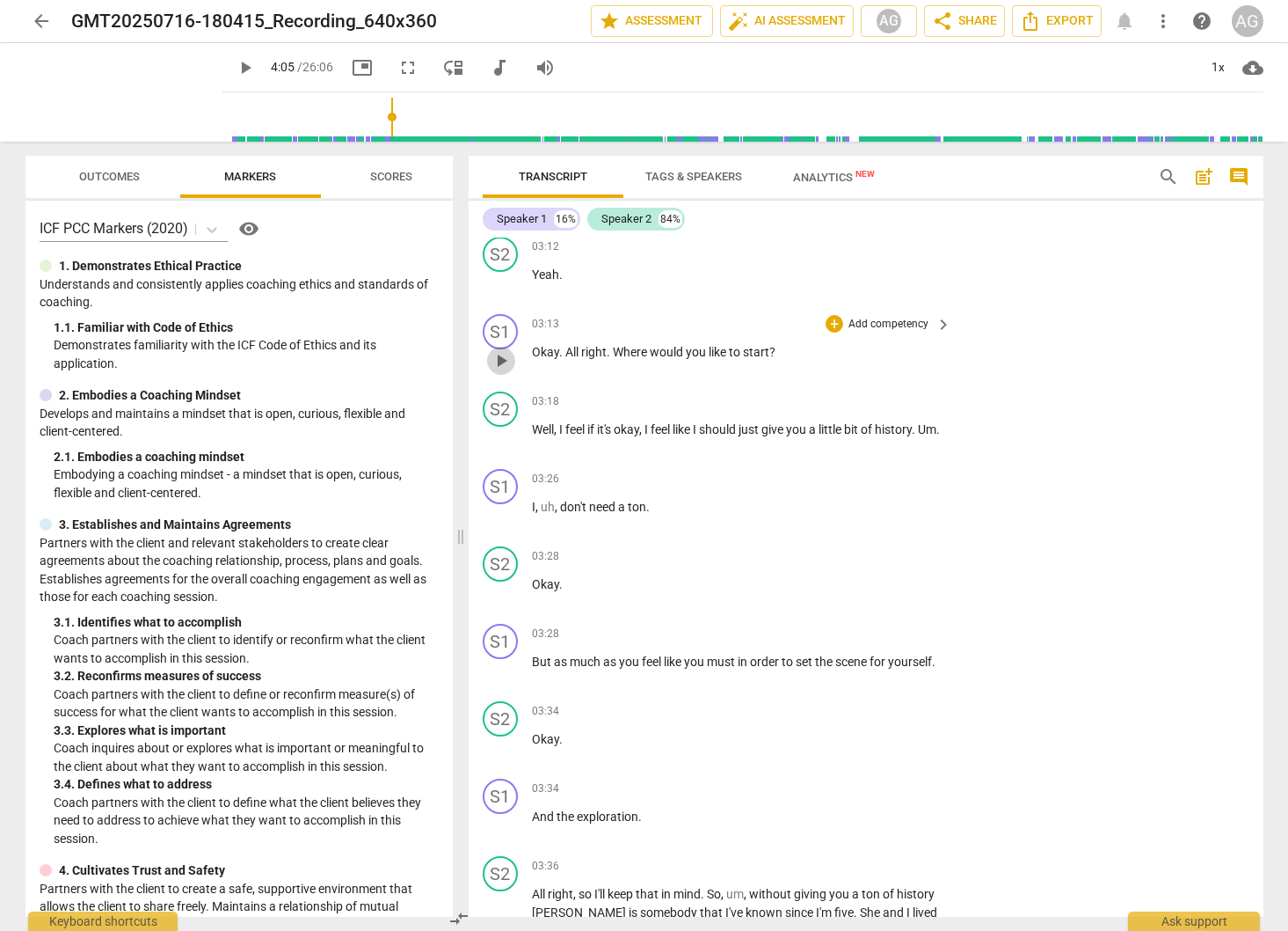
click at [506, 357] on span "play_arrow" at bounding box center [501, 360] width 21 height 21
click at [503, 517] on span "pause" at bounding box center [501, 516] width 21 height 21
drag, startPoint x: 502, startPoint y: 519, endPoint x: 514, endPoint y: 519, distance: 12.0
click at [502, 519] on span "play_arrow" at bounding box center [501, 516] width 21 height 21
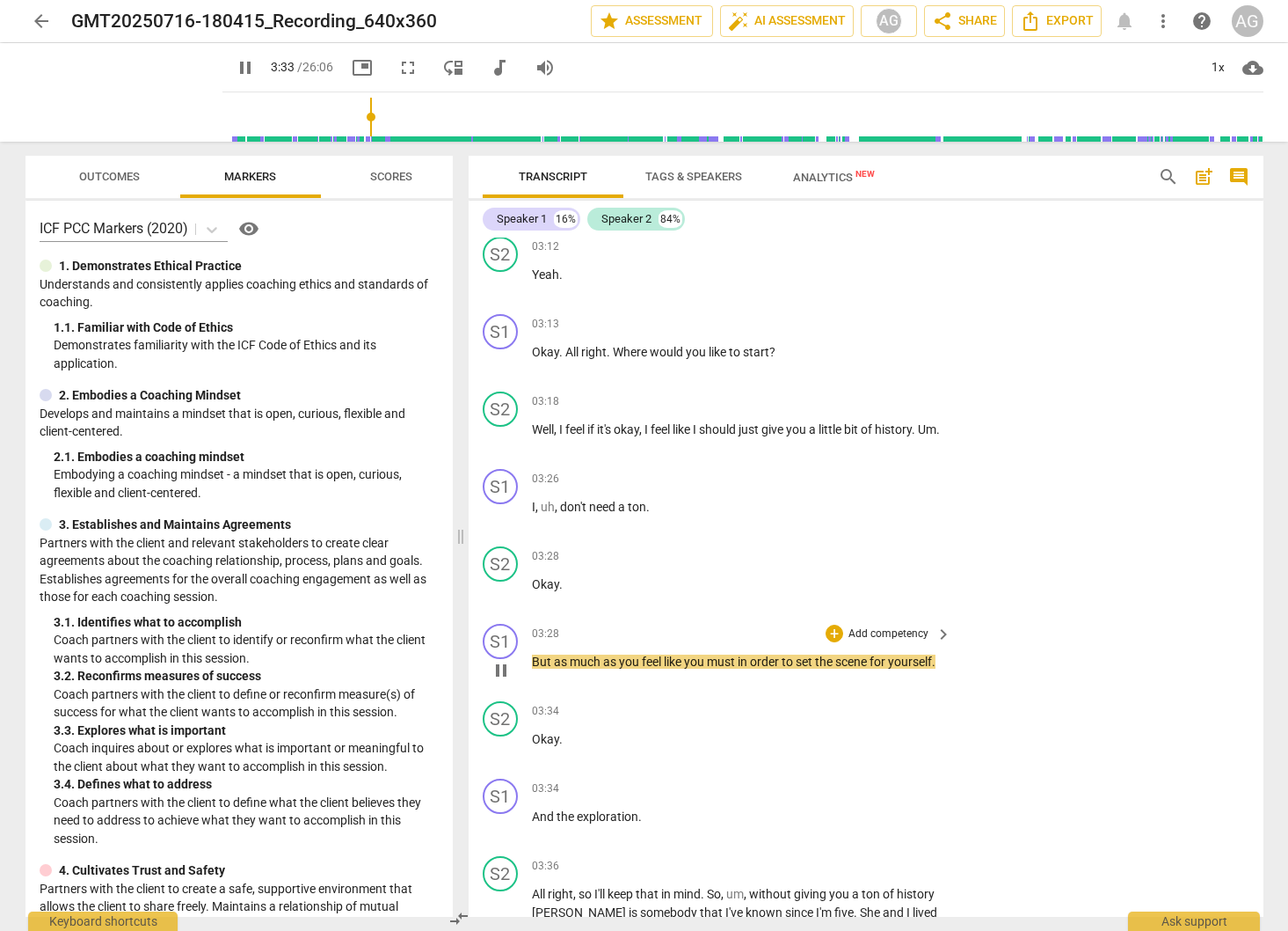
click at [498, 669] on span "pause" at bounding box center [501, 670] width 21 height 21
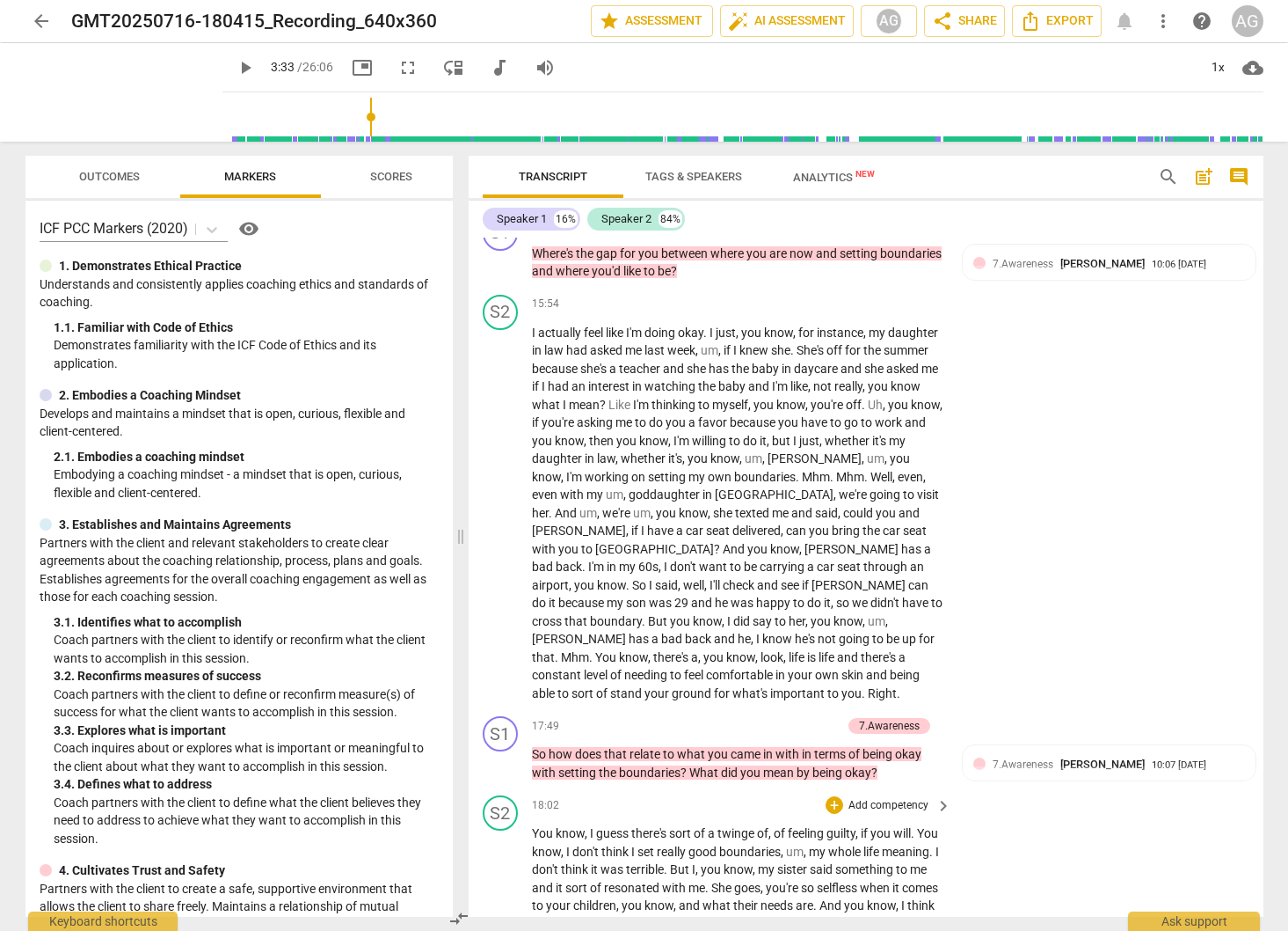
scroll to position [6752, 0]
drag, startPoint x: 503, startPoint y: 586, endPoint x: 607, endPoint y: 586, distance: 104.0
click at [504, 752] on span "play_arrow" at bounding box center [501, 762] width 21 height 21
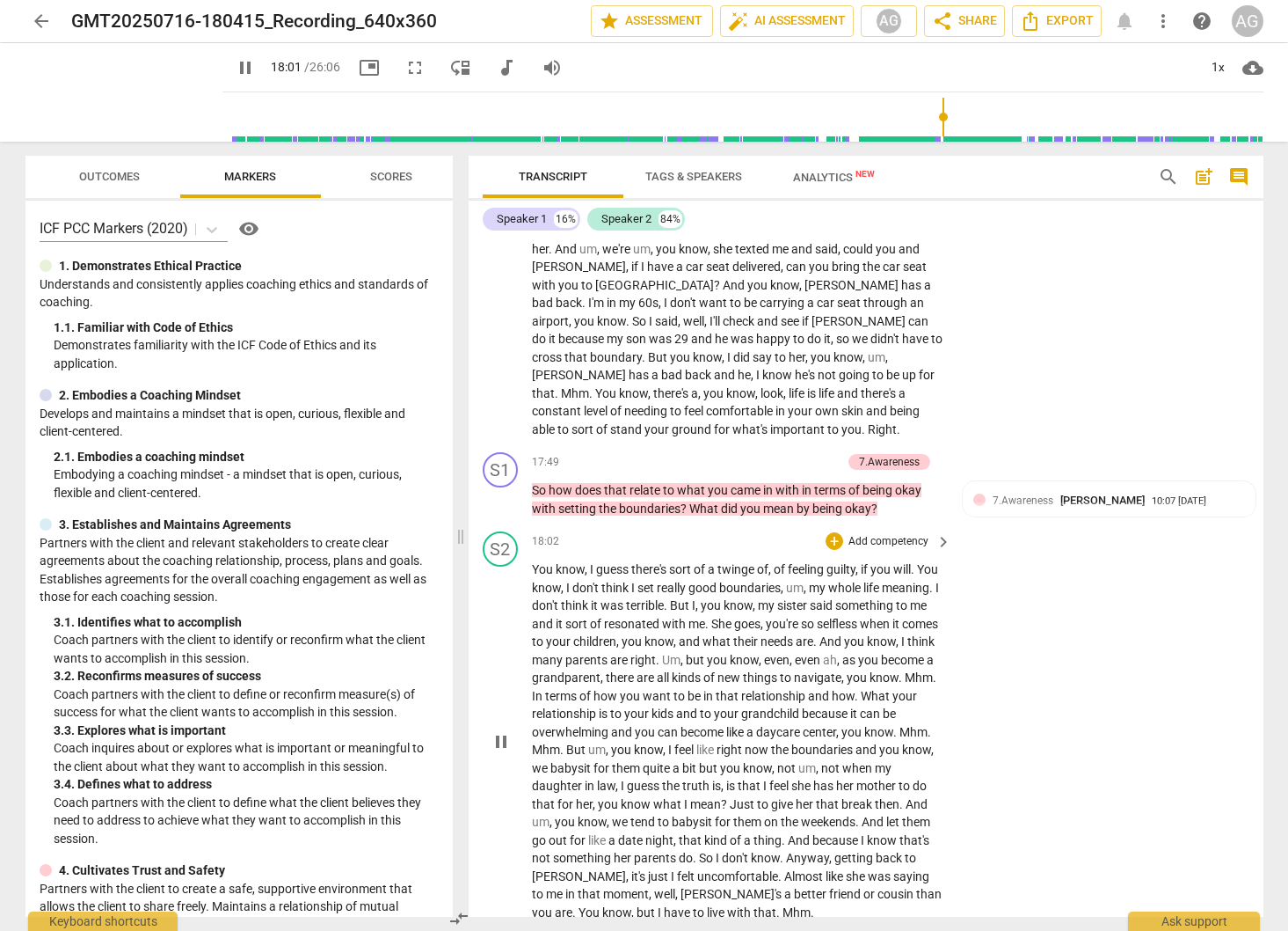
scroll to position [7016, 0]
click at [500, 489] on span "pause" at bounding box center [501, 499] width 21 height 21
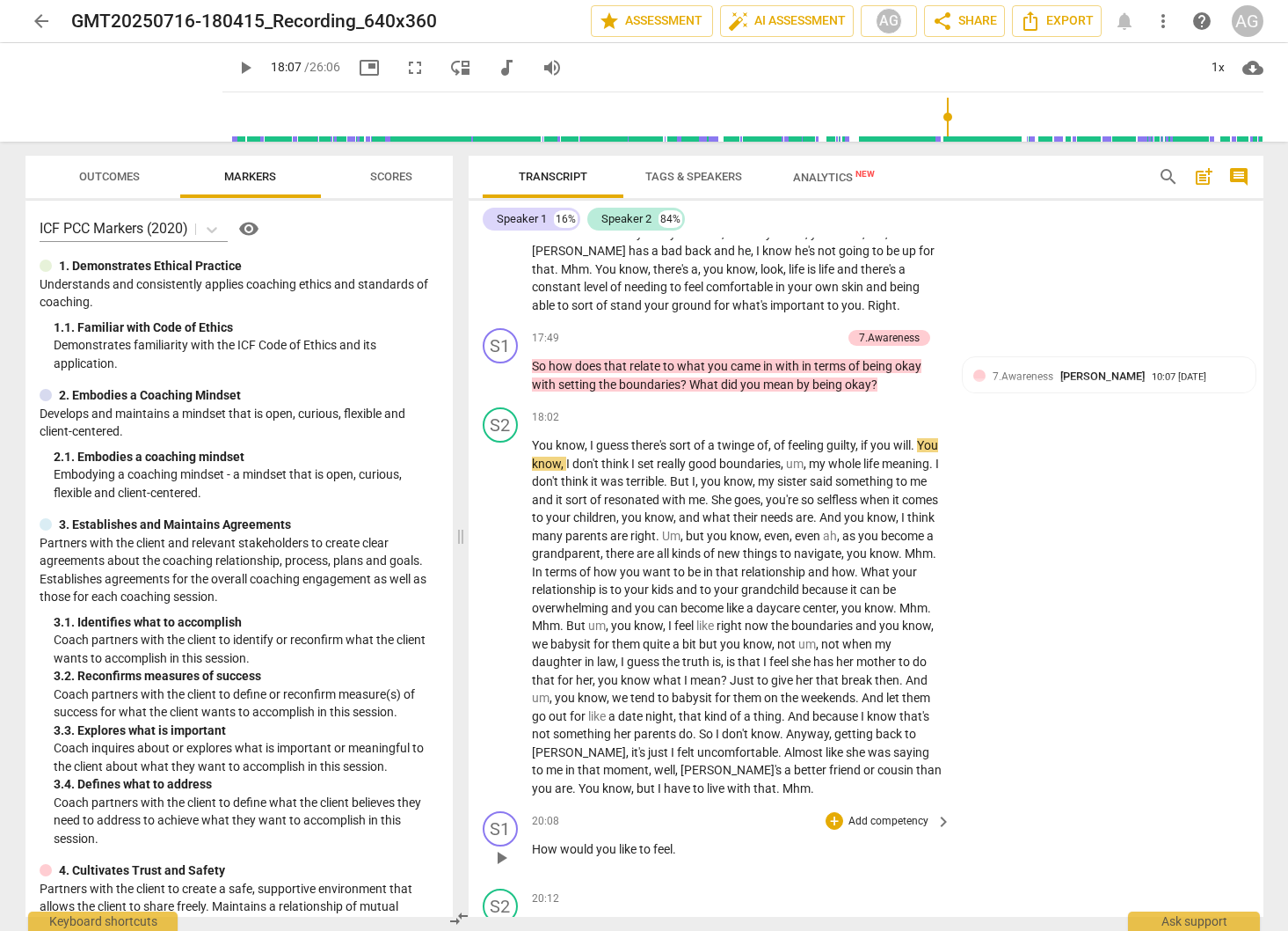
scroll to position [7142, 0]
click at [494, 844] on span "play_arrow" at bounding box center [501, 855] width 21 height 21
drag, startPoint x: 499, startPoint y: 679, endPoint x: 572, endPoint y: 670, distance: 73.6
click at [500, 844] on span "pause" at bounding box center [501, 855] width 21 height 21
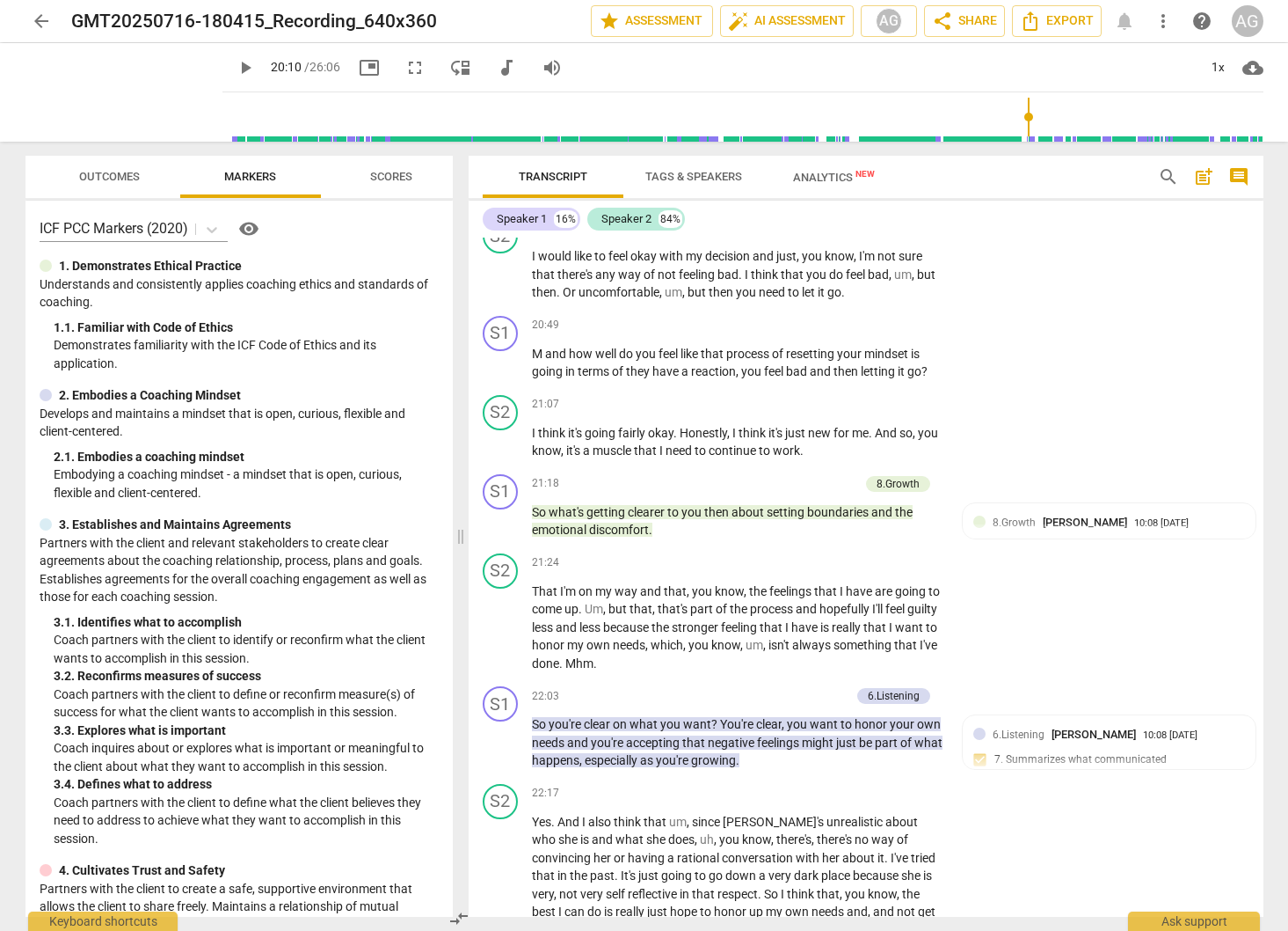
scroll to position [7951, 0]
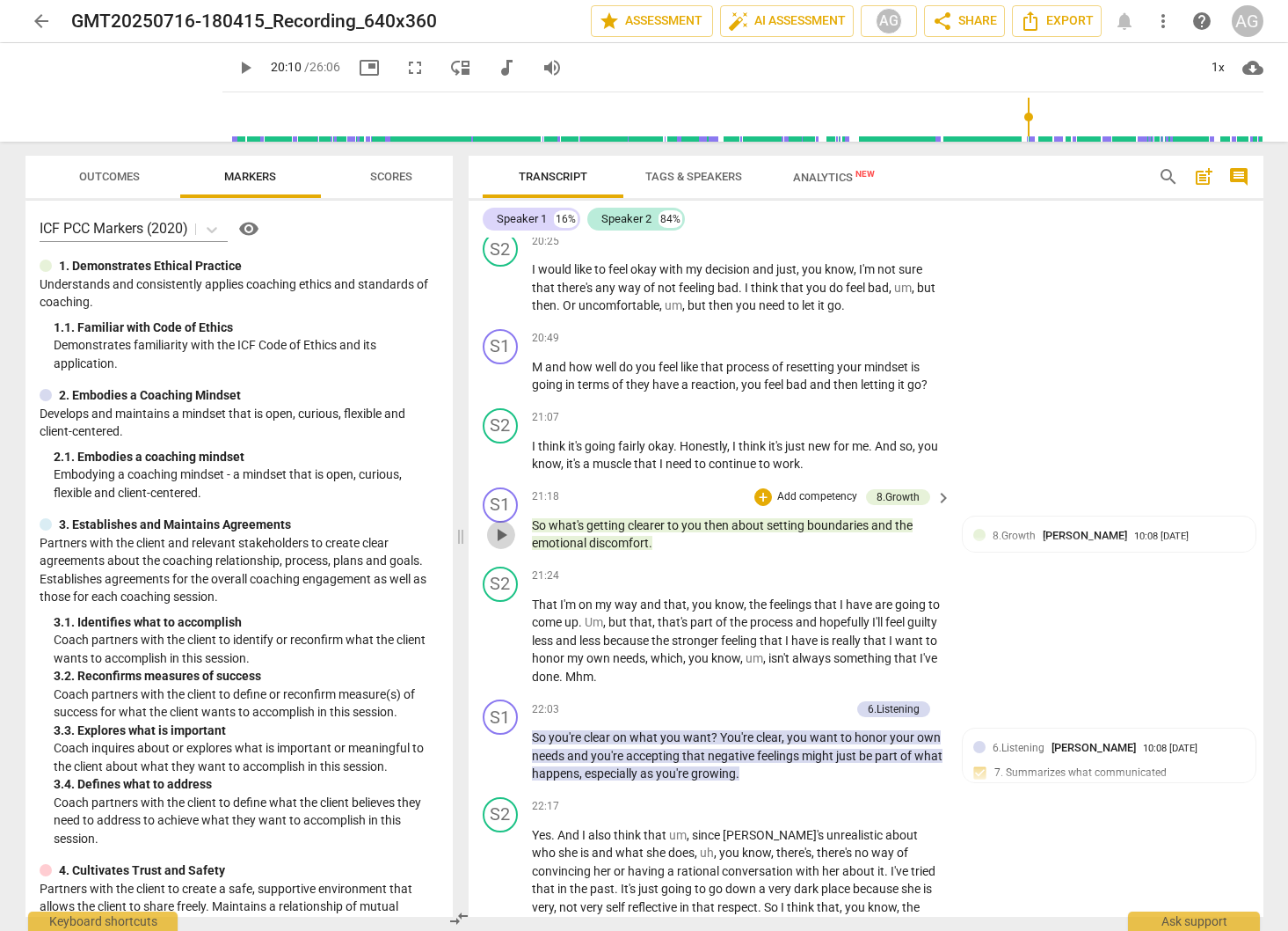
click at [500, 524] on span "play_arrow" at bounding box center [501, 535] width 21 height 21
click at [499, 524] on span "pause" at bounding box center [501, 535] width 21 height 21
drag, startPoint x: 500, startPoint y: 582, endPoint x: 547, endPoint y: 566, distance: 49.6
click at [504, 745] on span "play_arrow" at bounding box center [501, 756] width 21 height 21
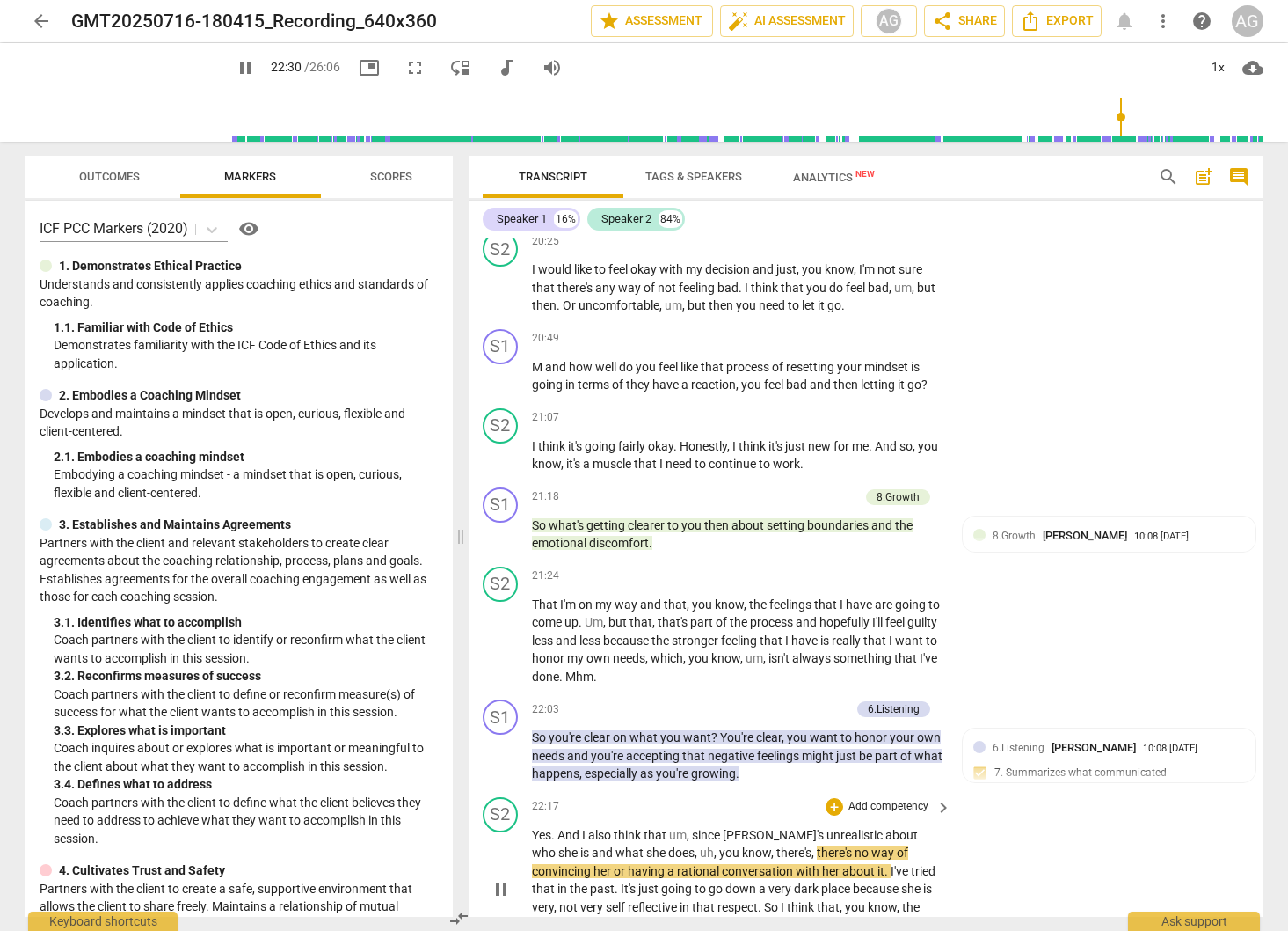
drag, startPoint x: 491, startPoint y: 705, endPoint x: 512, endPoint y: 711, distance: 21.8
click at [491, 879] on span "pause" at bounding box center [501, 890] width 21 height 21
type input "1351"
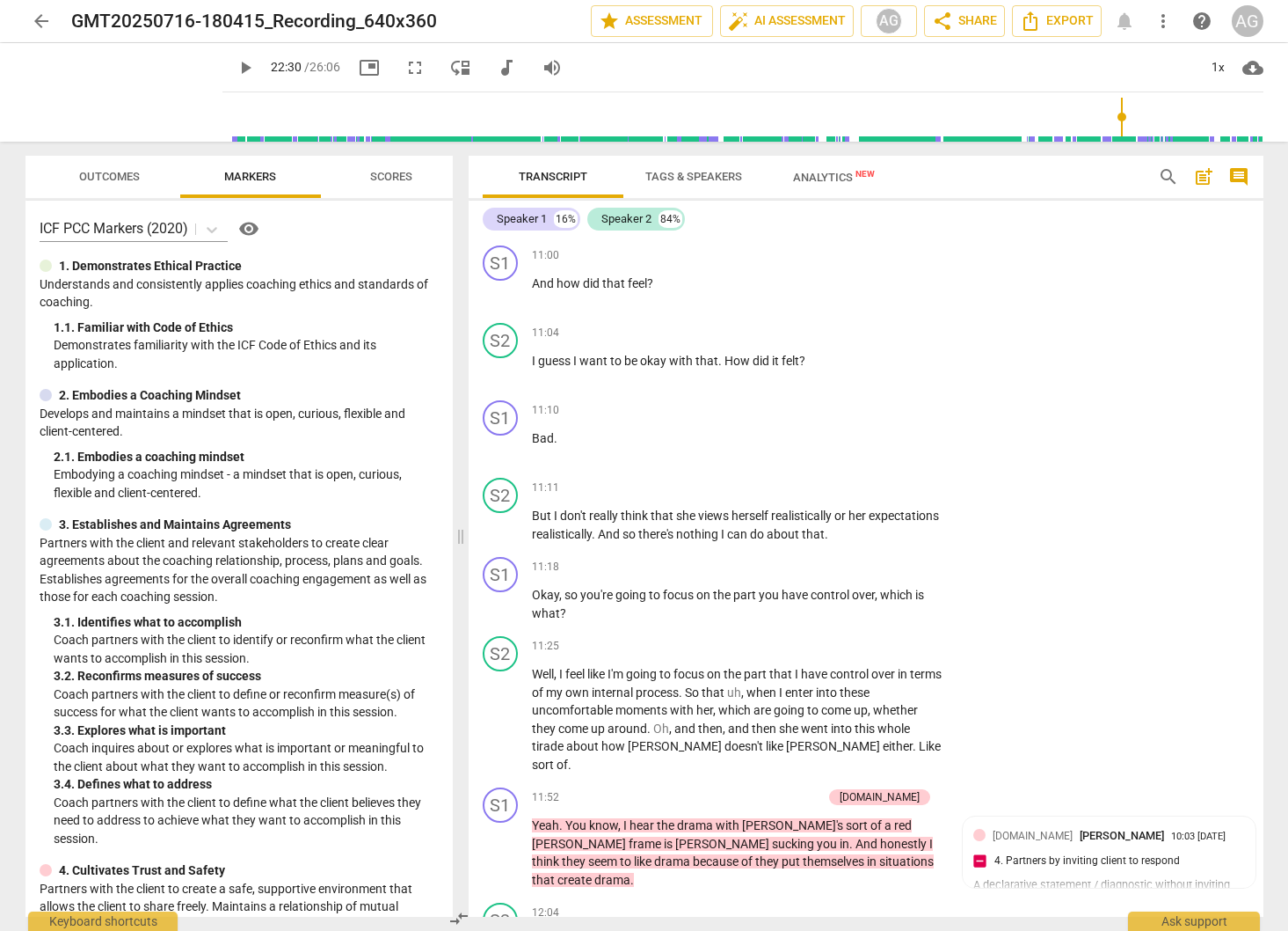
scroll to position [4517, 0]
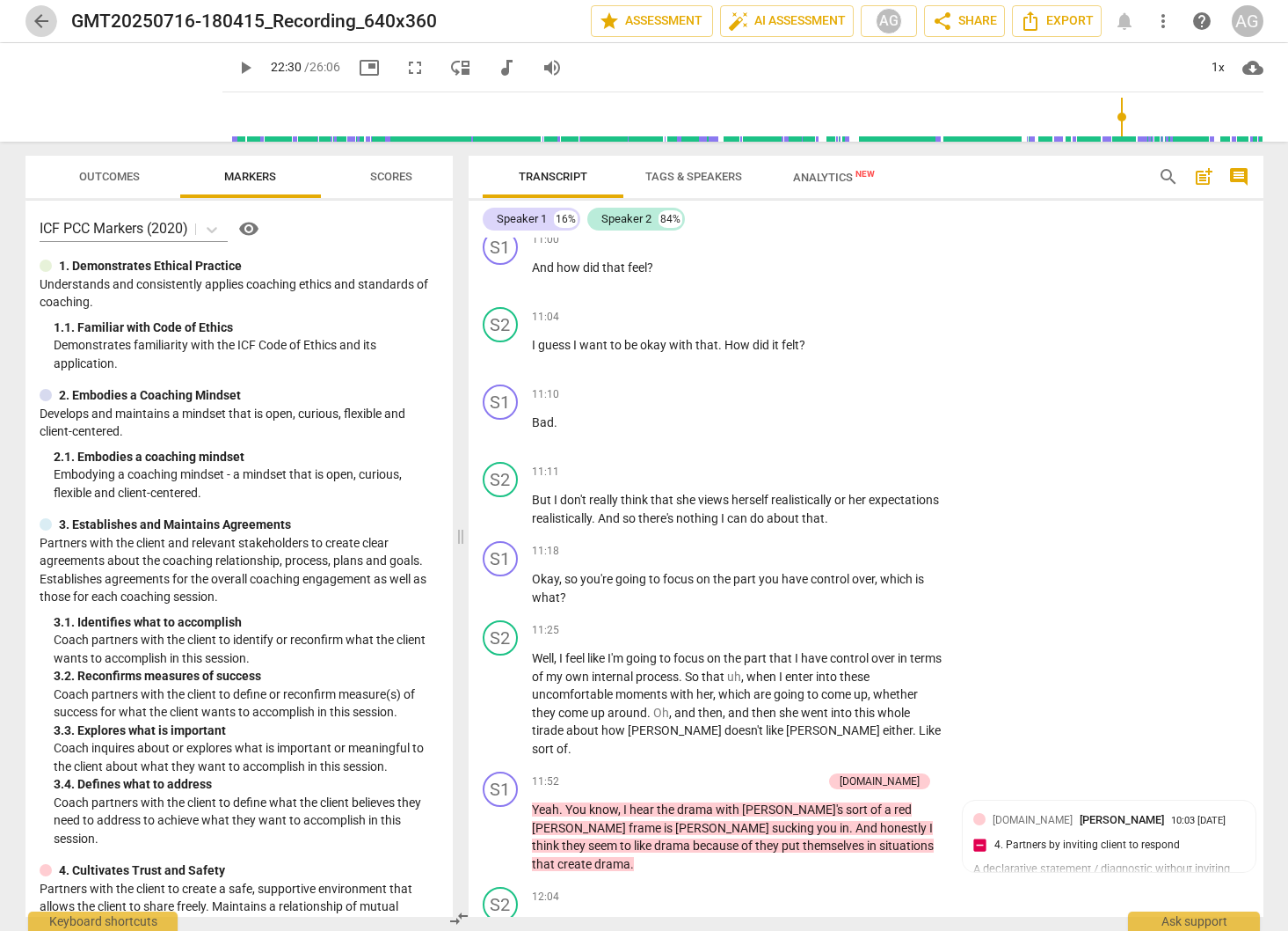
click at [38, 17] on span "arrow_back" at bounding box center [41, 21] width 21 height 21
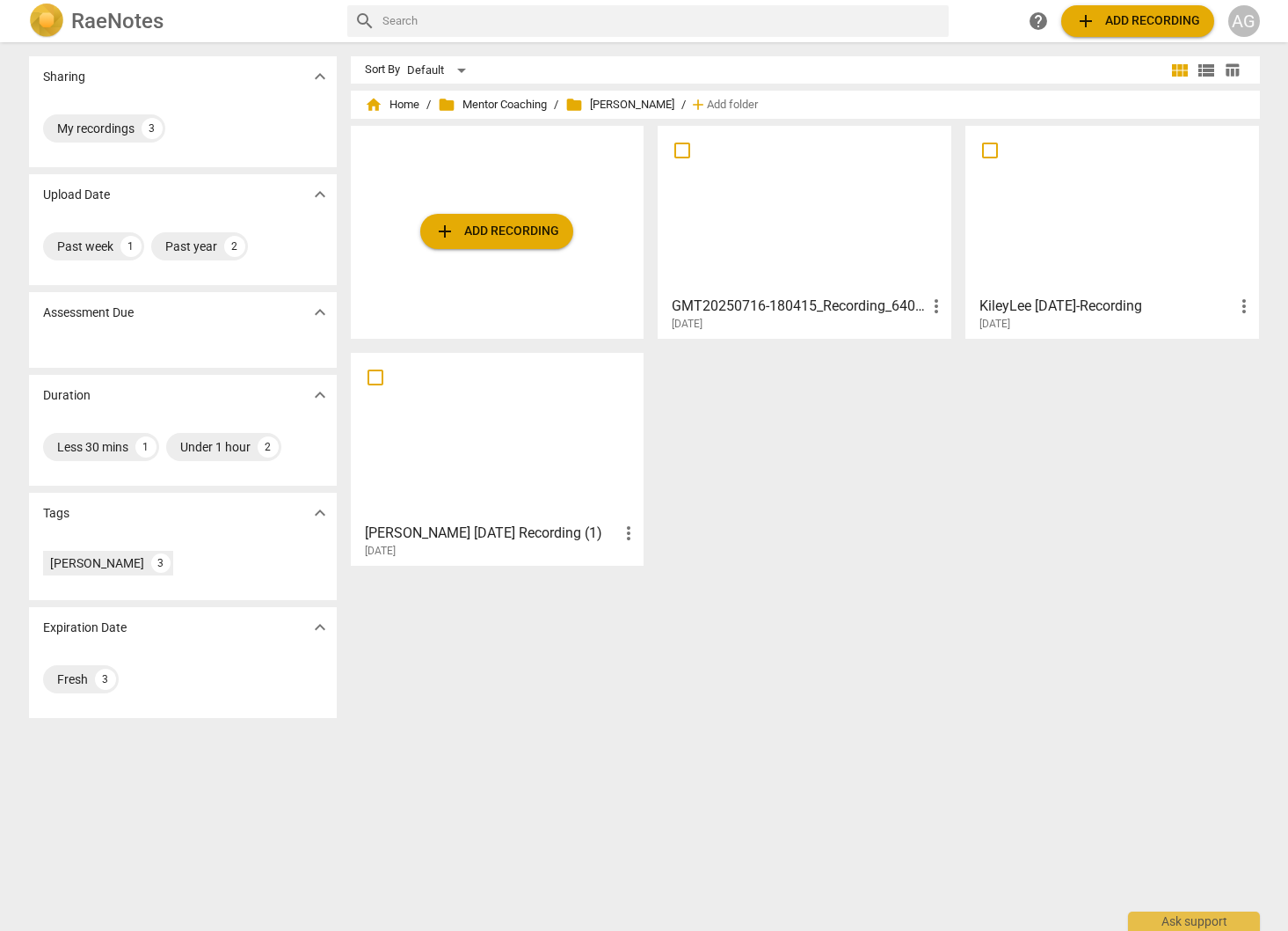
click at [1070, 247] on div at bounding box center [1112, 210] width 281 height 156
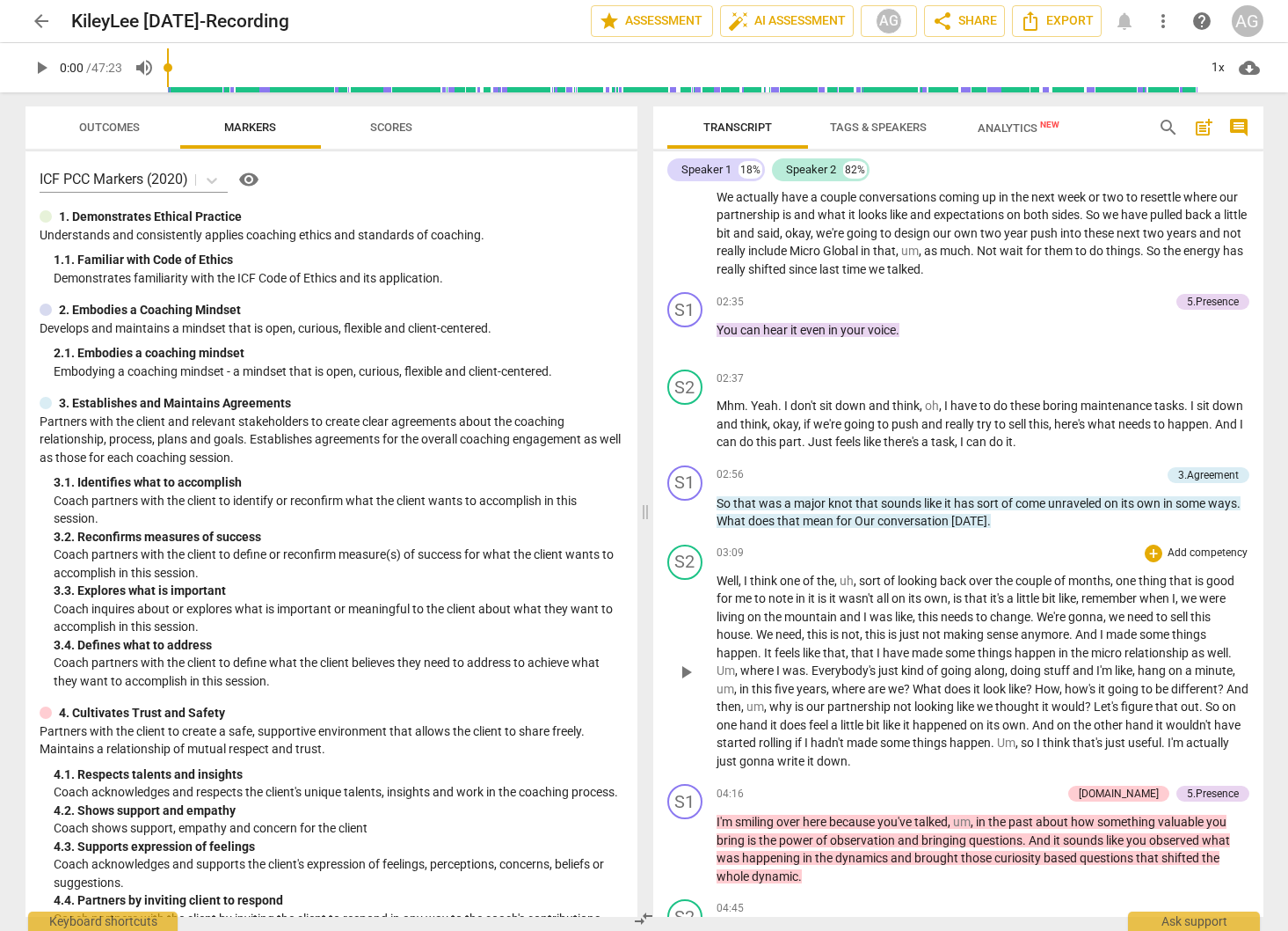
scroll to position [640, 0]
